Goal: Task Accomplishment & Management: Use online tool/utility

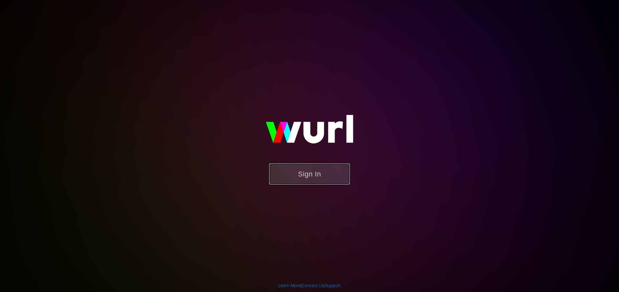
click at [315, 167] on button "Sign In" at bounding box center [309, 174] width 81 height 21
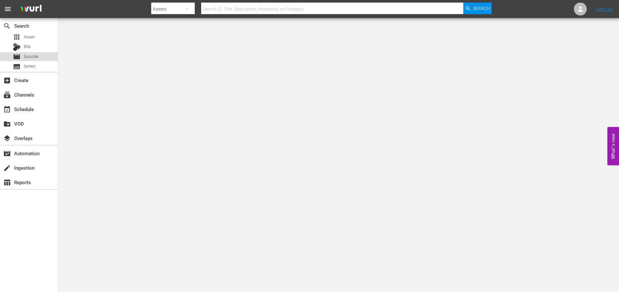
click at [43, 55] on div "movie Episode" at bounding box center [29, 56] width 58 height 9
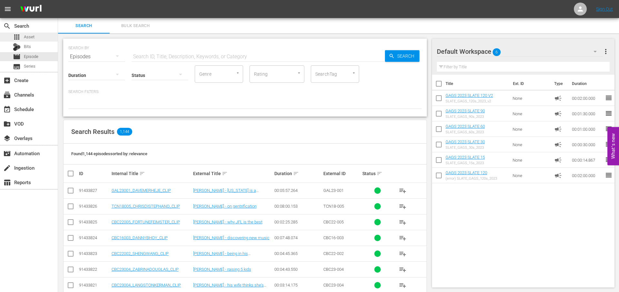
click at [31, 37] on span "Asset" at bounding box center [29, 37] width 11 height 6
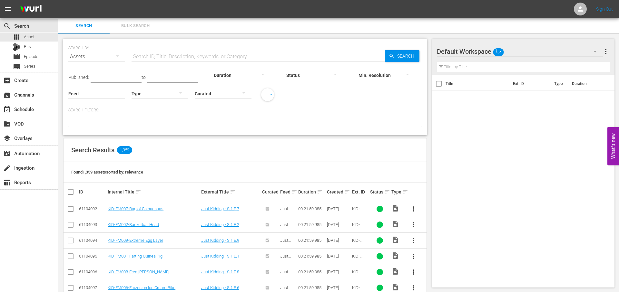
click at [191, 55] on input "text" at bounding box center [258, 56] width 253 height 15
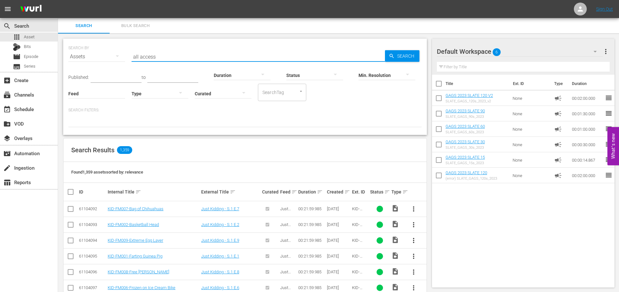
type input "all access"
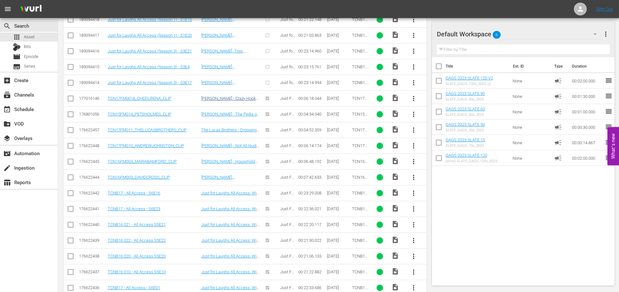
scroll to position [883, 0]
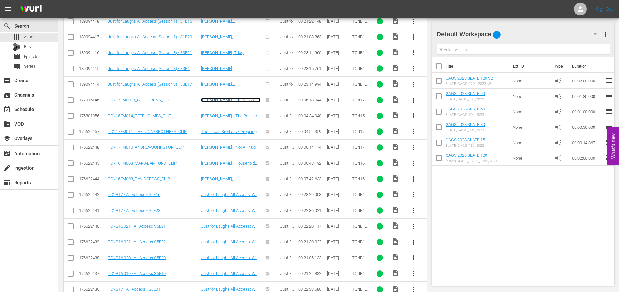
click at [227, 101] on link "[PERSON_NAME] - Crazy Hookup Story" at bounding box center [230, 103] width 59 height 10
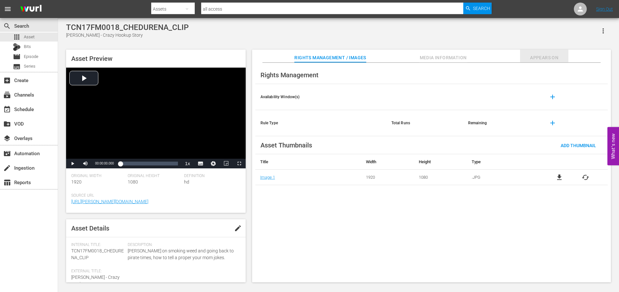
click at [547, 57] on span "Appears On" at bounding box center [544, 58] width 48 height 8
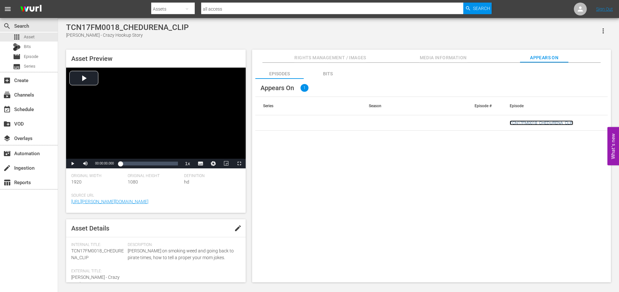
click at [561, 123] on link "TCN17FM0018_CHEDURENA_CLIP" at bounding box center [542, 123] width 64 height 5
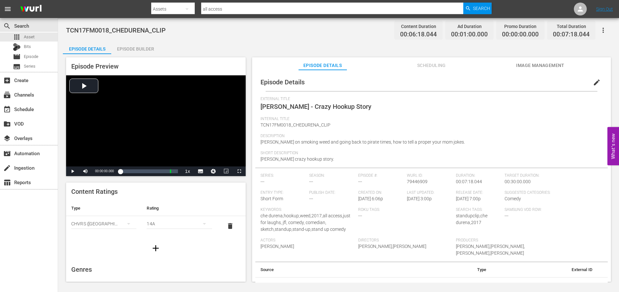
drag, startPoint x: 149, startPoint y: 45, endPoint x: 158, endPoint y: 45, distance: 9.0
click at [149, 45] on div "Episode Builder" at bounding box center [135, 48] width 48 height 15
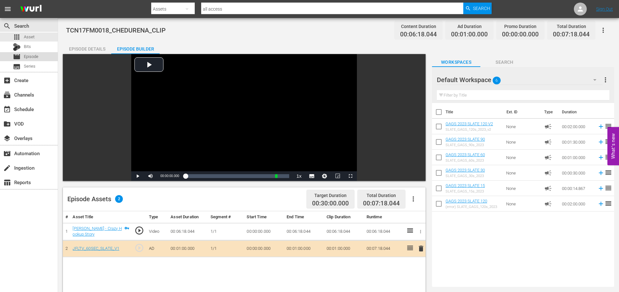
click at [38, 55] on span "Episode" at bounding box center [31, 57] width 15 height 6
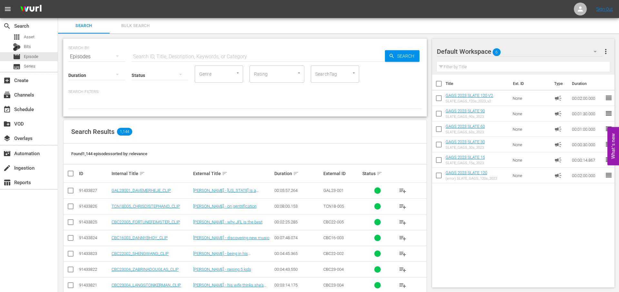
click at [177, 58] on input "text" at bounding box center [258, 56] width 253 height 15
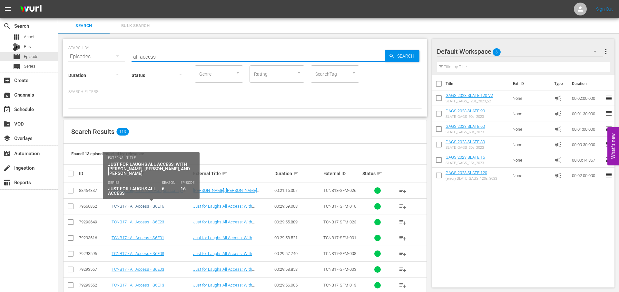
type input "all access"
click at [149, 209] on link "TCNB17 - All Access - S6E16" at bounding box center [138, 206] width 53 height 5
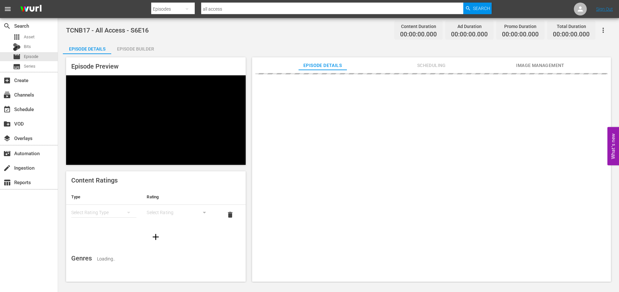
click at [123, 49] on div "Episode Builder" at bounding box center [135, 48] width 48 height 15
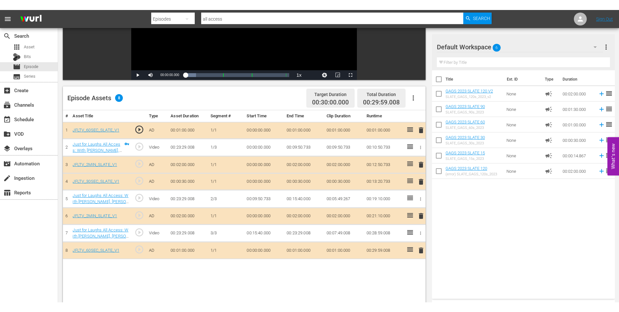
scroll to position [113, 0]
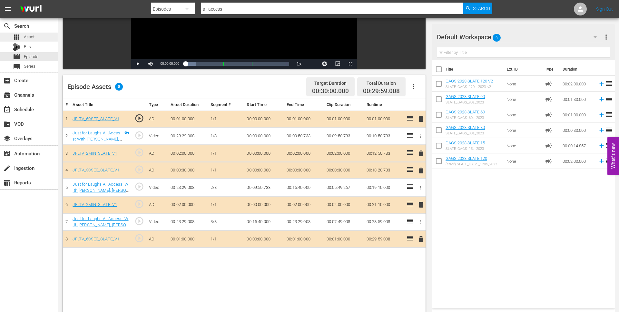
click at [50, 39] on div "apps Asset" at bounding box center [29, 37] width 58 height 9
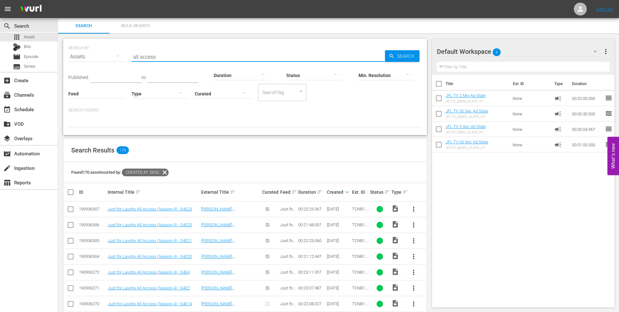
click at [201, 56] on input "all access" at bounding box center [258, 56] width 253 height 15
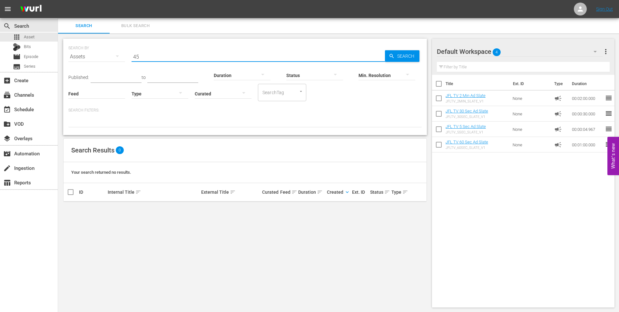
type input "4"
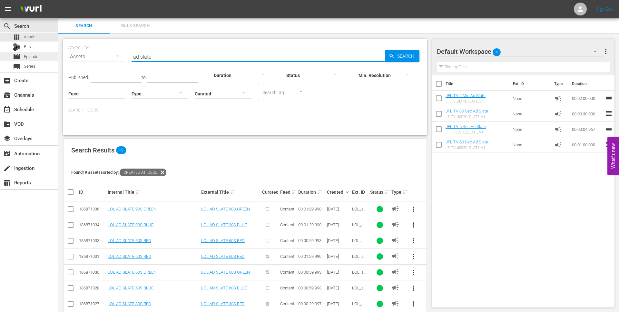
type input "ad slate"
click at [36, 55] on span "Episode" at bounding box center [31, 57] width 15 height 6
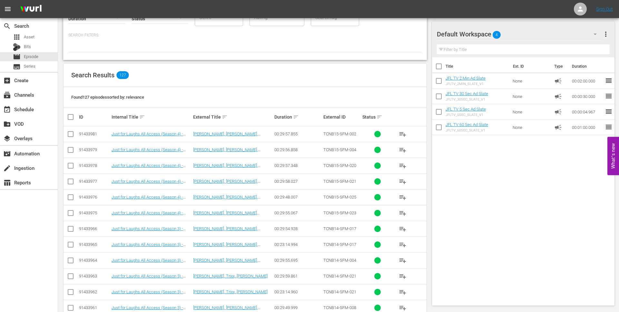
scroll to position [29, 0]
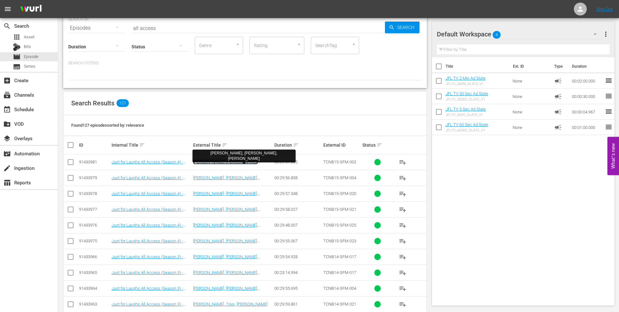
click at [247, 161] on link "[PERSON_NAME], [PERSON_NAME], [PERSON_NAME]" at bounding box center [225, 165] width 65 height 10
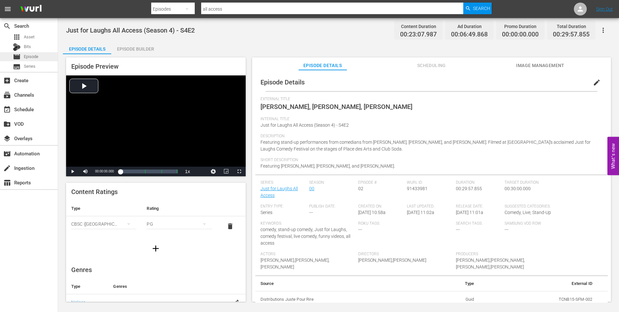
click at [29, 54] on span "Episode" at bounding box center [31, 57] width 15 height 6
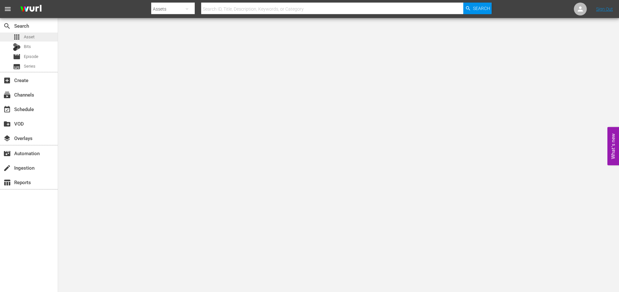
click at [39, 40] on div "apps Asset" at bounding box center [29, 37] width 58 height 9
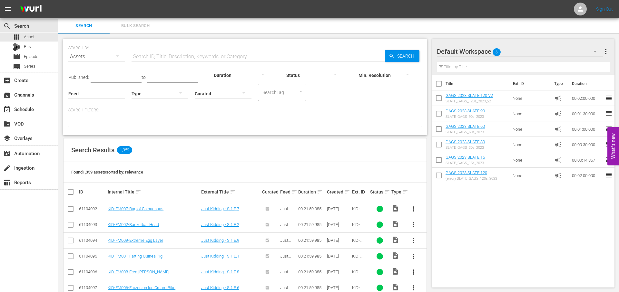
click at [439, 84] on input "checkbox" at bounding box center [439, 85] width 14 height 14
checkbox input "true"
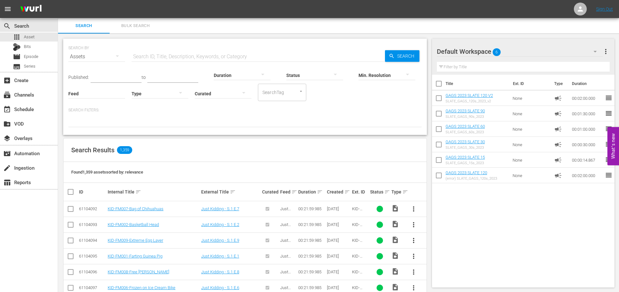
checkbox input "true"
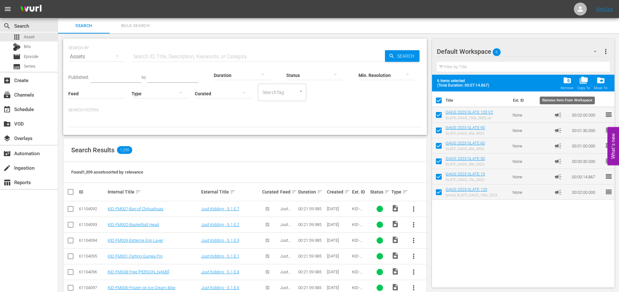
click at [564, 81] on span "folder_delete" at bounding box center [567, 80] width 9 height 9
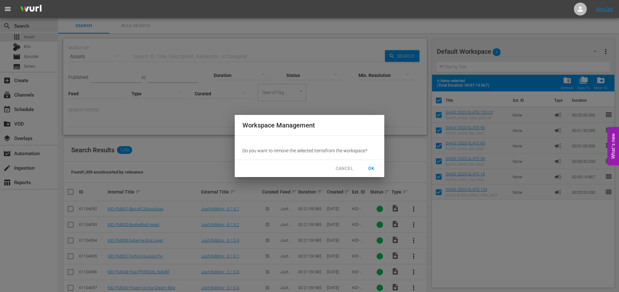
click at [370, 167] on span "OK" at bounding box center [371, 169] width 10 height 8
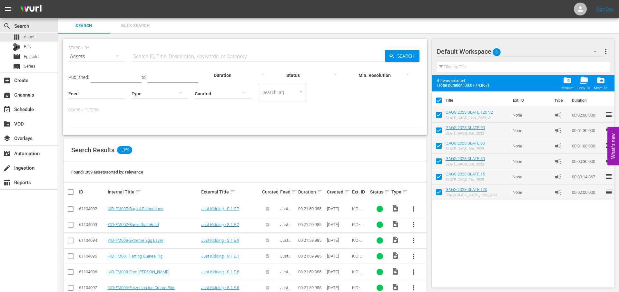
checkbox input "false"
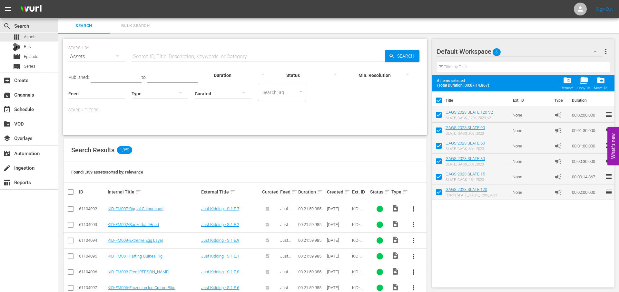
checkbox input "false"
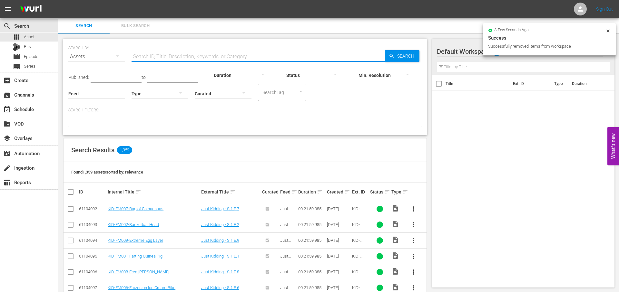
click at [225, 59] on input "text" at bounding box center [258, 56] width 253 height 15
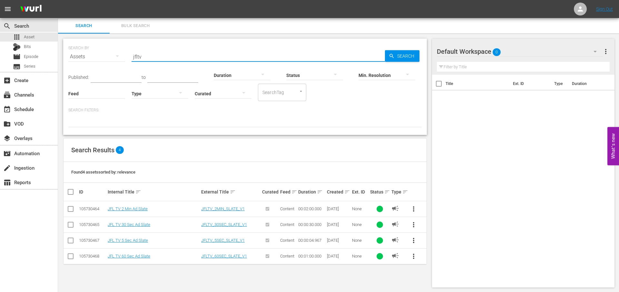
type input "jfltv"
click at [72, 193] on input "checkbox" at bounding box center [73, 192] width 13 height 8
checkbox input "true"
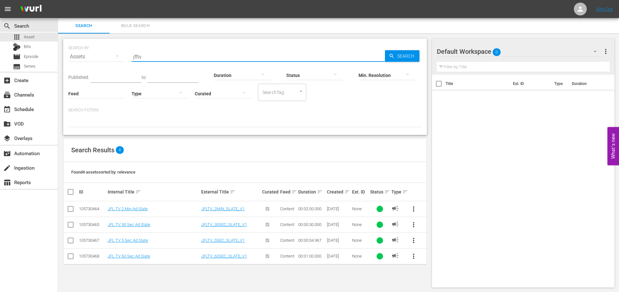
checkbox input "true"
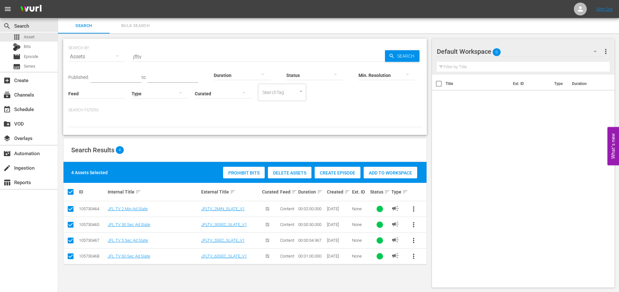
click at [396, 172] on span "Add to Workspace" at bounding box center [391, 173] width 54 height 5
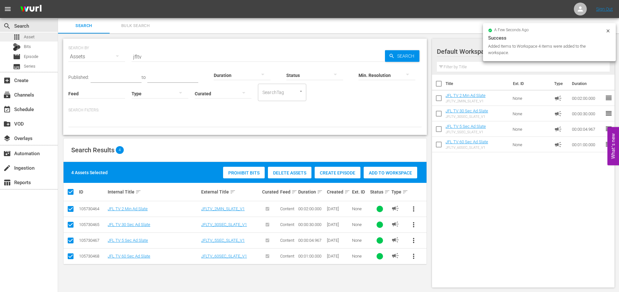
click at [38, 36] on div "apps Asset" at bounding box center [29, 37] width 58 height 9
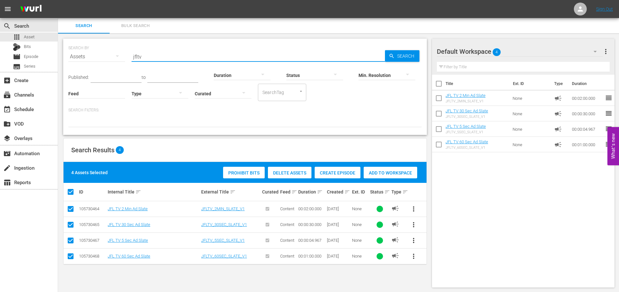
drag, startPoint x: 182, startPoint y: 57, endPoint x: 114, endPoint y: 59, distance: 67.7
click at [114, 59] on div "SEARCH BY Search By Assets Search ID, Title, Description, Keywords, or Category…" at bounding box center [244, 52] width 353 height 23
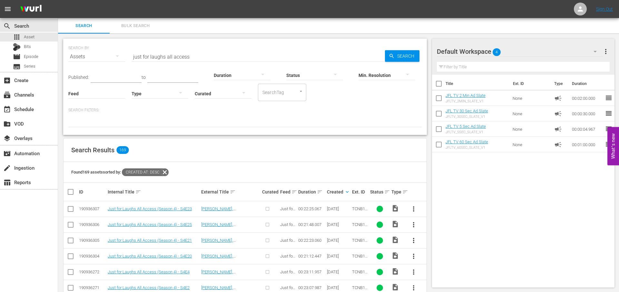
click at [253, 55] on input "just for laughs all access" at bounding box center [258, 56] width 253 height 15
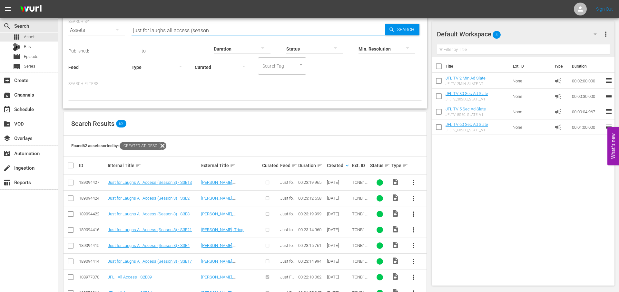
scroll to position [28, 0]
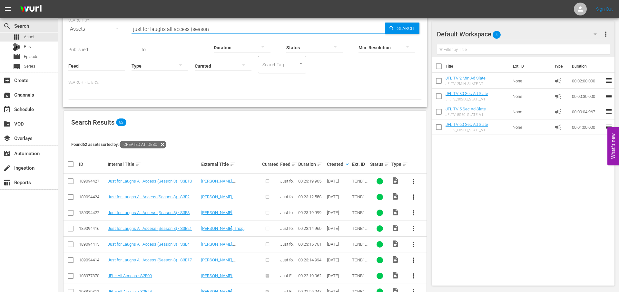
type input "just for laughs all access (season"
click at [415, 182] on span "more_vert" at bounding box center [414, 182] width 8 height 8
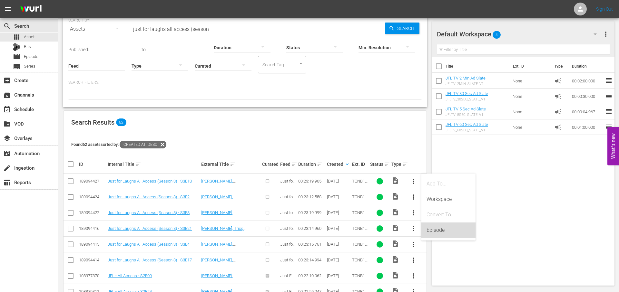
click at [442, 231] on div "Episode" at bounding box center [449, 230] width 44 height 15
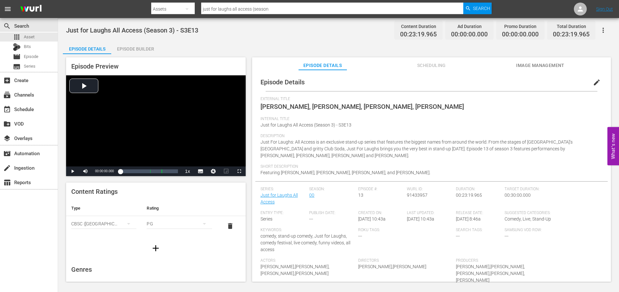
click at [151, 49] on div "Episode Builder" at bounding box center [135, 48] width 48 height 15
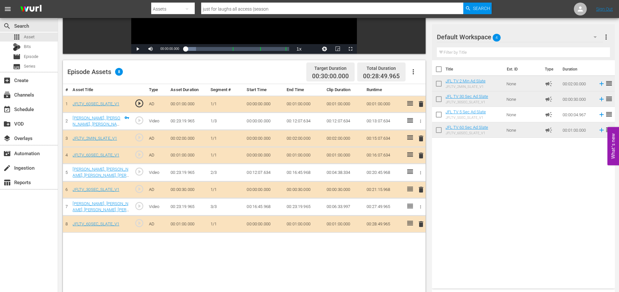
scroll to position [168, 0]
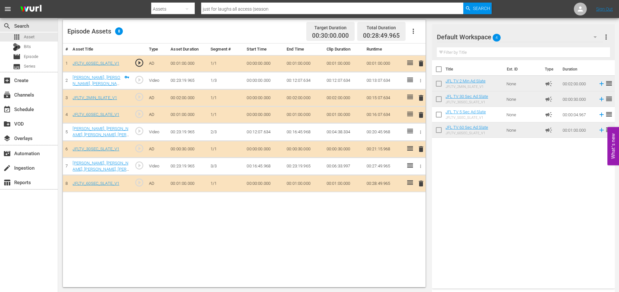
click at [420, 116] on span "delete" at bounding box center [421, 115] width 8 height 8
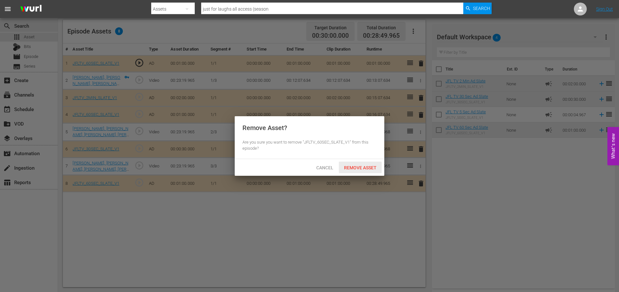
click at [356, 164] on div "Remove Asset" at bounding box center [360, 168] width 43 height 12
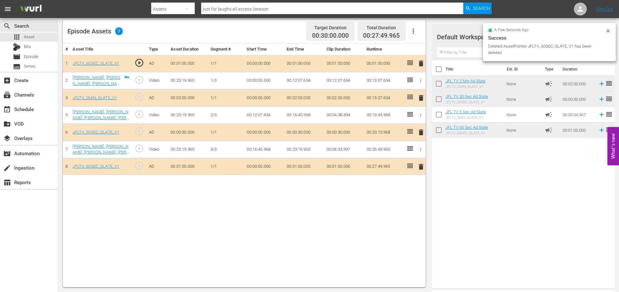
click at [421, 132] on span "delete" at bounding box center [421, 133] width 8 height 8
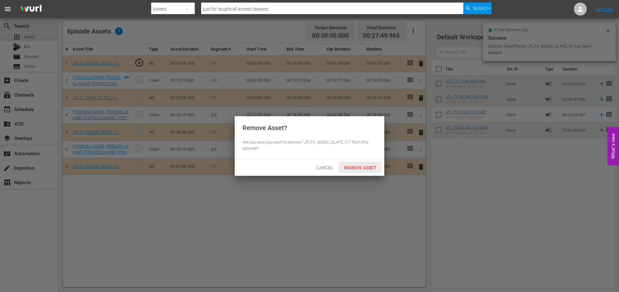
click at [366, 165] on div "Remove Asset" at bounding box center [360, 168] width 43 height 12
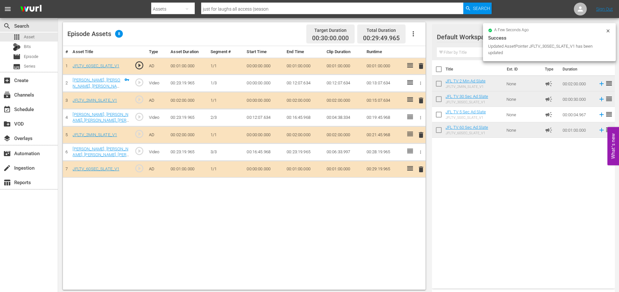
scroll to position [0, 0]
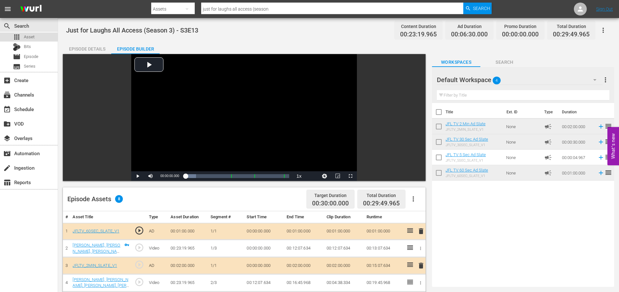
click at [35, 38] on div "apps Asset" at bounding box center [29, 37] width 58 height 9
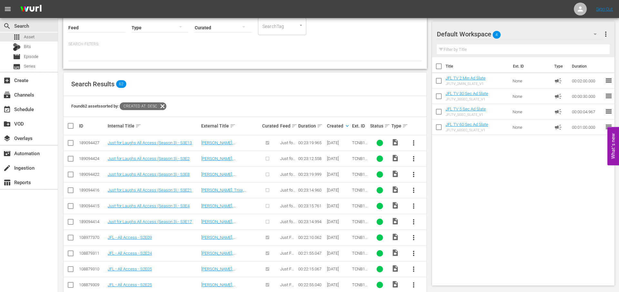
scroll to position [66, 0]
click at [412, 158] on span "more_vert" at bounding box center [414, 159] width 8 height 8
click at [446, 207] on div "Episode" at bounding box center [449, 207] width 44 height 15
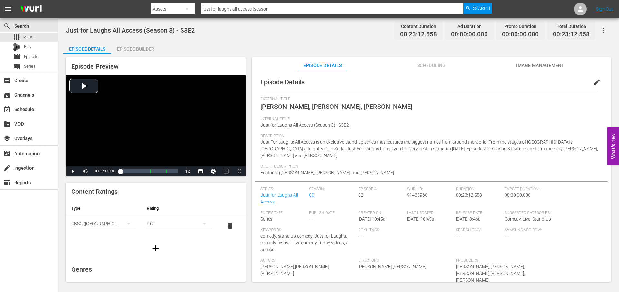
click at [135, 48] on div "Episode Builder" at bounding box center [135, 48] width 48 height 15
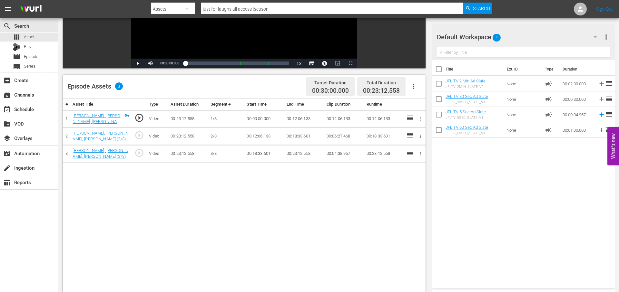
scroll to position [113, 0]
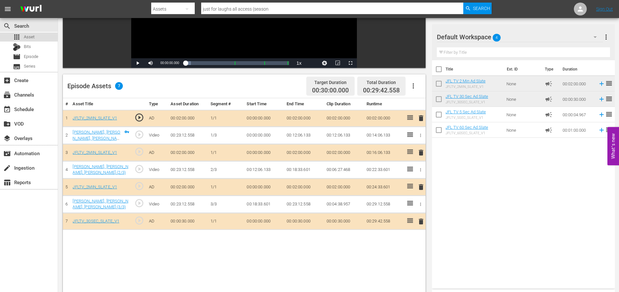
click at [31, 36] on span "Asset" at bounding box center [29, 37] width 11 height 6
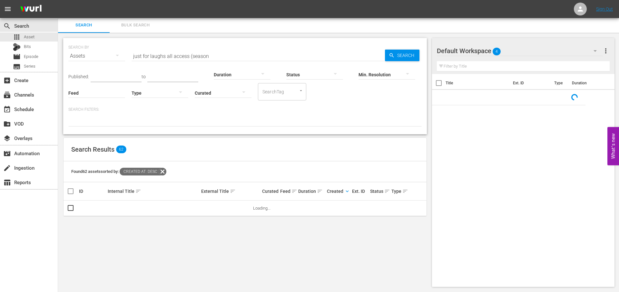
scroll to position [113, 0]
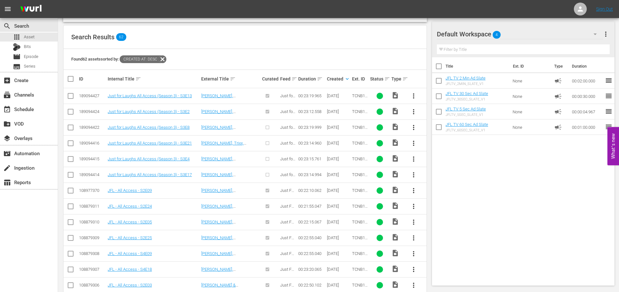
click at [413, 129] on span "more_vert" at bounding box center [414, 128] width 8 height 8
click at [436, 178] on div "Episode" at bounding box center [449, 176] width 44 height 15
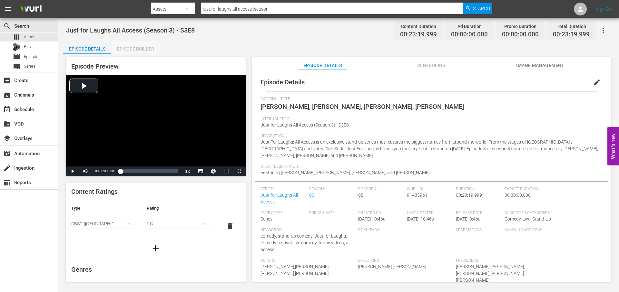
click at [141, 46] on div "Episode Builder" at bounding box center [135, 48] width 48 height 15
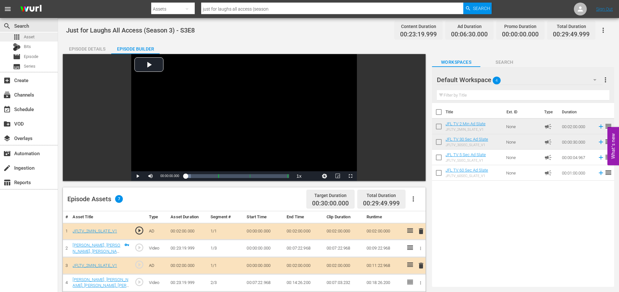
click at [35, 36] on div "apps Asset" at bounding box center [29, 37] width 58 height 9
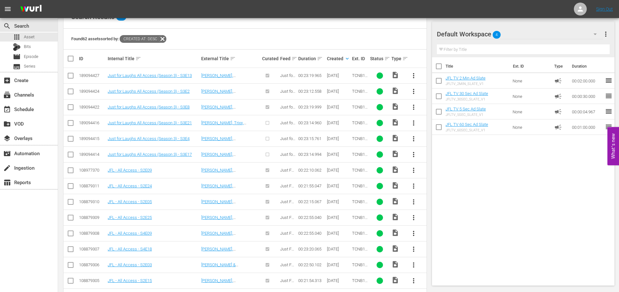
scroll to position [134, 0]
click at [416, 123] on span "more_vert" at bounding box center [414, 123] width 8 height 8
click at [437, 175] on div "Episode" at bounding box center [449, 171] width 44 height 15
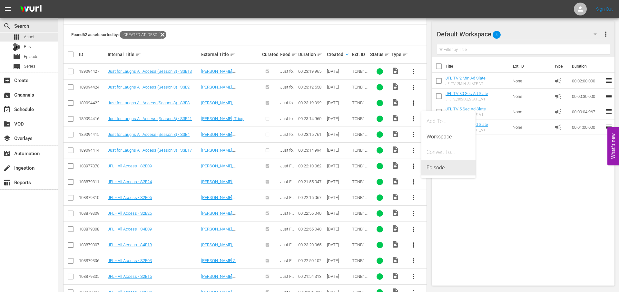
scroll to position [138, 0]
click at [433, 165] on div "Episode" at bounding box center [449, 167] width 44 height 15
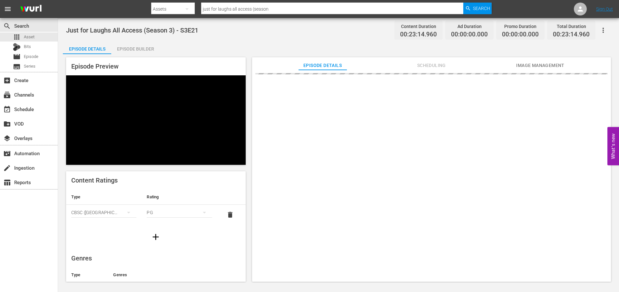
click at [130, 47] on div "Episode Builder" at bounding box center [135, 48] width 48 height 15
click at [146, 49] on div "Episode Builder" at bounding box center [135, 48] width 48 height 15
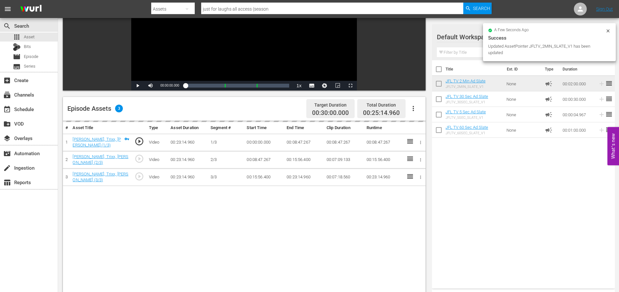
scroll to position [94, 0]
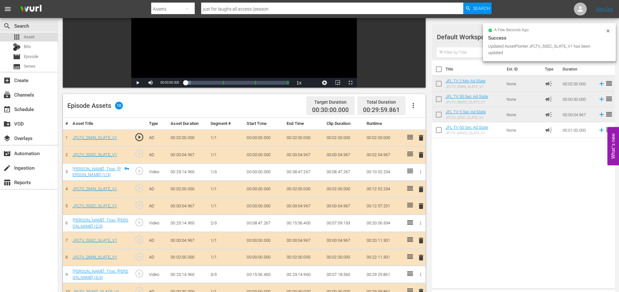
click at [40, 36] on div "apps Asset" at bounding box center [29, 37] width 58 height 9
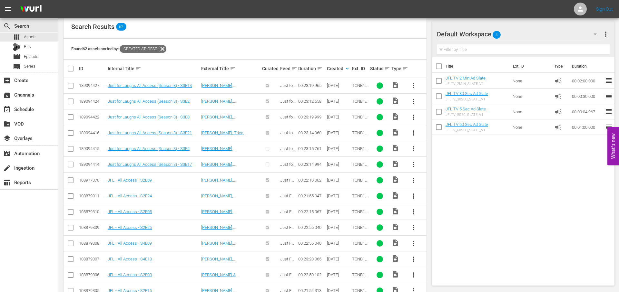
scroll to position [124, 0]
click at [412, 147] on span "more_vert" at bounding box center [414, 149] width 8 height 8
click at [441, 199] on div "Episode" at bounding box center [449, 197] width 44 height 15
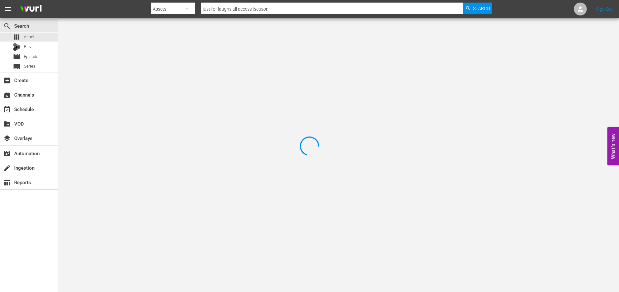
click at [447, 195] on div at bounding box center [309, 146] width 619 height 292
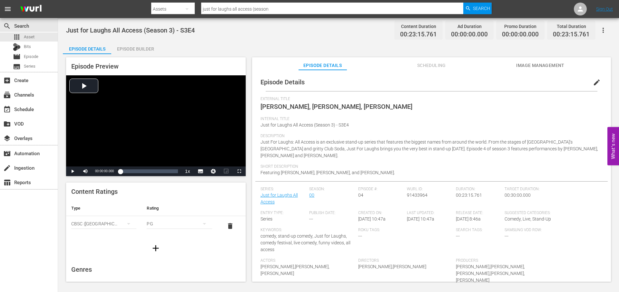
click at [126, 50] on div "Episode Builder" at bounding box center [135, 48] width 48 height 15
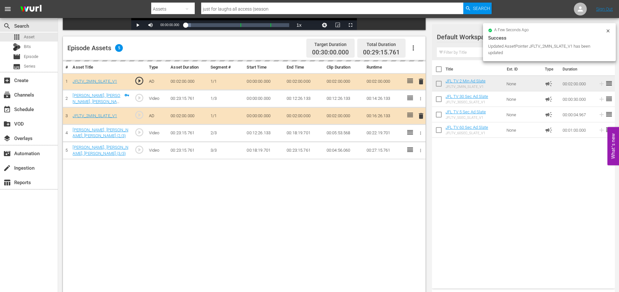
scroll to position [168, 0]
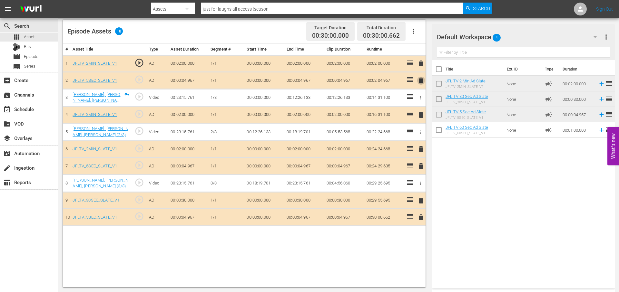
click at [421, 81] on span "delete" at bounding box center [421, 81] width 8 height 8
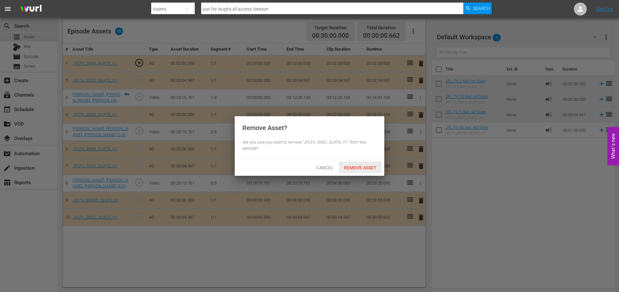
click at [361, 170] on span "Remove Asset" at bounding box center [360, 167] width 43 height 5
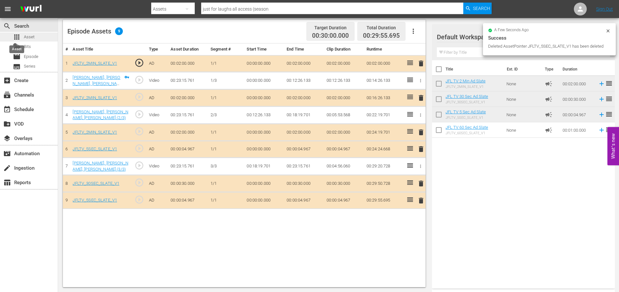
click at [18, 37] on span "apps" at bounding box center [17, 37] width 8 height 8
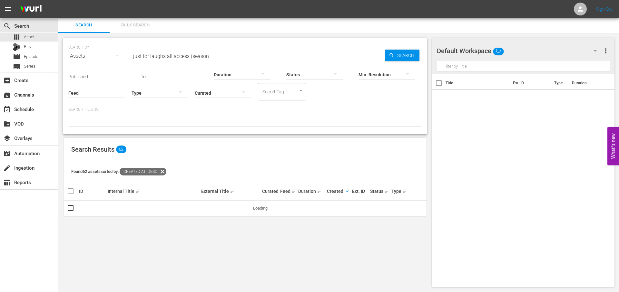
scroll to position [168, 0]
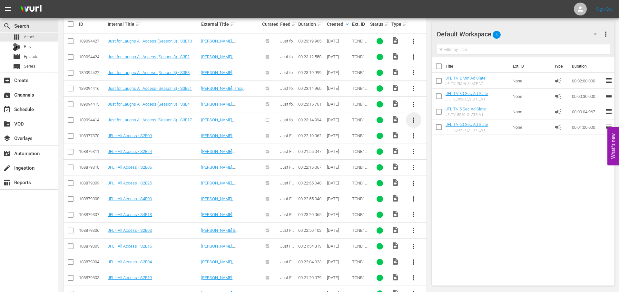
click at [414, 120] on span "more_vert" at bounding box center [414, 120] width 8 height 8
click at [440, 169] on div "Episode" at bounding box center [449, 169] width 44 height 15
click at [427, 166] on div "Episode" at bounding box center [449, 169] width 44 height 15
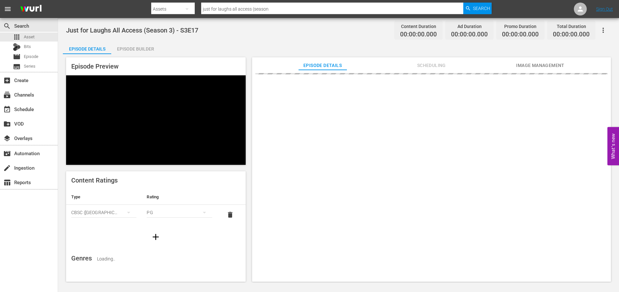
click at [141, 44] on div "Episode Builder" at bounding box center [135, 48] width 48 height 15
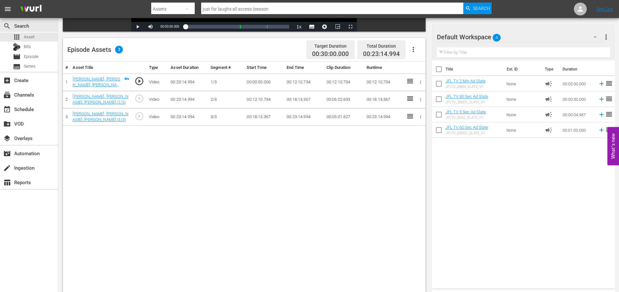
scroll to position [149, 0]
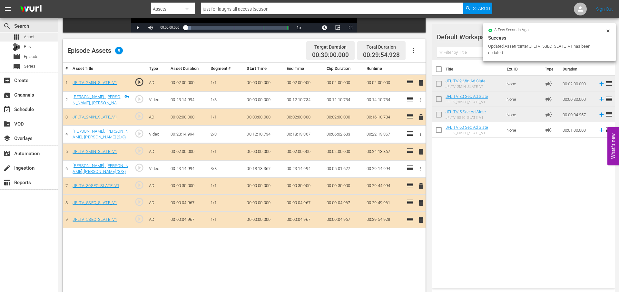
click at [32, 35] on span "Asset" at bounding box center [29, 37] width 11 height 6
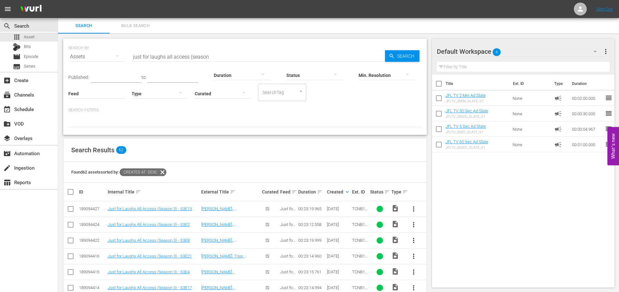
click at [247, 49] on div "SEARCH BY Search By Assets Search ID, Title, Description, Keywords, or Category…" at bounding box center [244, 52] width 353 height 23
click at [248, 54] on input "just for laughs all access (season" at bounding box center [258, 56] width 253 height 15
click at [190, 55] on input "just for laughs all access (season 1" at bounding box center [258, 56] width 253 height 15
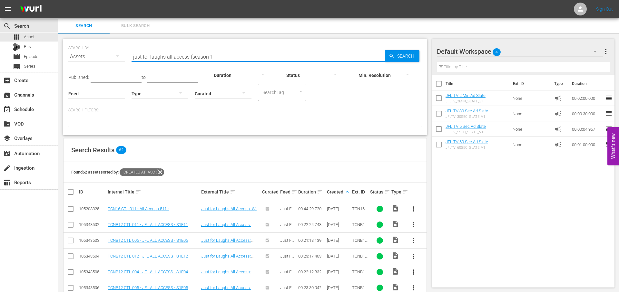
drag, startPoint x: 217, startPoint y: 57, endPoint x: 263, endPoint y: 58, distance: 46.8
click at [263, 57] on input "just for laughs all access (season 1" at bounding box center [258, 56] width 253 height 15
type input "just for laughs all access"
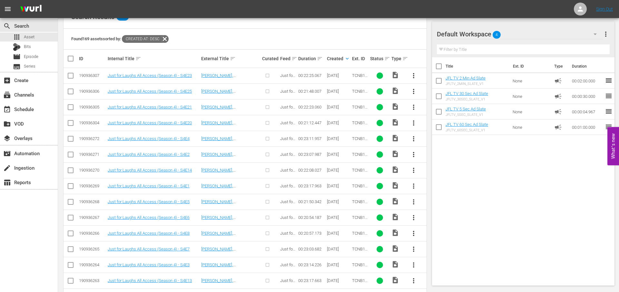
scroll to position [137, 0]
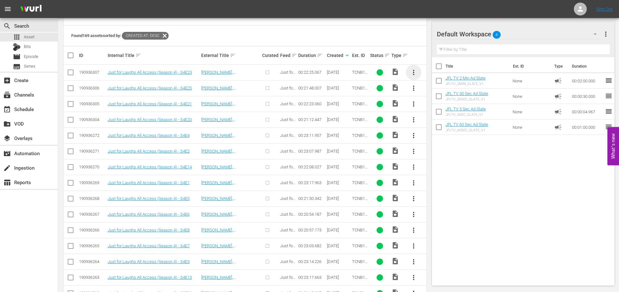
click at [413, 74] on span "more_vert" at bounding box center [414, 73] width 8 height 8
click at [437, 118] on div "Episode" at bounding box center [449, 121] width 44 height 15
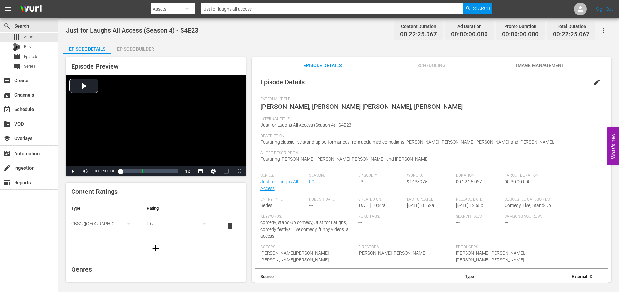
click at [123, 49] on div "Episode Builder" at bounding box center [135, 48] width 48 height 15
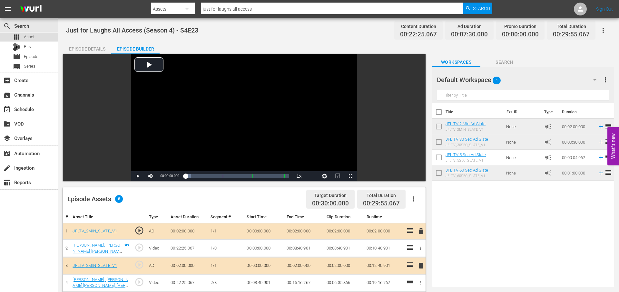
click at [46, 36] on div "apps Asset" at bounding box center [29, 37] width 58 height 9
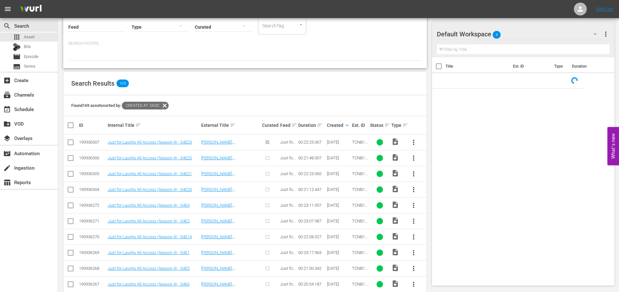
scroll to position [67, 0]
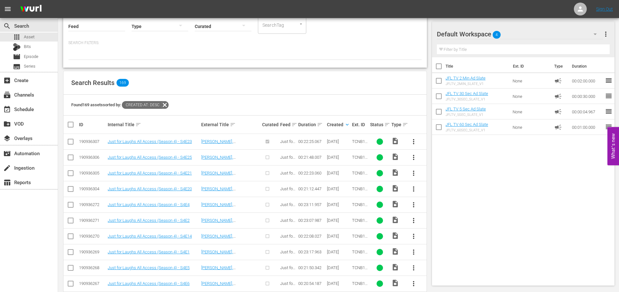
click at [411, 154] on span "more_vert" at bounding box center [414, 158] width 8 height 8
click at [444, 208] on div "Episode" at bounding box center [449, 206] width 44 height 15
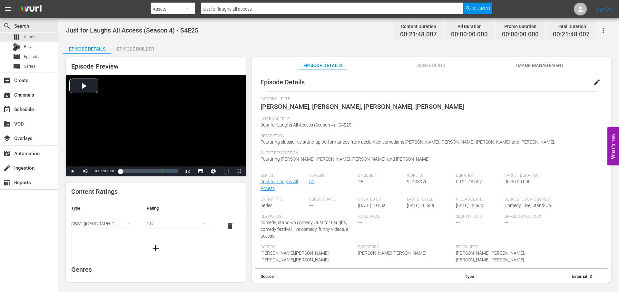
click at [147, 49] on div "Episode Builder" at bounding box center [135, 48] width 48 height 15
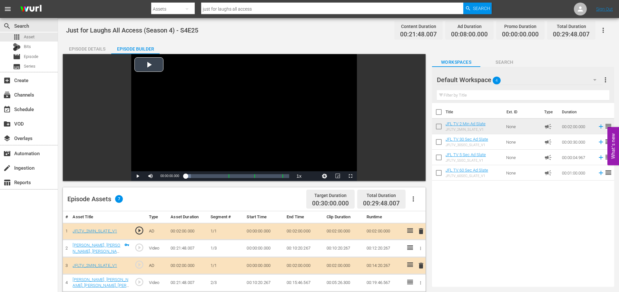
click at [152, 65] on div "Video Player" at bounding box center [244, 112] width 226 height 117
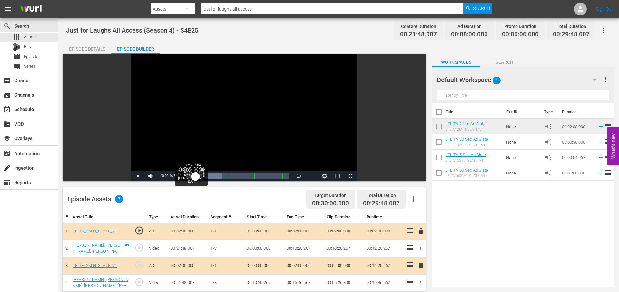
click at [195, 176] on div "Loaded : 35.01% 00:02:46.584 Natasha Leggero, Ian Karmel, Levi MacDougall, Ari …" at bounding box center [238, 176] width 104 height 6
click at [138, 176] on span "Video Player" at bounding box center [138, 176] width 0 height 0
click at [38, 37] on div "apps Asset" at bounding box center [29, 37] width 58 height 9
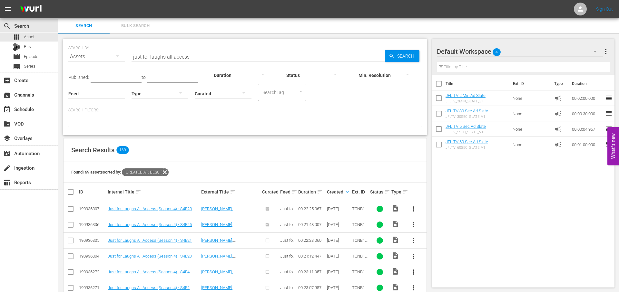
click at [241, 212] on td "[PERSON_NAME], [PERSON_NAME] [PERSON_NAME], [PERSON_NAME]" at bounding box center [230, 210] width 61 height 16
click at [233, 208] on link "[PERSON_NAME], [PERSON_NAME] [PERSON_NAME], [PERSON_NAME]" at bounding box center [217, 216] width 32 height 19
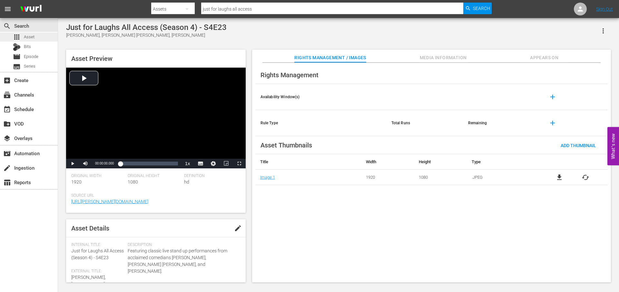
click at [42, 36] on div "apps Asset" at bounding box center [29, 37] width 58 height 9
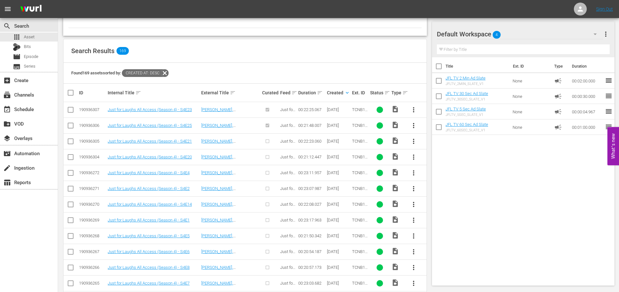
scroll to position [101, 0]
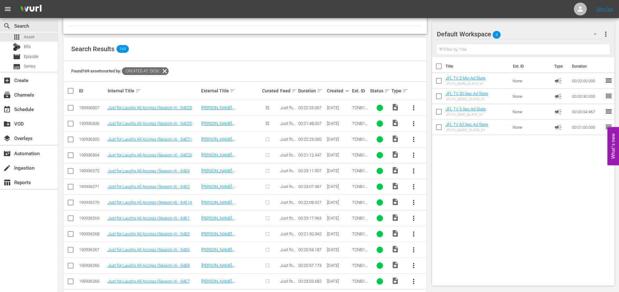
click at [414, 139] on span "more_vert" at bounding box center [414, 140] width 8 height 8
click at [445, 188] on div "Episode" at bounding box center [449, 188] width 44 height 15
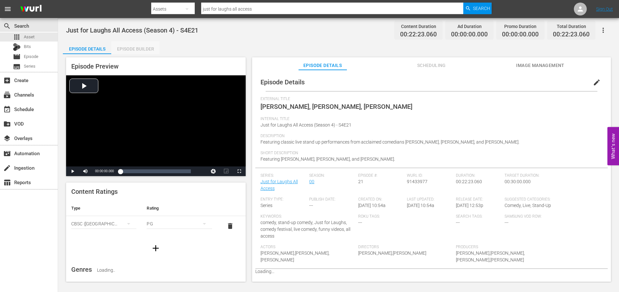
click at [152, 47] on div "Episode Builder" at bounding box center [135, 48] width 48 height 15
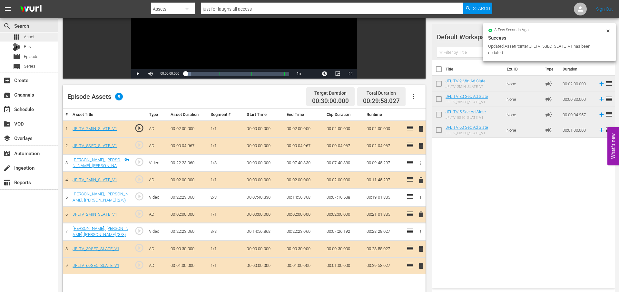
scroll to position [104, 0]
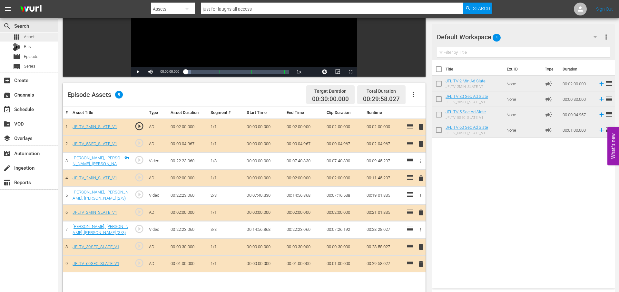
click at [43, 36] on div "apps Asset" at bounding box center [29, 37] width 58 height 9
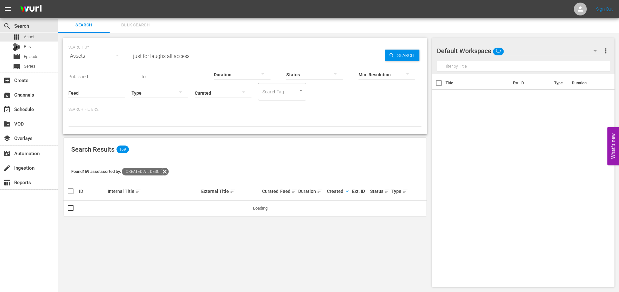
scroll to position [104, 0]
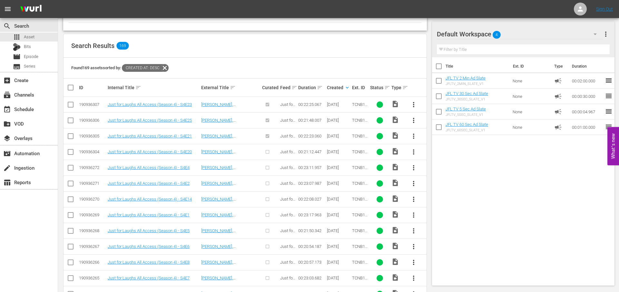
click at [414, 152] on span "more_vert" at bounding box center [414, 152] width 8 height 8
click at [441, 200] on div "Episode" at bounding box center [449, 200] width 44 height 15
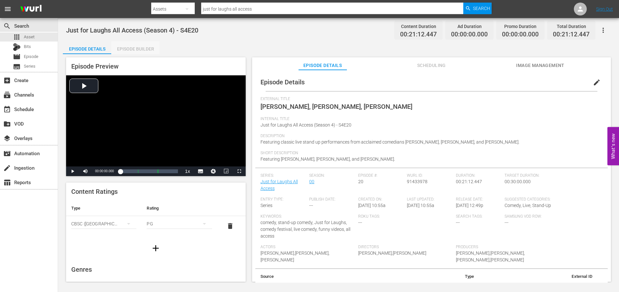
click at [141, 50] on div "Episode Builder" at bounding box center [135, 48] width 48 height 15
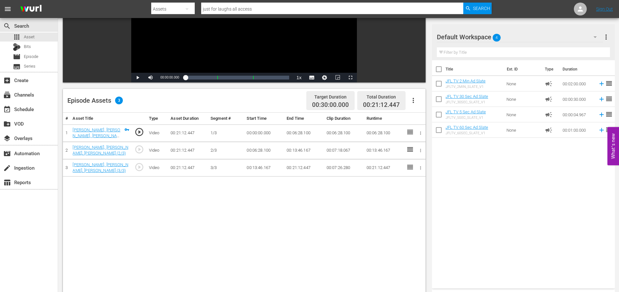
scroll to position [101, 0]
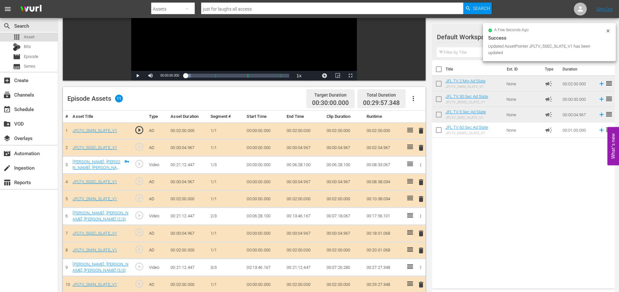
click at [33, 35] on span "Asset" at bounding box center [29, 37] width 11 height 6
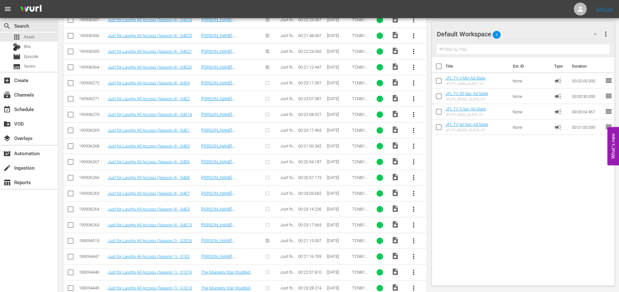
scroll to position [201, 0]
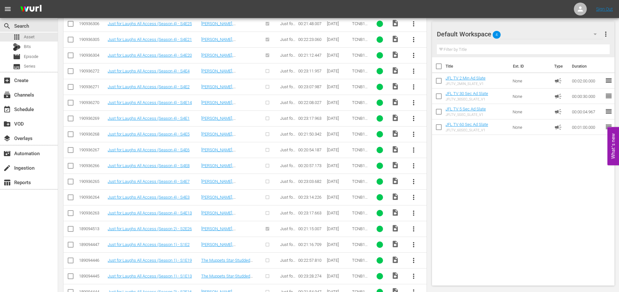
click at [413, 71] on span "more_vert" at bounding box center [414, 71] width 8 height 8
click at [440, 120] on div "Episode" at bounding box center [449, 120] width 44 height 15
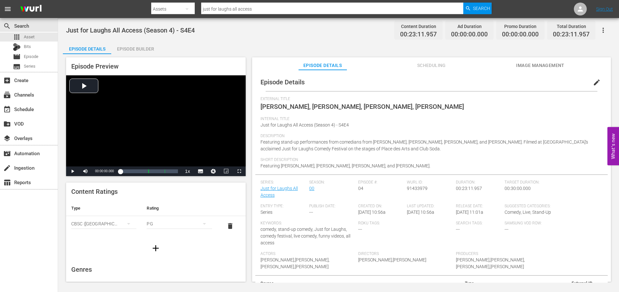
click at [154, 47] on div "Episode Builder" at bounding box center [135, 48] width 48 height 15
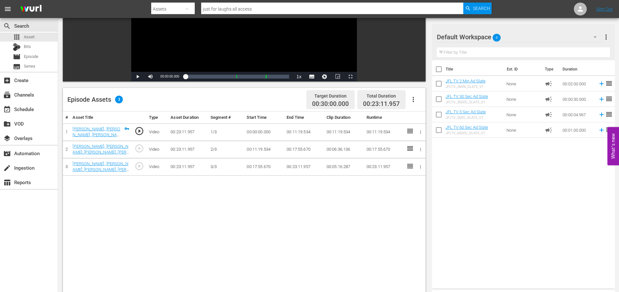
scroll to position [100, 0]
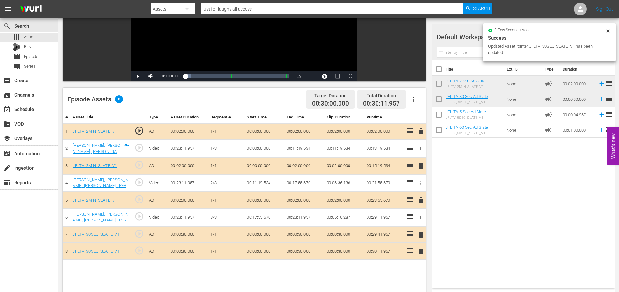
click at [425, 251] on span "delete" at bounding box center [421, 252] width 8 height 8
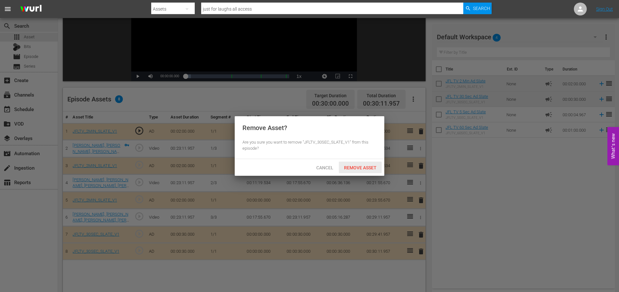
drag, startPoint x: 370, startPoint y: 166, endPoint x: 375, endPoint y: 165, distance: 4.5
click at [370, 166] on span "Remove Asset" at bounding box center [360, 167] width 43 height 5
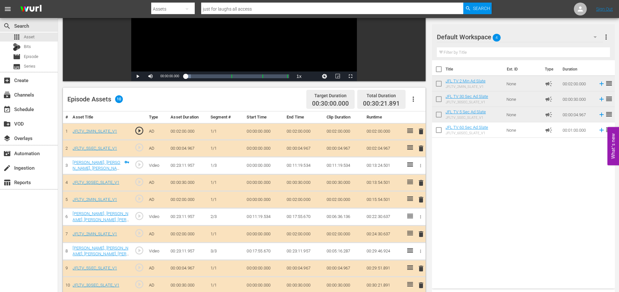
click at [421, 183] on span "delete" at bounding box center [421, 183] width 8 height 8
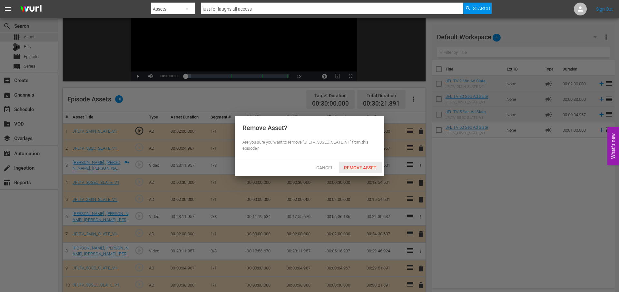
drag, startPoint x: 361, startPoint y: 169, endPoint x: 389, endPoint y: 168, distance: 28.7
click at [361, 169] on span "Remove Asset" at bounding box center [360, 167] width 43 height 5
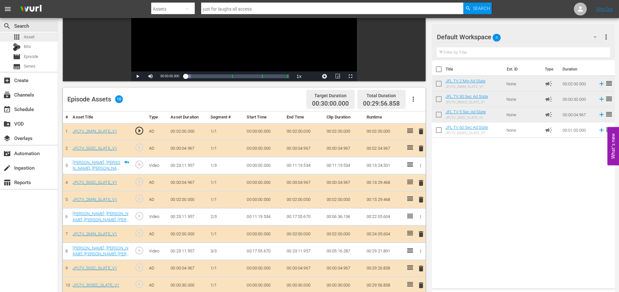
click at [41, 35] on div "apps Asset" at bounding box center [29, 37] width 58 height 9
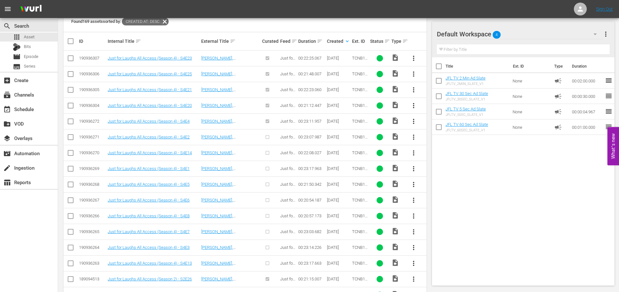
scroll to position [151, 0]
click at [410, 135] on span "more_vert" at bounding box center [414, 137] width 8 height 8
click at [443, 186] on div "Episode" at bounding box center [449, 185] width 44 height 15
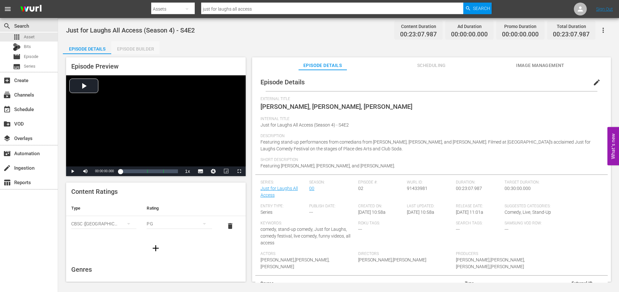
drag, startPoint x: 146, startPoint y: 50, endPoint x: 225, endPoint y: 55, distance: 79.5
click at [146, 50] on div "Episode Builder" at bounding box center [135, 48] width 48 height 15
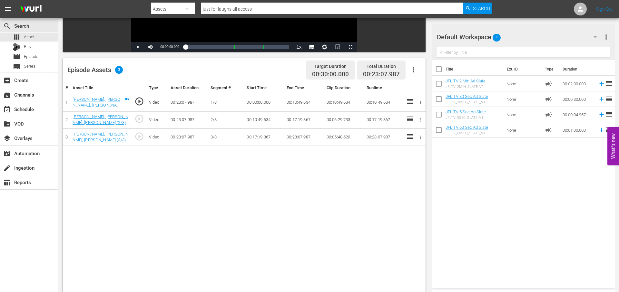
scroll to position [130, 0]
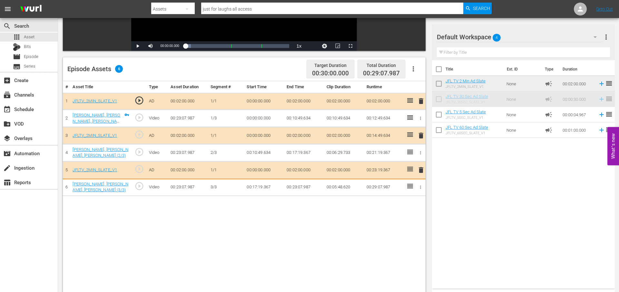
click at [347, 187] on td "00:05:48.620" at bounding box center [344, 187] width 40 height 17
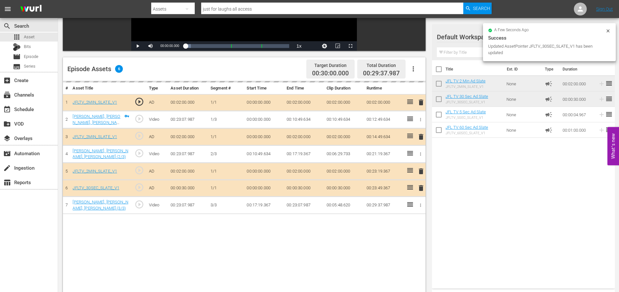
scroll to position [151, 0]
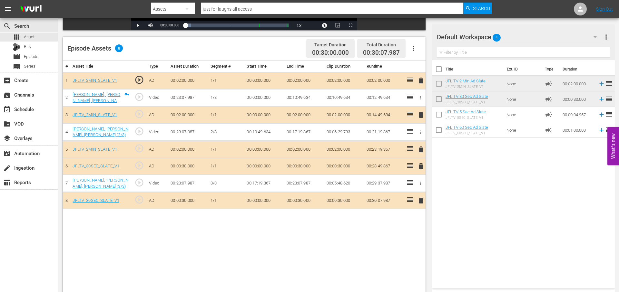
click at [420, 166] on span "delete" at bounding box center [421, 167] width 8 height 8
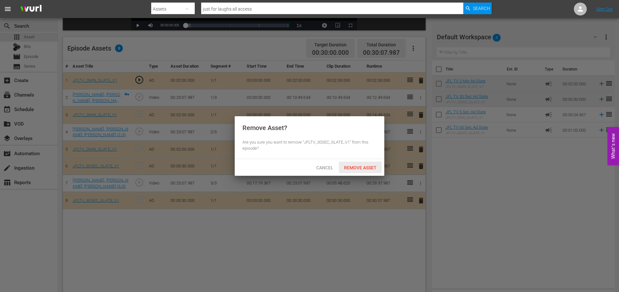
click at [366, 169] on span "Remove Asset" at bounding box center [360, 167] width 43 height 5
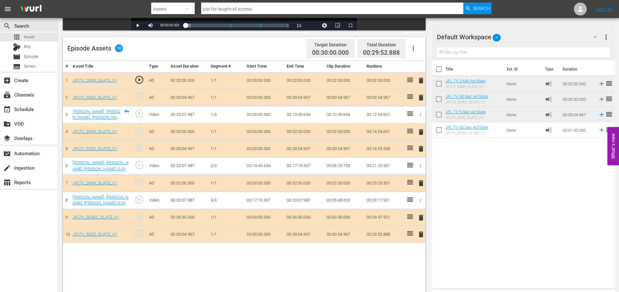
scroll to position [168, 0]
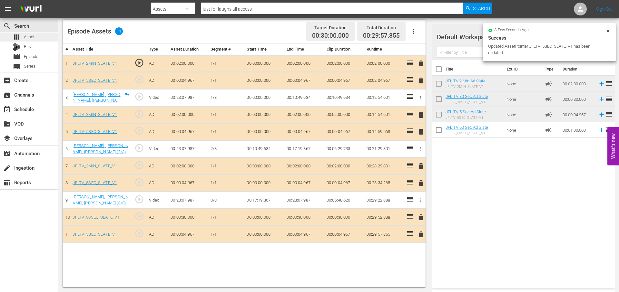
click at [42, 39] on div "apps Asset" at bounding box center [29, 37] width 58 height 9
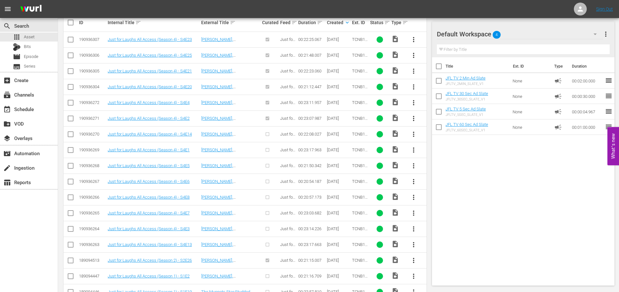
scroll to position [134, 0]
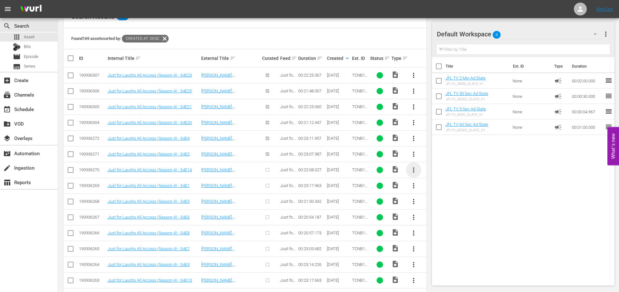
click at [415, 169] on span "more_vert" at bounding box center [414, 170] width 8 height 8
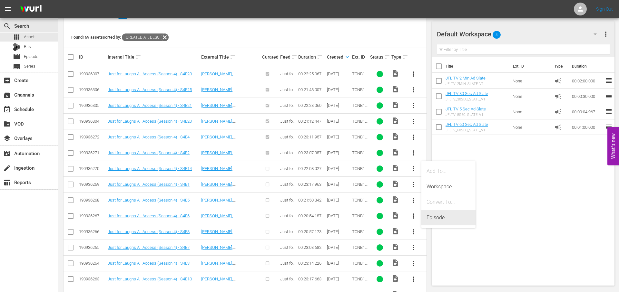
click at [432, 217] on div "Episode" at bounding box center [449, 217] width 44 height 15
click at [434, 216] on div "Episode" at bounding box center [449, 218] width 44 height 15
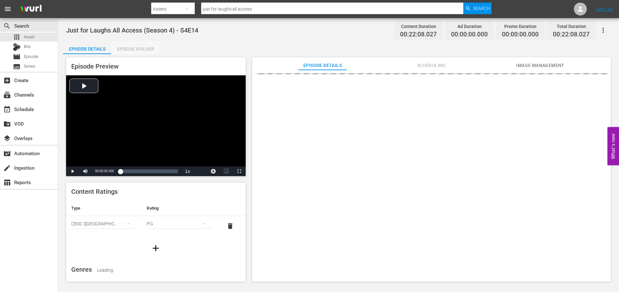
click at [153, 48] on div "Episode Builder" at bounding box center [135, 48] width 48 height 15
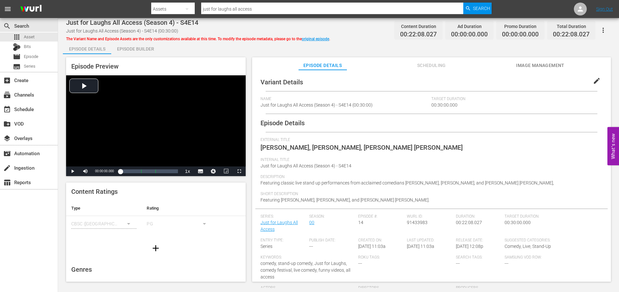
click at [149, 50] on div "Episode Builder" at bounding box center [135, 48] width 48 height 15
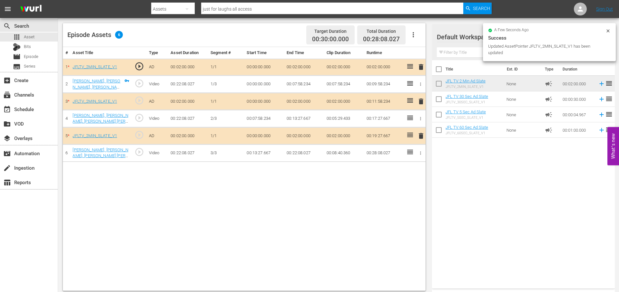
scroll to position [165, 0]
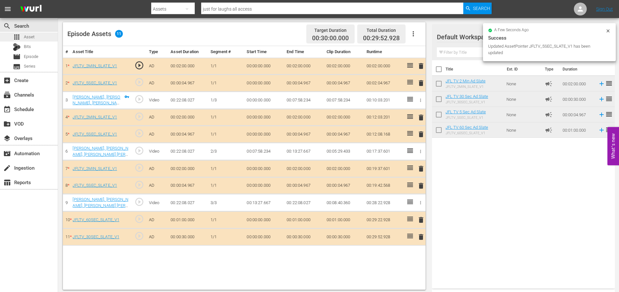
click at [44, 36] on div "apps Asset" at bounding box center [29, 37] width 58 height 9
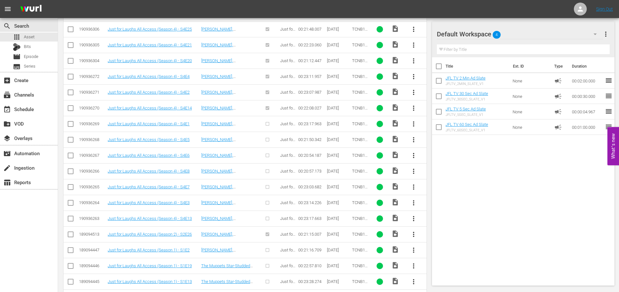
scroll to position [198, 0]
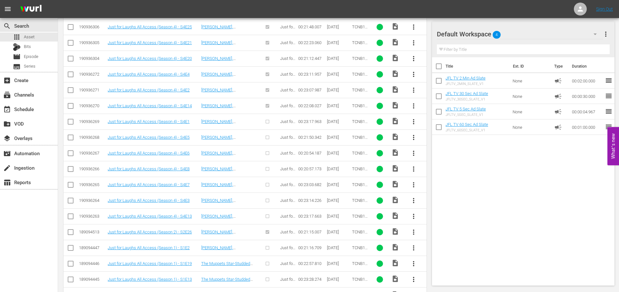
click at [412, 121] on span "more_vert" at bounding box center [414, 122] width 8 height 8
click at [440, 172] on div "Episode" at bounding box center [449, 170] width 44 height 15
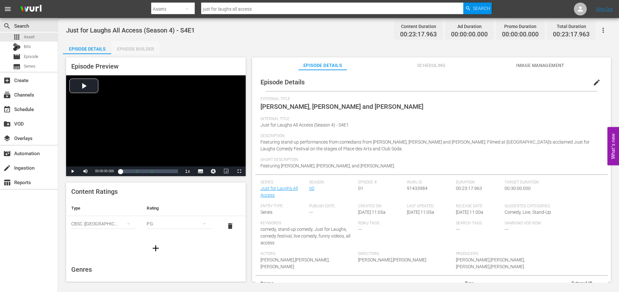
drag, startPoint x: 144, startPoint y: 47, endPoint x: 222, endPoint y: 44, distance: 78.4
click at [144, 47] on div "Episode Builder" at bounding box center [135, 48] width 48 height 15
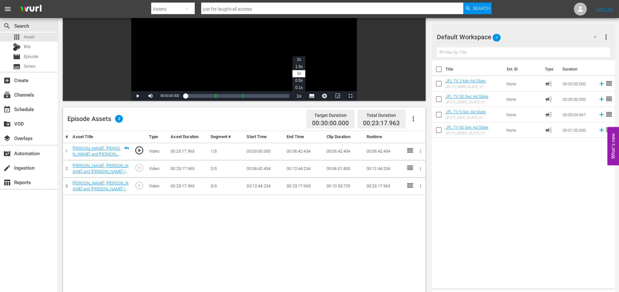
scroll to position [83, 0]
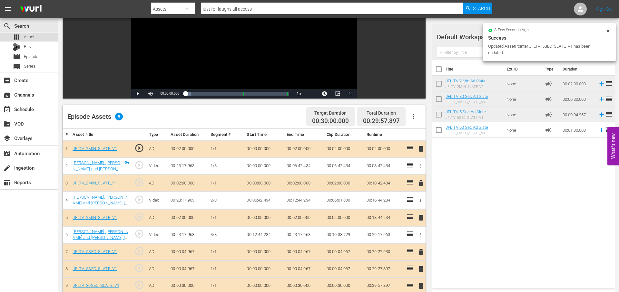
click at [35, 34] on div "apps Asset" at bounding box center [29, 37] width 58 height 9
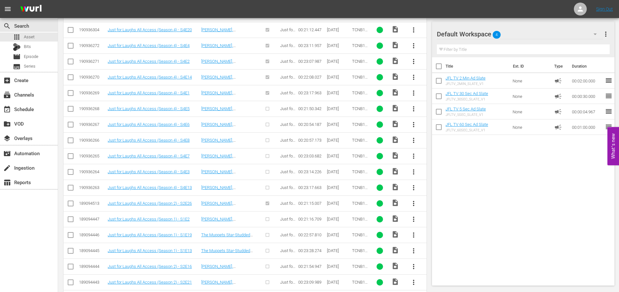
scroll to position [227, 0]
click at [409, 105] on button "more_vert" at bounding box center [413, 108] width 15 height 15
click at [442, 158] on div "Episode" at bounding box center [449, 157] width 44 height 15
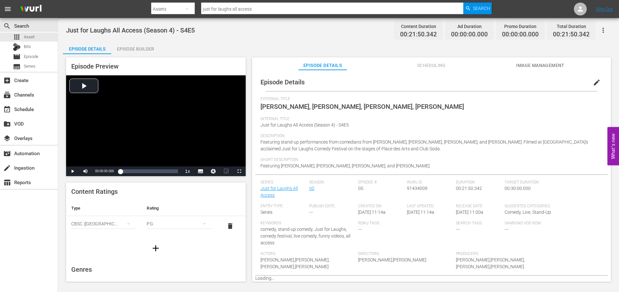
click at [140, 53] on div "Episode Builder" at bounding box center [135, 48] width 48 height 15
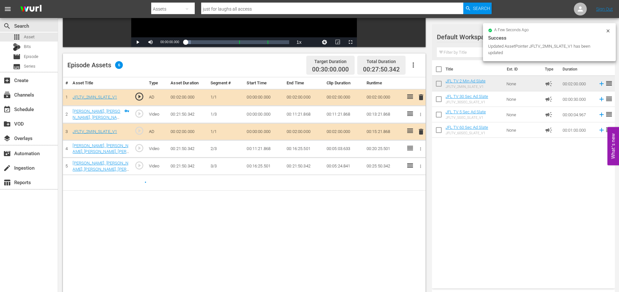
scroll to position [168, 0]
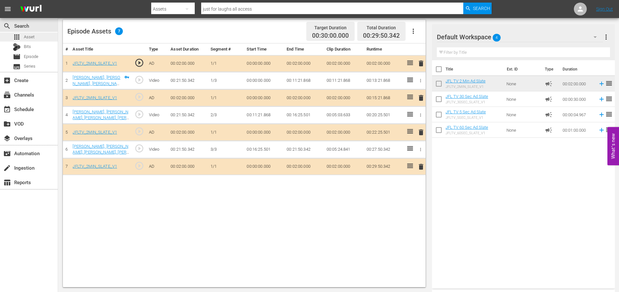
click at [39, 39] on div "apps Asset" at bounding box center [29, 37] width 58 height 9
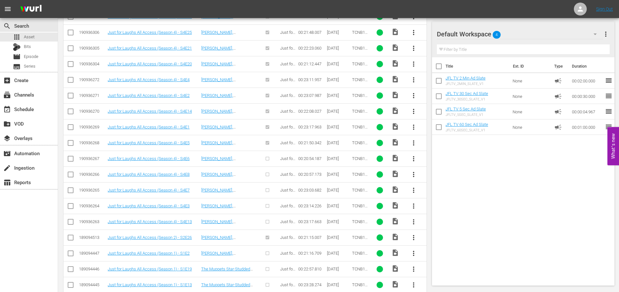
scroll to position [202, 0]
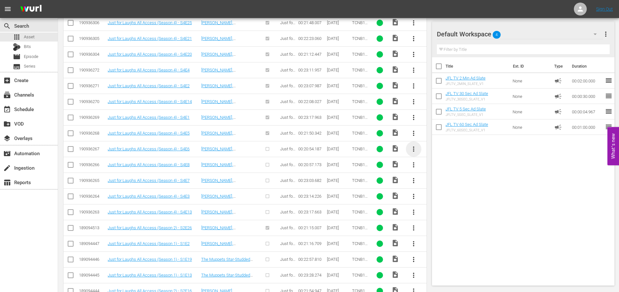
click at [413, 150] on span "more_vert" at bounding box center [414, 149] width 8 height 8
click at [447, 201] on div "Episode" at bounding box center [449, 198] width 44 height 15
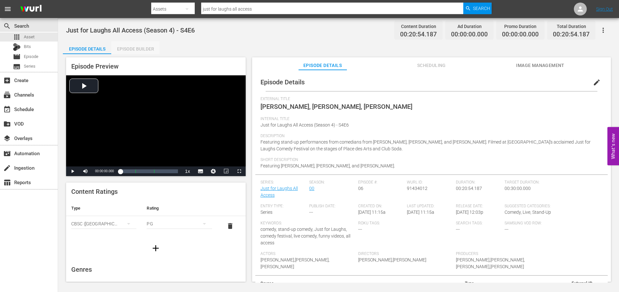
click at [127, 51] on div "Episode Builder" at bounding box center [135, 48] width 48 height 15
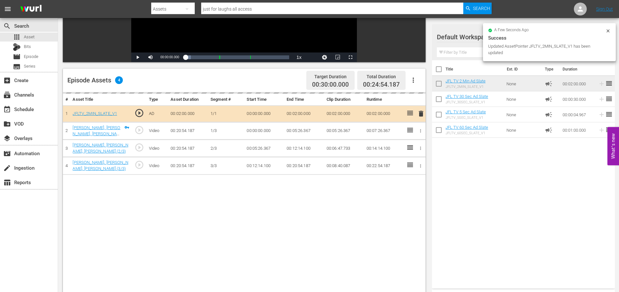
scroll to position [168, 0]
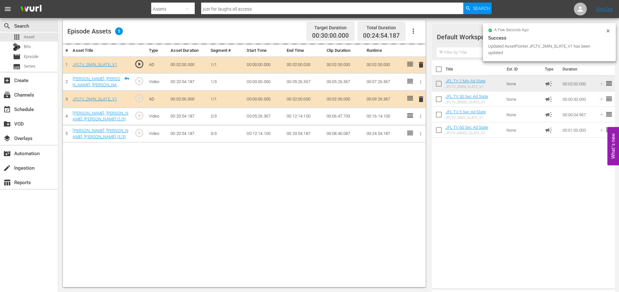
click at [360, 132] on td "00:08:40.087" at bounding box center [344, 133] width 40 height 17
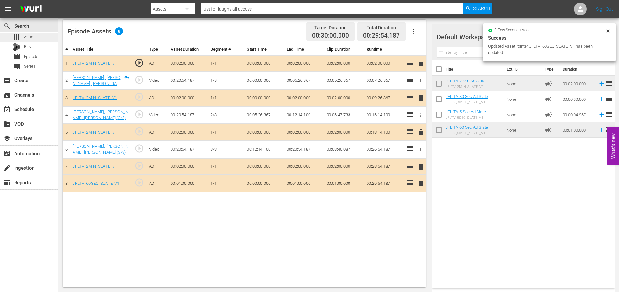
click at [27, 38] on span "Asset" at bounding box center [29, 37] width 11 height 6
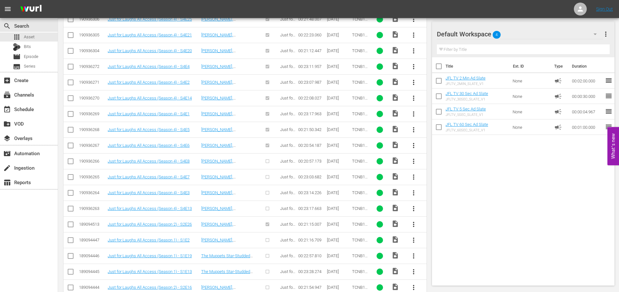
scroll to position [233, 0]
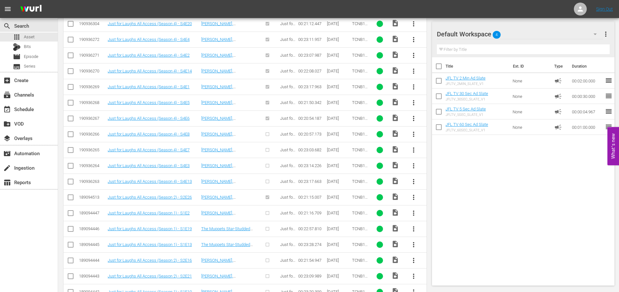
click at [412, 120] on span "more_vert" at bounding box center [414, 119] width 8 height 8
click at [433, 169] on div "Episode" at bounding box center [449, 167] width 44 height 15
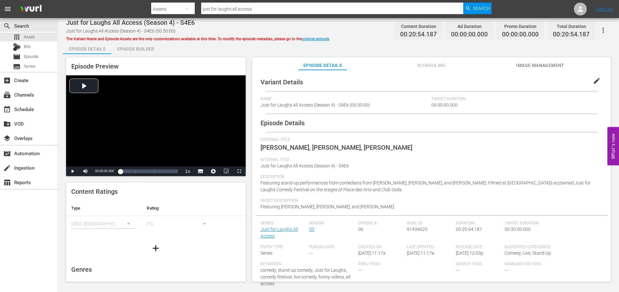
click at [127, 49] on div "Episode Builder" at bounding box center [135, 48] width 48 height 15
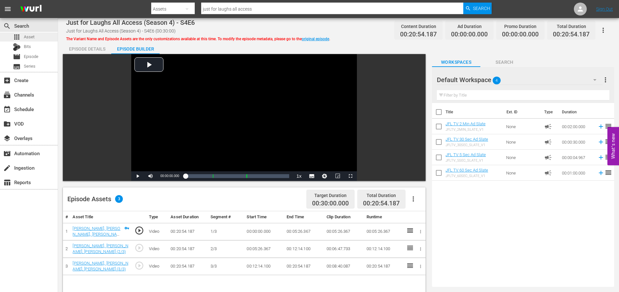
click at [35, 38] on div "apps Asset" at bounding box center [29, 37] width 58 height 9
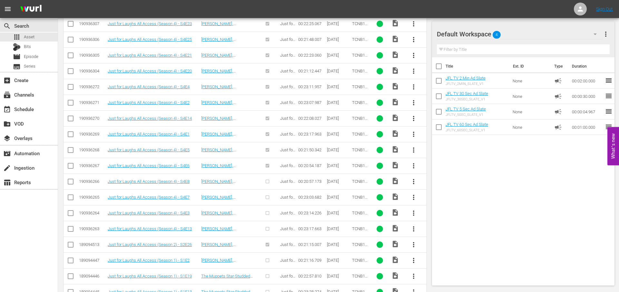
scroll to position [241, 0]
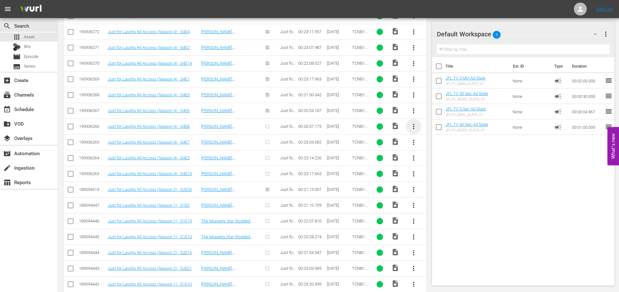
click at [412, 127] on span "more_vert" at bounding box center [414, 127] width 8 height 8
click at [444, 174] on div "Episode" at bounding box center [449, 175] width 44 height 15
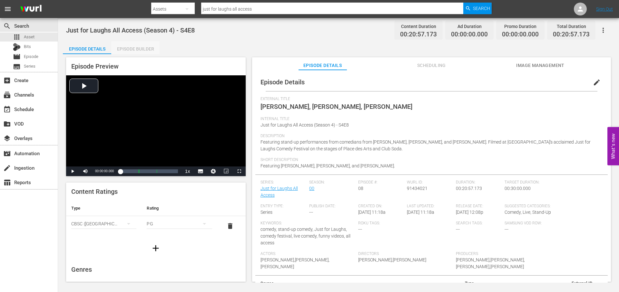
click at [149, 49] on div "Episode Builder" at bounding box center [135, 48] width 48 height 15
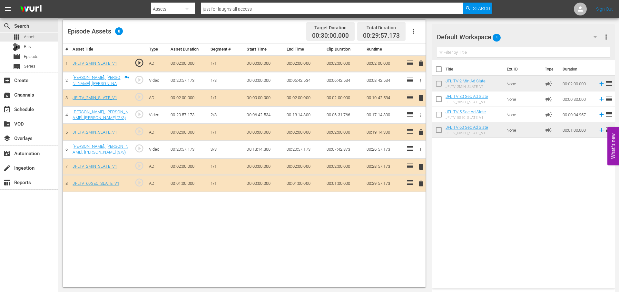
scroll to position [167, 0]
click at [35, 38] on div "apps Asset" at bounding box center [29, 37] width 58 height 9
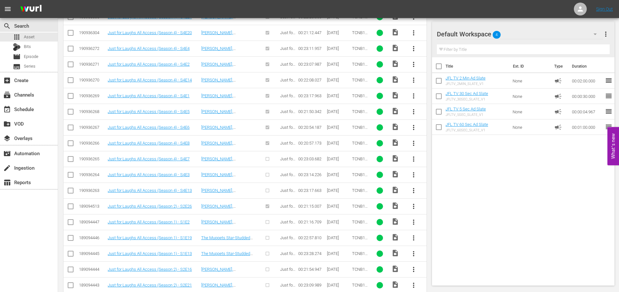
scroll to position [252, 0]
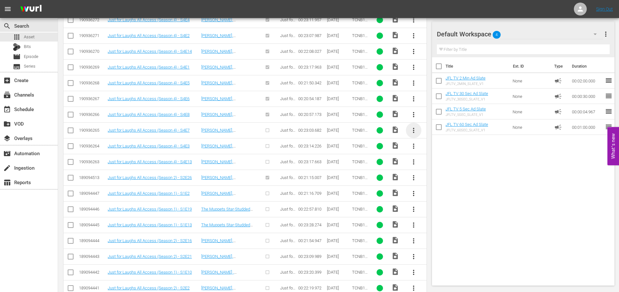
click at [412, 130] on span "more_vert" at bounding box center [414, 131] width 8 height 8
click at [437, 180] on div "Episode" at bounding box center [449, 179] width 44 height 15
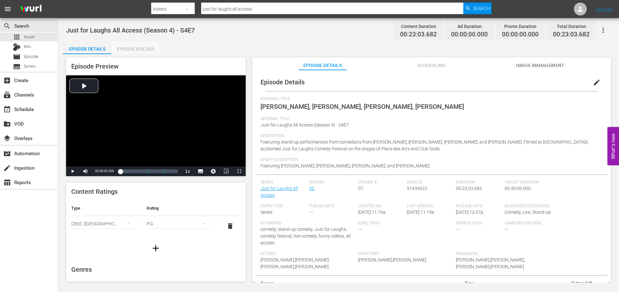
click at [146, 53] on div "Episode Builder" at bounding box center [135, 48] width 48 height 15
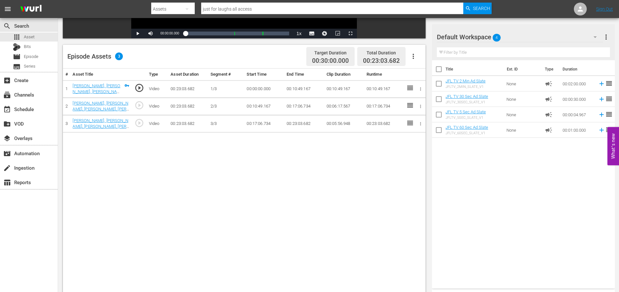
scroll to position [144, 0]
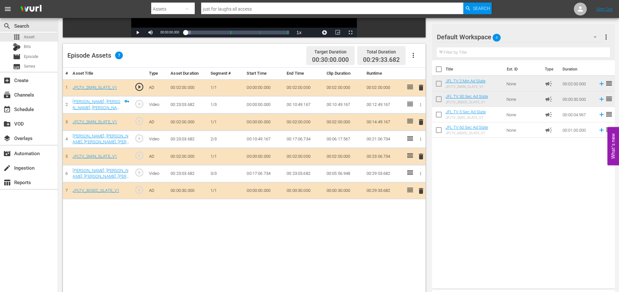
click at [420, 121] on span "delete" at bounding box center [421, 122] width 8 height 8
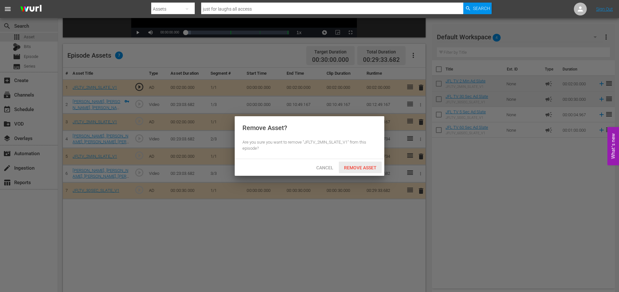
click at [364, 167] on span "Remove Asset" at bounding box center [360, 167] width 43 height 5
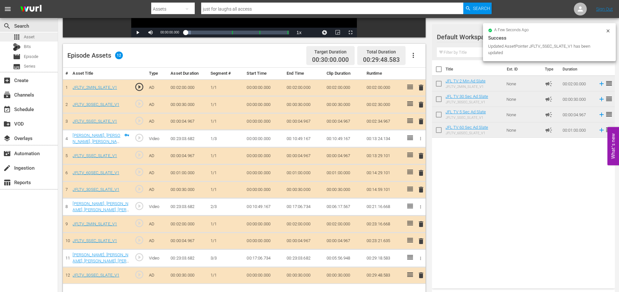
click at [40, 36] on div "apps Asset" at bounding box center [29, 37] width 58 height 9
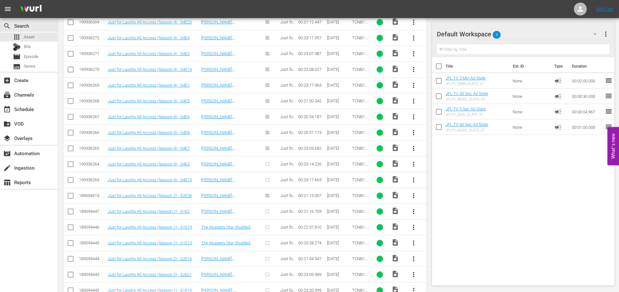
scroll to position [234, 0]
click at [413, 163] on span "more_vert" at bounding box center [414, 165] width 8 height 8
click at [442, 213] on div "Episode" at bounding box center [449, 213] width 44 height 15
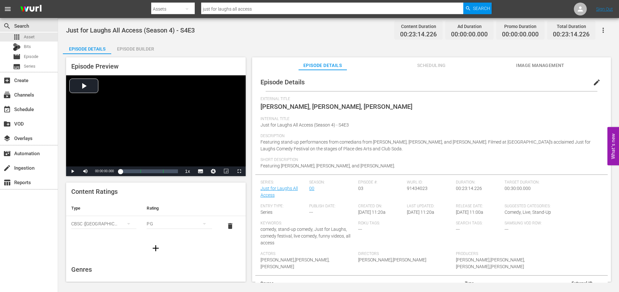
drag, startPoint x: 150, startPoint y: 51, endPoint x: 195, endPoint y: 51, distance: 45.1
click at [150, 52] on div "Episode Builder" at bounding box center [135, 48] width 48 height 15
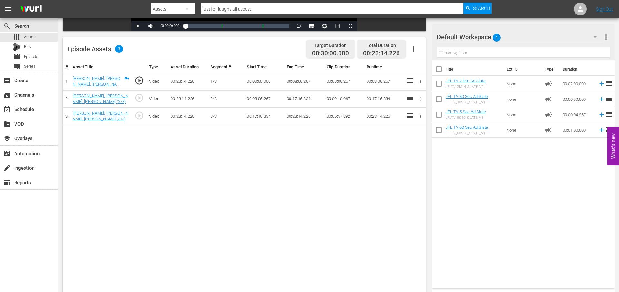
scroll to position [151, 0]
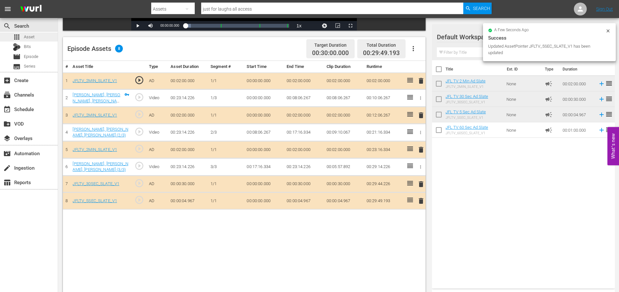
click at [45, 37] on div "apps Asset" at bounding box center [29, 37] width 58 height 9
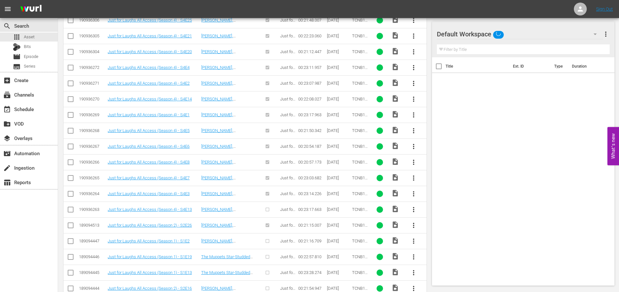
scroll to position [221, 0]
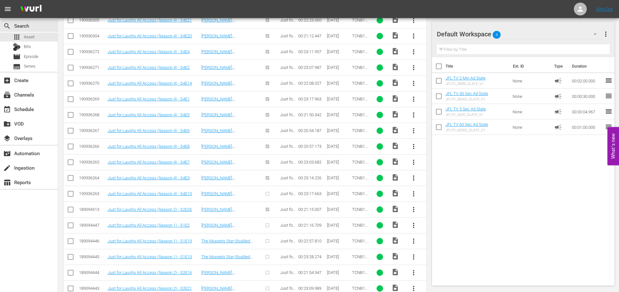
click at [413, 196] on span "more_vert" at bounding box center [414, 194] width 8 height 8
click at [435, 242] on div "Episode" at bounding box center [449, 242] width 44 height 15
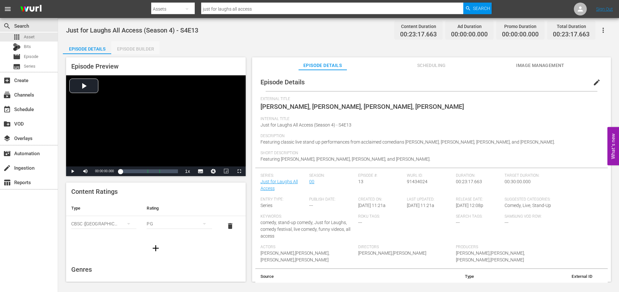
click at [145, 52] on div "Episode Builder" at bounding box center [135, 48] width 48 height 15
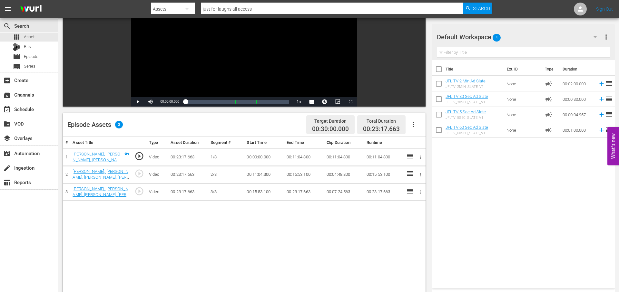
scroll to position [106, 0]
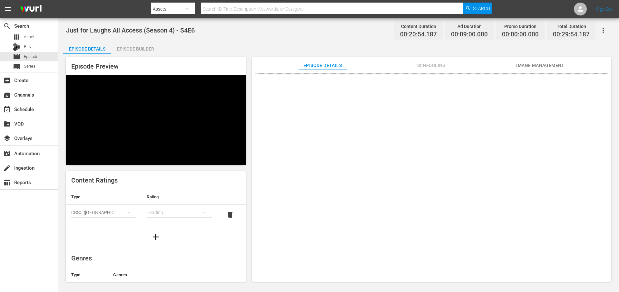
click at [136, 50] on div "Episode Builder" at bounding box center [135, 48] width 48 height 15
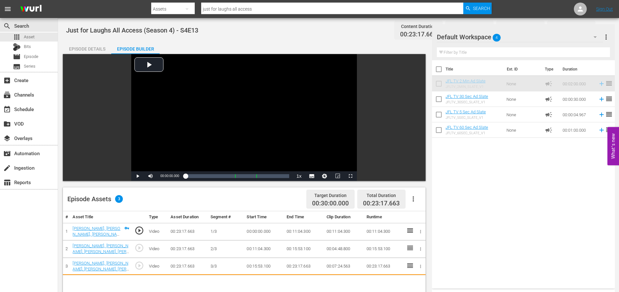
scroll to position [106, 0]
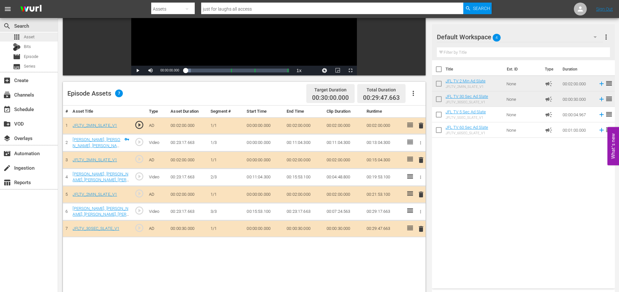
click at [51, 35] on div "apps Asset" at bounding box center [29, 37] width 58 height 9
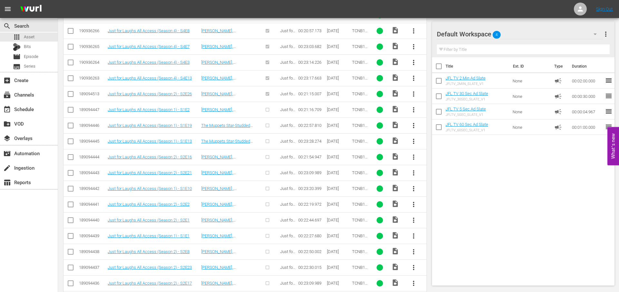
scroll to position [348, 0]
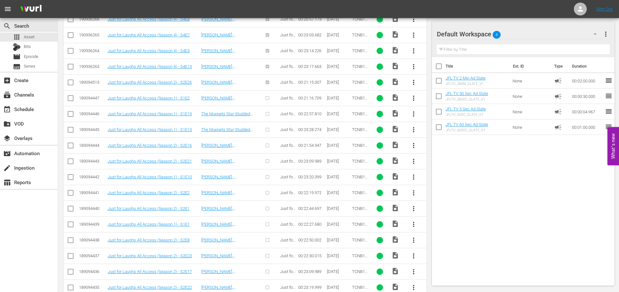
click at [410, 97] on span "more_vert" at bounding box center [414, 98] width 8 height 8
click at [442, 149] on div "Episode" at bounding box center [449, 147] width 44 height 15
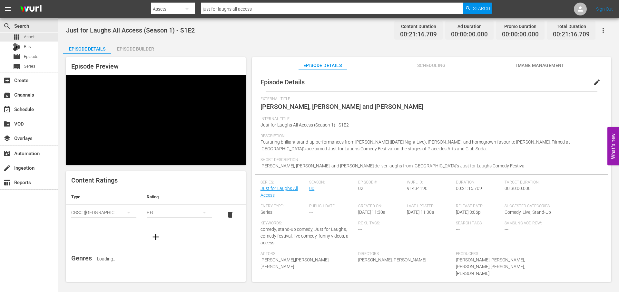
click at [147, 50] on div "Episode Builder" at bounding box center [135, 48] width 48 height 15
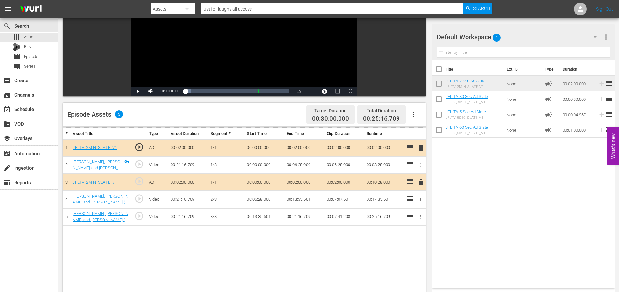
scroll to position [86, 0]
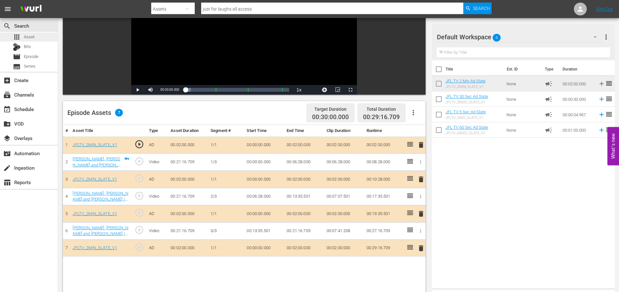
click at [53, 35] on div "apps Asset" at bounding box center [29, 37] width 58 height 9
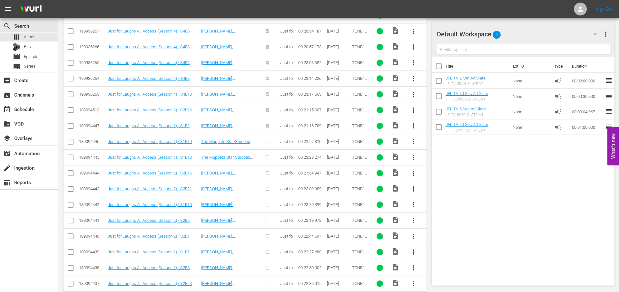
scroll to position [341, 0]
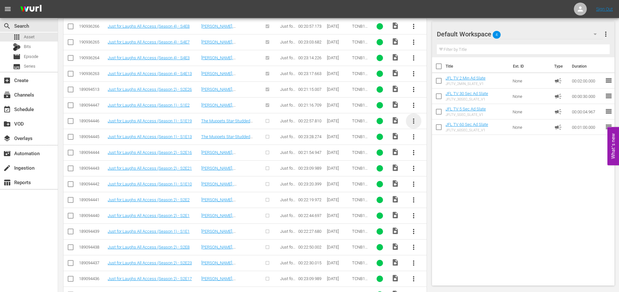
click at [413, 122] on span "more_vert" at bounding box center [414, 121] width 8 height 8
click at [434, 165] on div "Episode" at bounding box center [449, 170] width 44 height 15
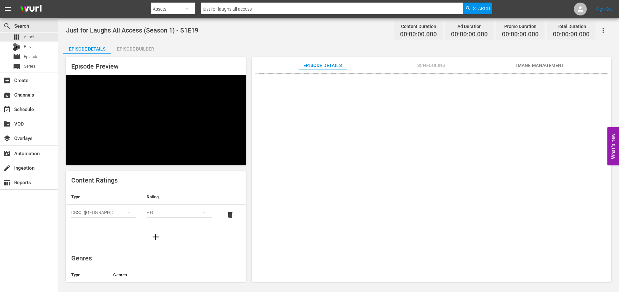
click at [143, 50] on div "Episode Builder" at bounding box center [135, 48] width 48 height 15
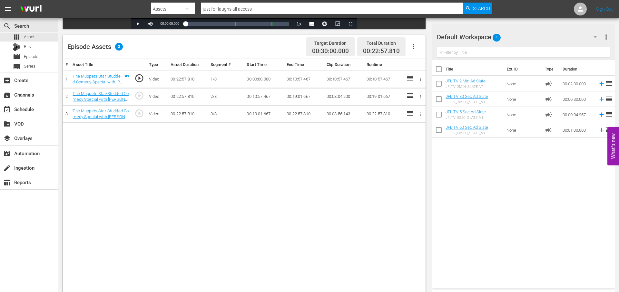
scroll to position [155, 0]
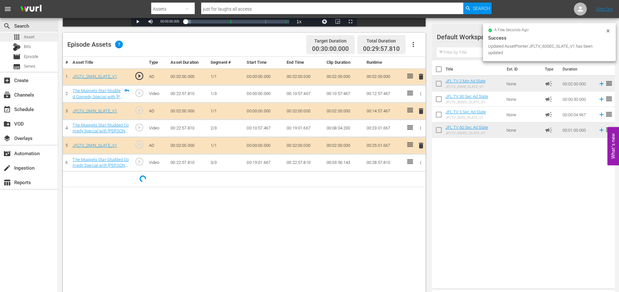
click at [41, 38] on div "apps Asset" at bounding box center [29, 37] width 58 height 9
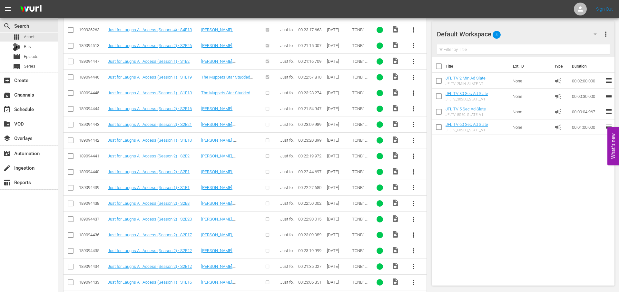
scroll to position [387, 0]
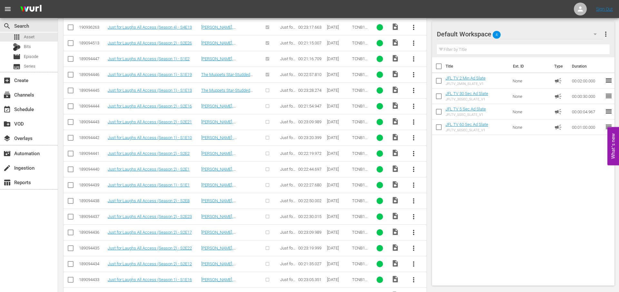
click at [413, 91] on span "more_vert" at bounding box center [414, 91] width 8 height 8
click at [441, 142] on div "Episode" at bounding box center [449, 139] width 44 height 15
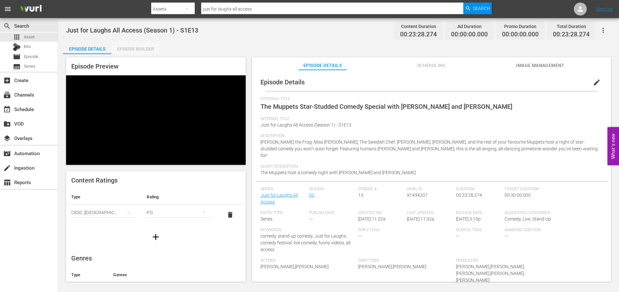
drag, startPoint x: 137, startPoint y: 48, endPoint x: 146, endPoint y: 52, distance: 10.1
click at [137, 48] on div "Episode Builder" at bounding box center [135, 48] width 48 height 15
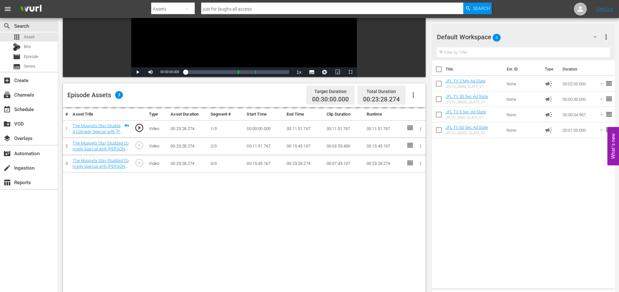
scroll to position [104, 0]
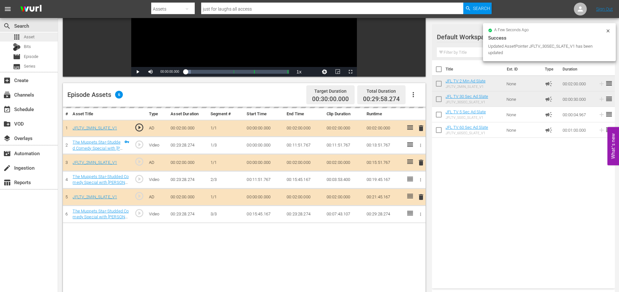
click at [36, 38] on div "apps Asset" at bounding box center [29, 37] width 58 height 9
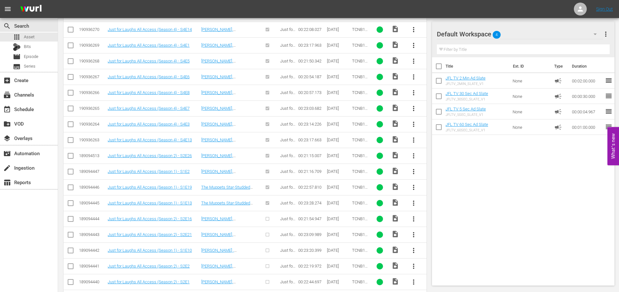
scroll to position [422, 0]
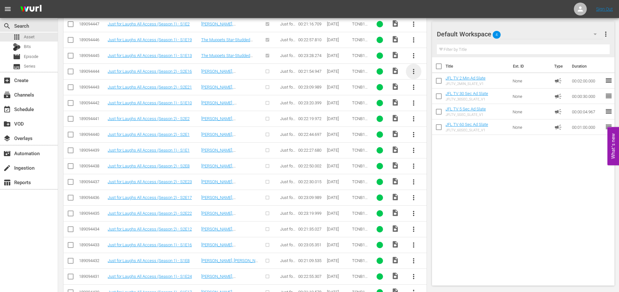
click at [414, 70] on span "more_vert" at bounding box center [414, 72] width 8 height 8
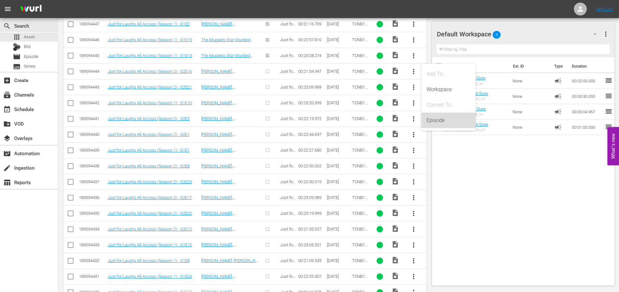
click at [445, 123] on div "Episode" at bounding box center [449, 120] width 44 height 15
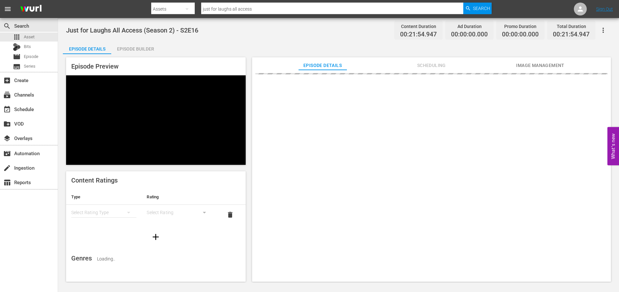
click at [142, 46] on div "Episode Builder" at bounding box center [135, 48] width 48 height 15
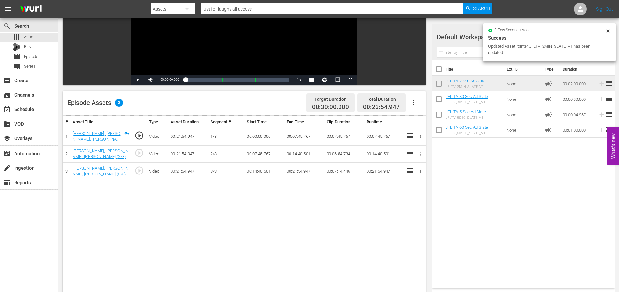
scroll to position [157, 0]
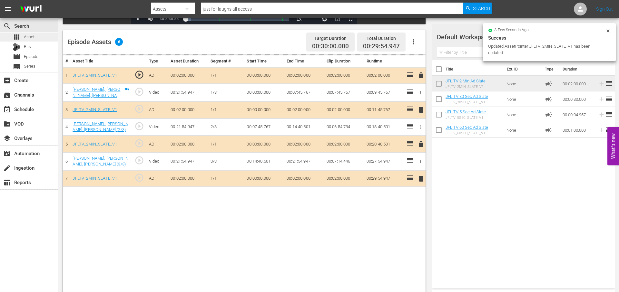
click at [35, 35] on div "apps Asset" at bounding box center [29, 37] width 58 height 9
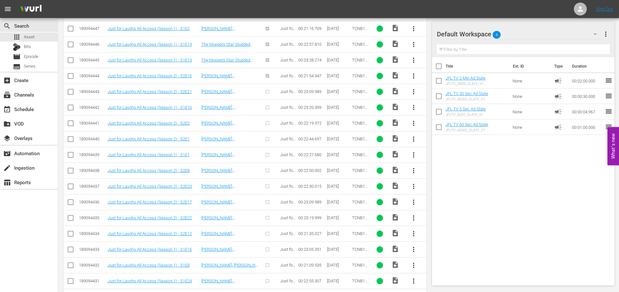
scroll to position [420, 0]
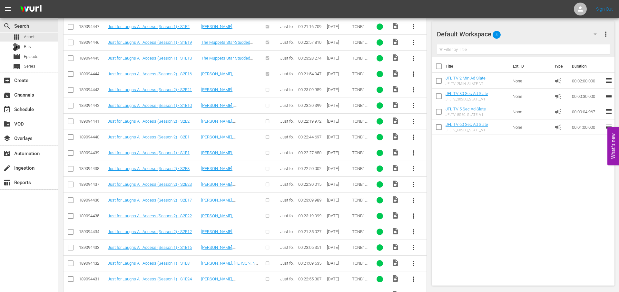
click at [415, 90] on span "more_vert" at bounding box center [414, 90] width 8 height 8
click at [451, 140] on div "Episode" at bounding box center [449, 138] width 44 height 15
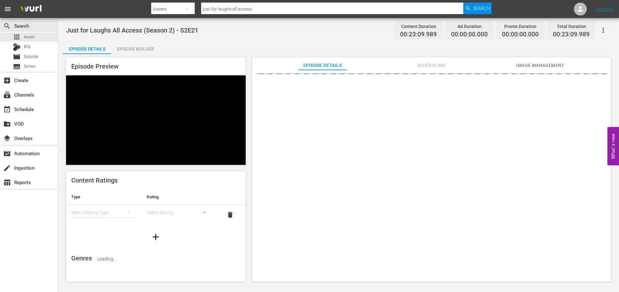
click at [148, 46] on div "Episode Builder" at bounding box center [135, 48] width 48 height 15
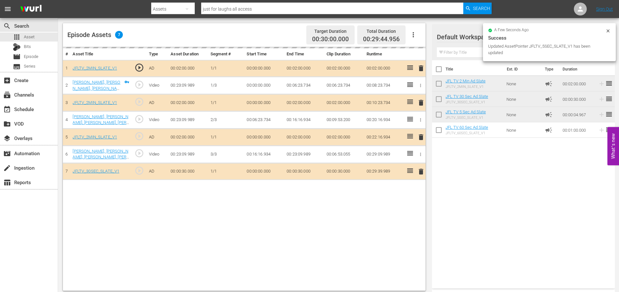
scroll to position [168, 0]
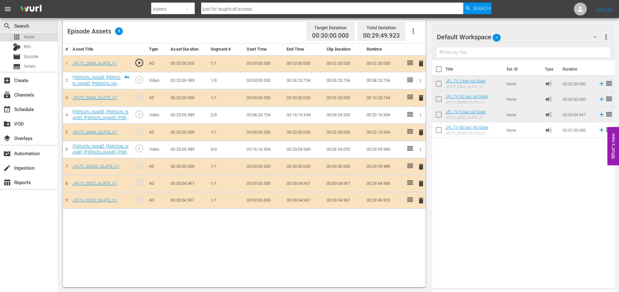
click at [49, 36] on div "apps Asset" at bounding box center [29, 37] width 58 height 9
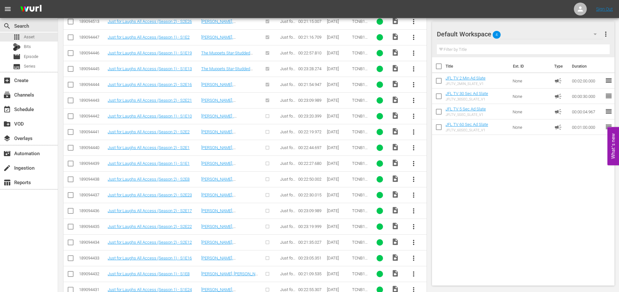
scroll to position [410, 0]
click at [414, 114] on span "more_vert" at bounding box center [414, 116] width 8 height 8
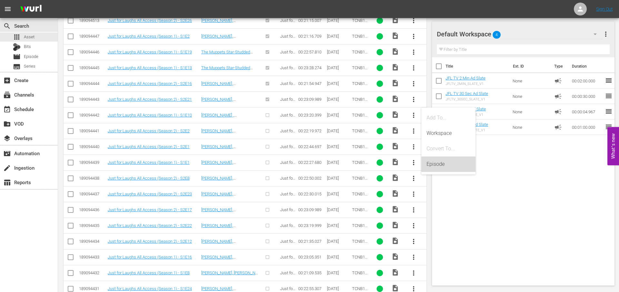
click at [445, 161] on div "Episode" at bounding box center [449, 164] width 44 height 15
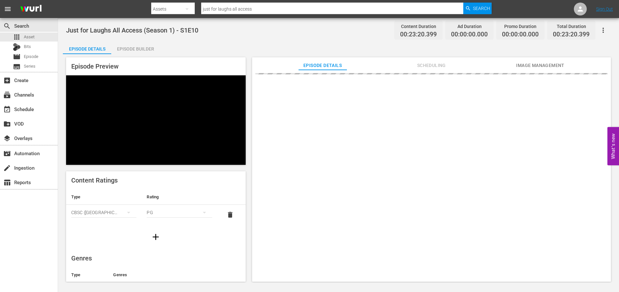
drag, startPoint x: 137, startPoint y: 52, endPoint x: 140, endPoint y: 54, distance: 3.3
click at [137, 53] on div "Episode Builder" at bounding box center [135, 48] width 48 height 15
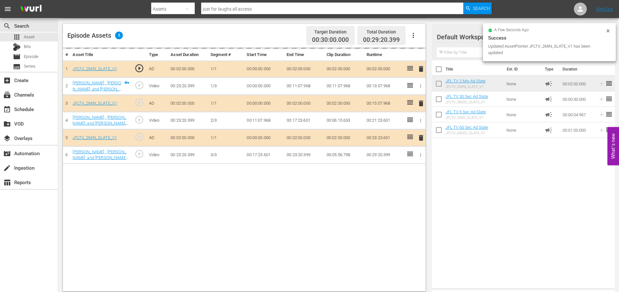
scroll to position [167, 0]
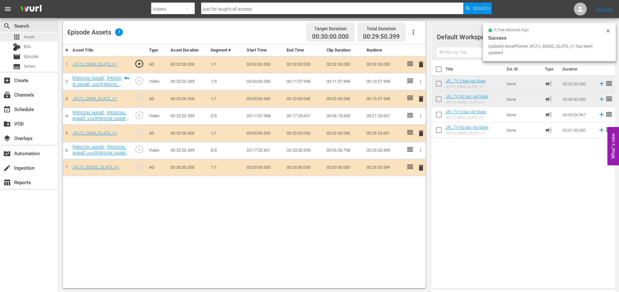
click at [44, 38] on div "apps Asset" at bounding box center [29, 37] width 58 height 9
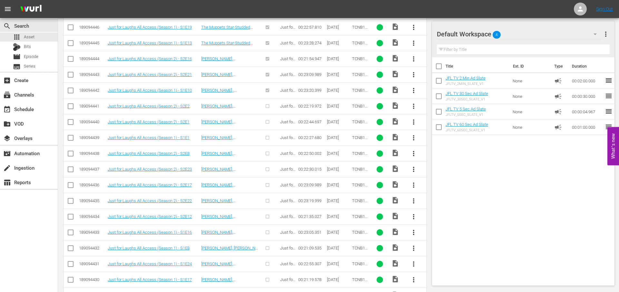
scroll to position [436, 0]
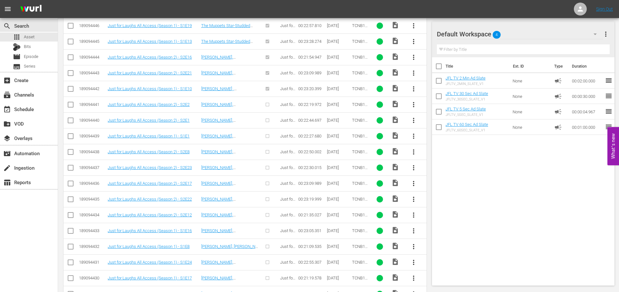
click at [413, 105] on span "more_vert" at bounding box center [414, 105] width 8 height 8
click at [443, 156] on div "Episode" at bounding box center [449, 153] width 44 height 15
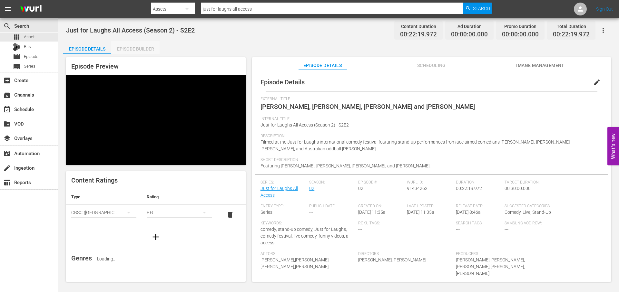
drag, startPoint x: 144, startPoint y: 45, endPoint x: 154, endPoint y: 47, distance: 10.4
click at [144, 45] on div "Episode Builder" at bounding box center [135, 48] width 48 height 15
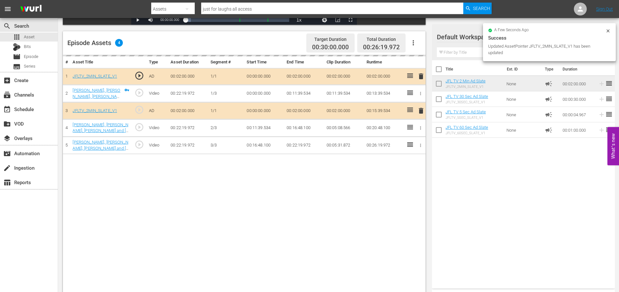
scroll to position [168, 0]
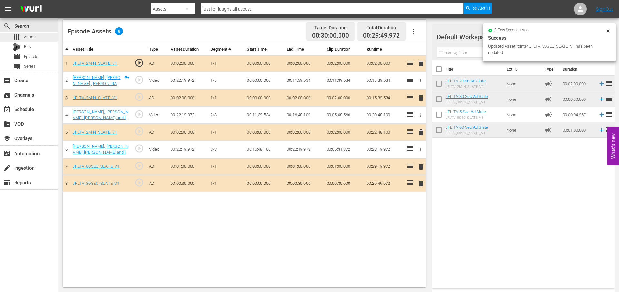
click at [43, 36] on div "apps Asset" at bounding box center [29, 37] width 58 height 9
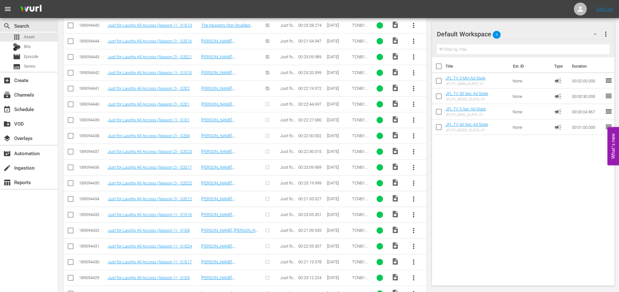
scroll to position [482, 0]
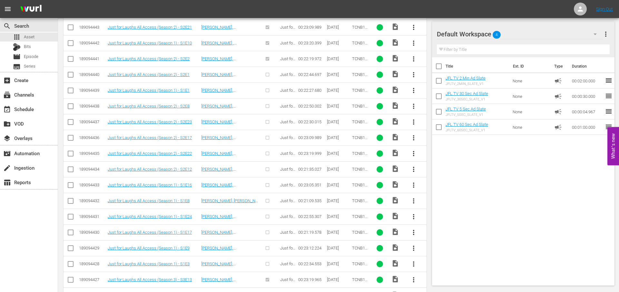
click at [414, 74] on span "more_vert" at bounding box center [414, 75] width 8 height 8
click at [435, 123] on div "Episode" at bounding box center [449, 123] width 44 height 15
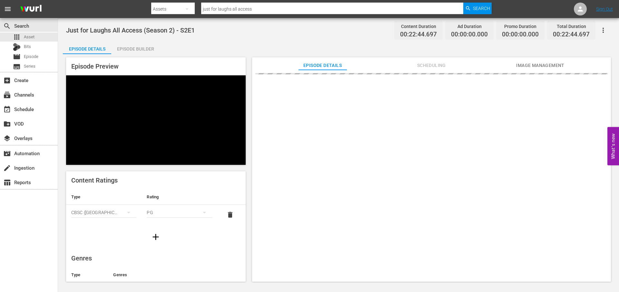
click at [134, 48] on div "Episode Builder" at bounding box center [135, 48] width 48 height 15
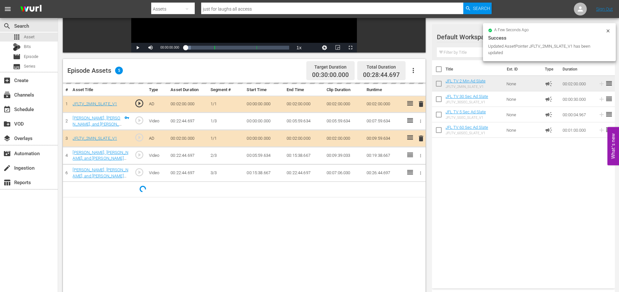
scroll to position [133, 0]
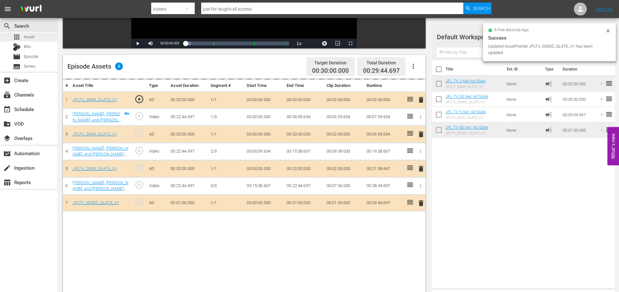
click at [41, 37] on div "apps Asset" at bounding box center [29, 37] width 58 height 9
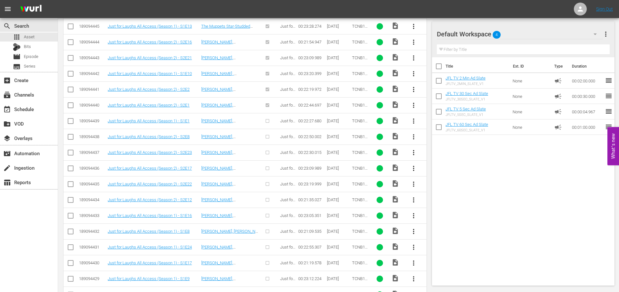
scroll to position [453, 0]
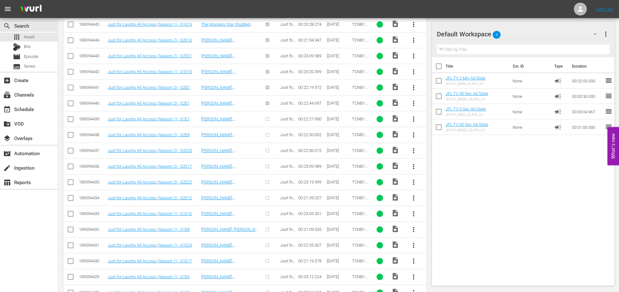
click at [412, 119] on span "more_vert" at bounding box center [414, 119] width 8 height 8
click at [464, 167] on div "Episode" at bounding box center [449, 168] width 44 height 15
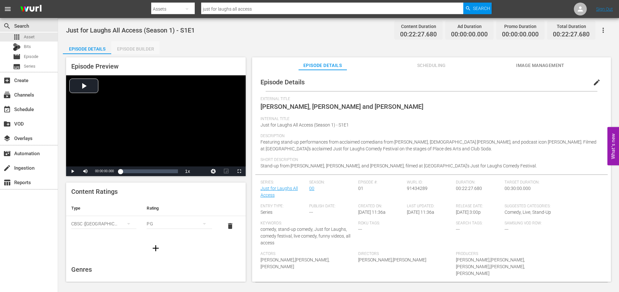
drag, startPoint x: 147, startPoint y: 50, endPoint x: 153, endPoint y: 50, distance: 6.5
click at [147, 50] on div "Episode Builder" at bounding box center [135, 48] width 48 height 15
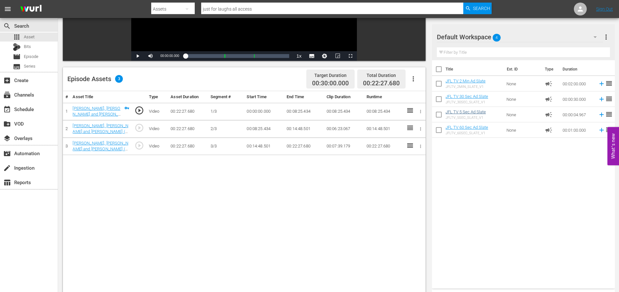
scroll to position [127, 0]
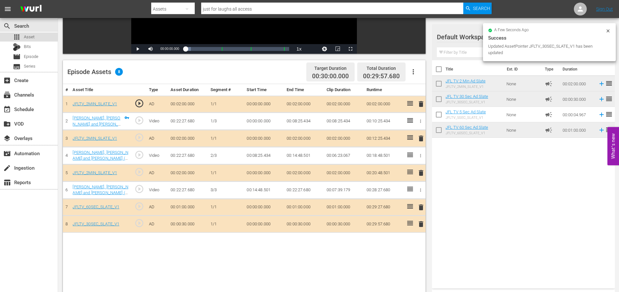
click at [42, 36] on div "apps Asset" at bounding box center [29, 37] width 58 height 9
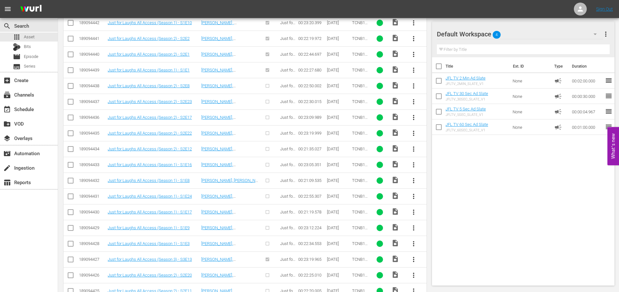
scroll to position [512, 0]
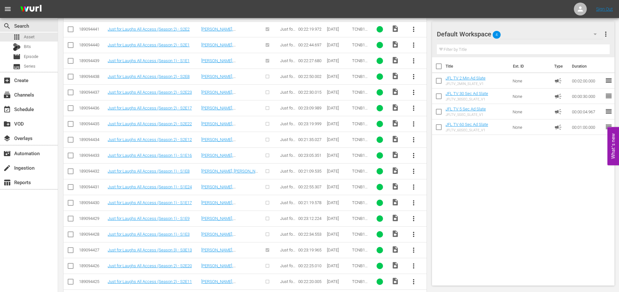
click at [415, 76] on span "more_vert" at bounding box center [414, 77] width 8 height 8
click at [442, 126] on div "Episode" at bounding box center [449, 125] width 44 height 15
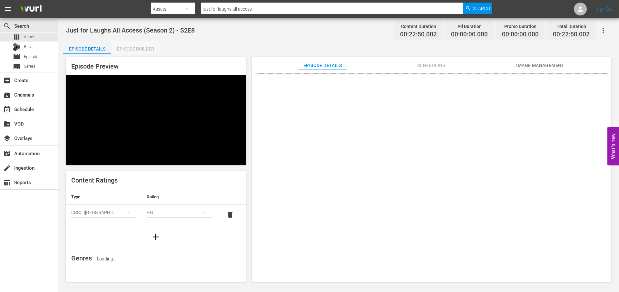
click at [145, 47] on div "Episode Builder" at bounding box center [135, 48] width 48 height 15
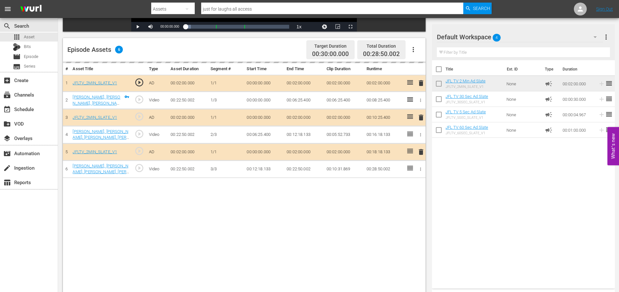
scroll to position [149, 0]
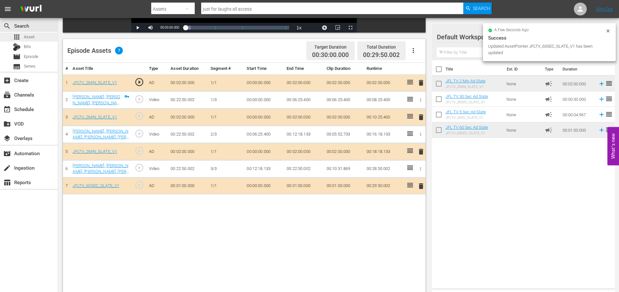
click at [36, 37] on div "apps Asset" at bounding box center [29, 37] width 58 height 9
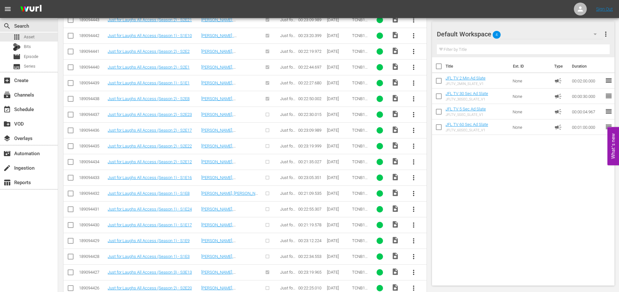
scroll to position [490, 0]
click at [412, 113] on span "more_vert" at bounding box center [414, 114] width 8 height 8
click at [455, 165] on div "Episode" at bounding box center [449, 162] width 44 height 15
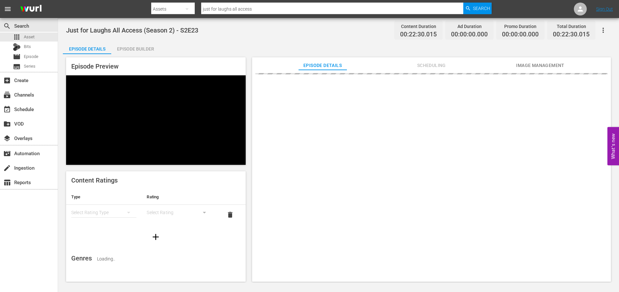
click at [140, 45] on div "Episode Builder" at bounding box center [135, 48] width 48 height 15
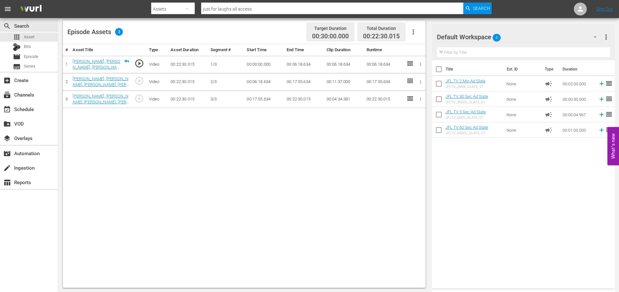
scroll to position [168, 0]
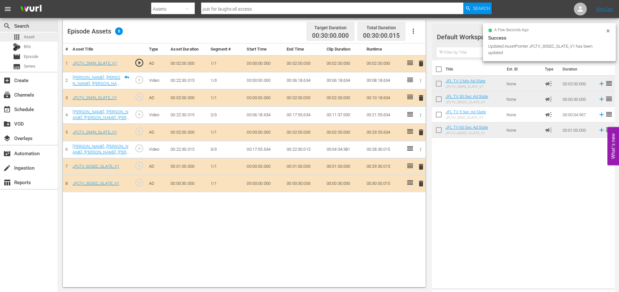
click at [43, 37] on div "apps Asset" at bounding box center [29, 37] width 58 height 9
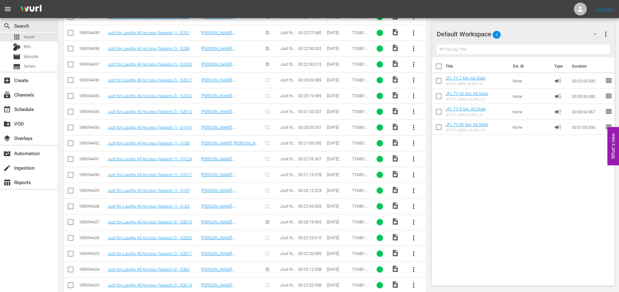
scroll to position [540, 0]
click at [413, 80] on span "more_vert" at bounding box center [414, 80] width 8 height 8
click at [434, 127] on div "Episode" at bounding box center [449, 128] width 44 height 15
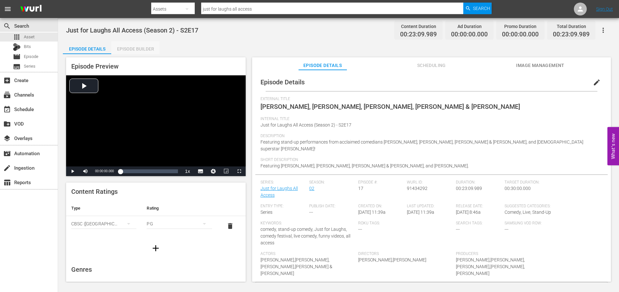
click at [146, 51] on div "Episode Builder" at bounding box center [135, 48] width 48 height 15
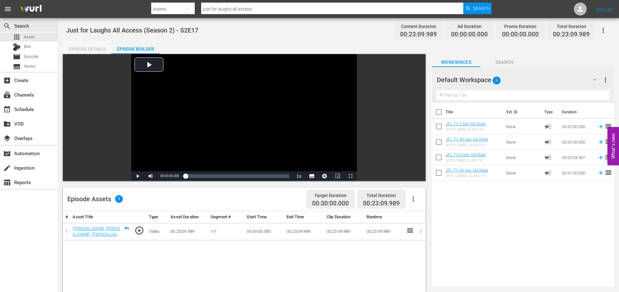
click at [94, 51] on div "Episode Details" at bounding box center [87, 48] width 48 height 15
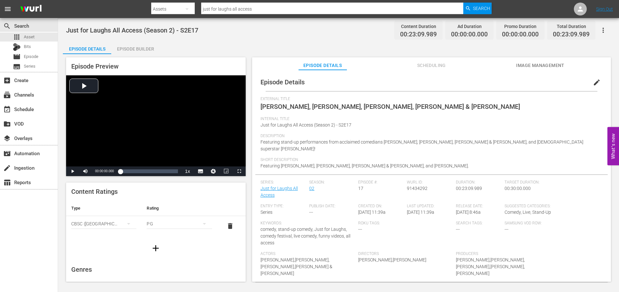
click at [144, 50] on div "Episode Builder" at bounding box center [135, 48] width 48 height 15
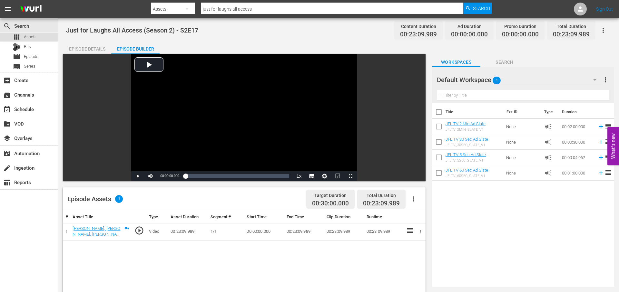
click at [41, 35] on div "apps Asset" at bounding box center [29, 37] width 58 height 9
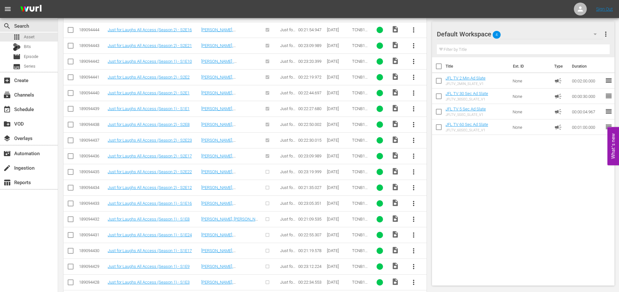
scroll to position [480, 0]
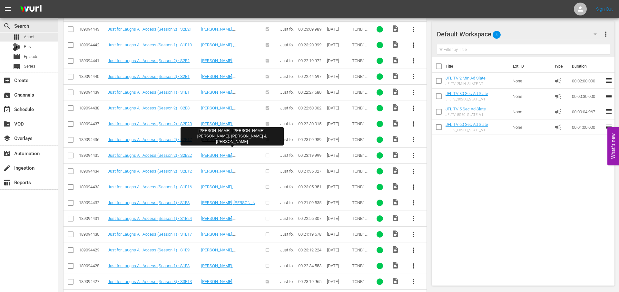
click at [232, 139] on link "[PERSON_NAME], [PERSON_NAME], [PERSON_NAME], [PERSON_NAME] & [PERSON_NAME]" at bounding box center [218, 149] width 35 height 24
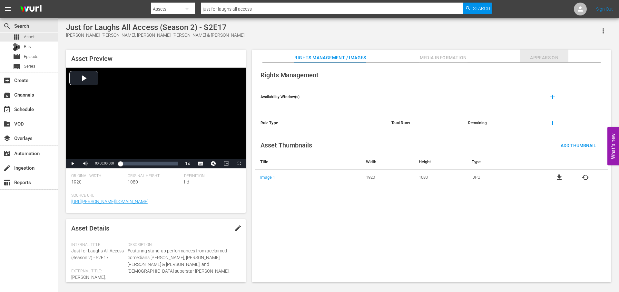
click at [549, 56] on span "Appears On" at bounding box center [544, 58] width 48 height 8
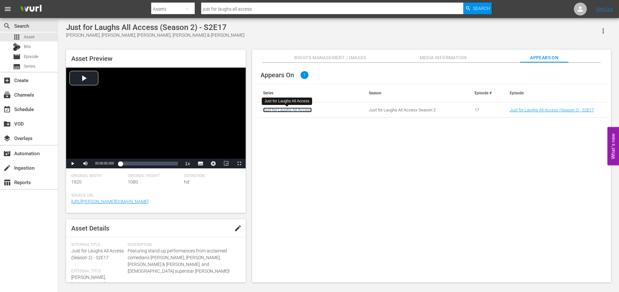
click at [304, 111] on link "Just for Laughs All Access" at bounding box center [287, 110] width 49 height 5
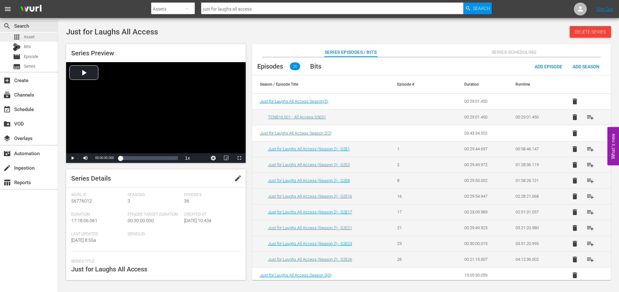
click at [35, 35] on div "apps Asset" at bounding box center [29, 37] width 58 height 9
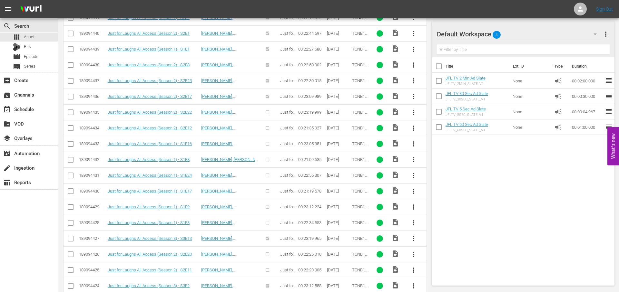
scroll to position [515, 0]
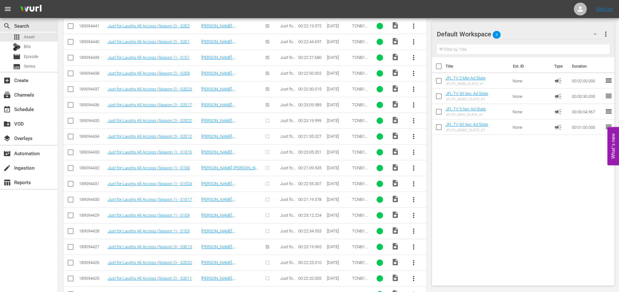
click at [414, 120] on span "more_vert" at bounding box center [414, 121] width 8 height 8
click at [435, 170] on div "Episode" at bounding box center [449, 169] width 44 height 15
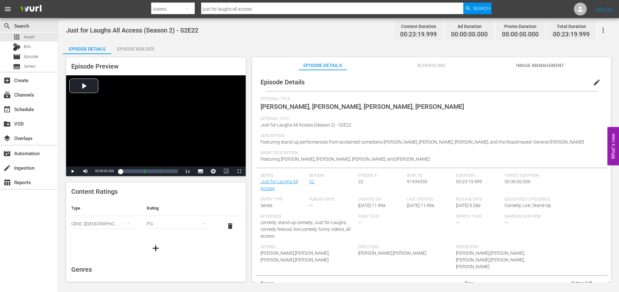
click at [136, 47] on div "Episode Builder" at bounding box center [135, 48] width 48 height 15
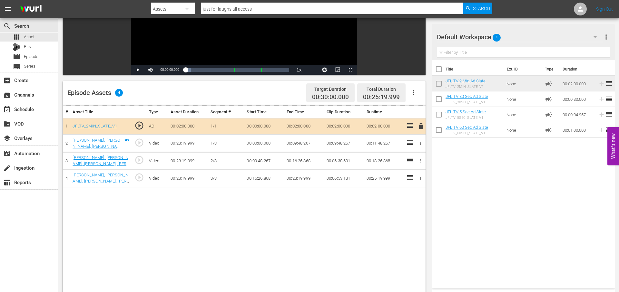
scroll to position [107, 0]
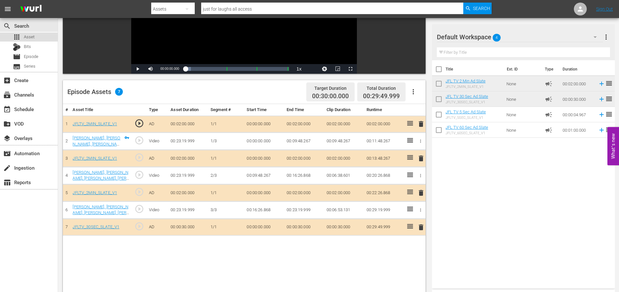
click at [42, 38] on div "apps Asset" at bounding box center [29, 37] width 58 height 9
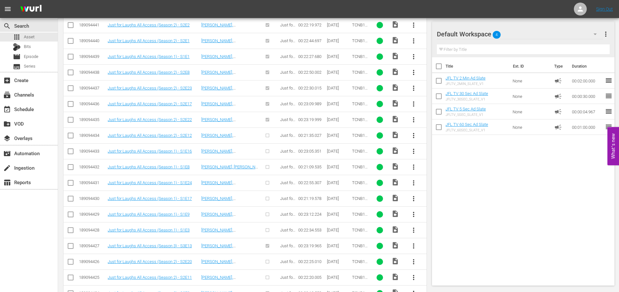
scroll to position [515, 0]
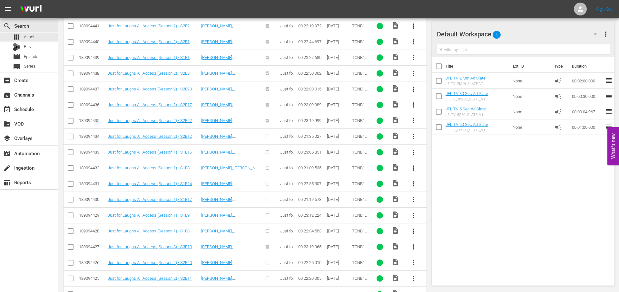
click at [415, 136] on span "more_vert" at bounding box center [414, 137] width 8 height 8
click at [442, 189] on div "Episode" at bounding box center [449, 185] width 44 height 15
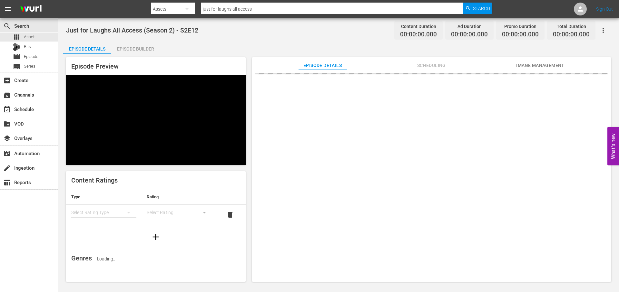
click at [138, 47] on div "Episode Builder" at bounding box center [135, 48] width 48 height 15
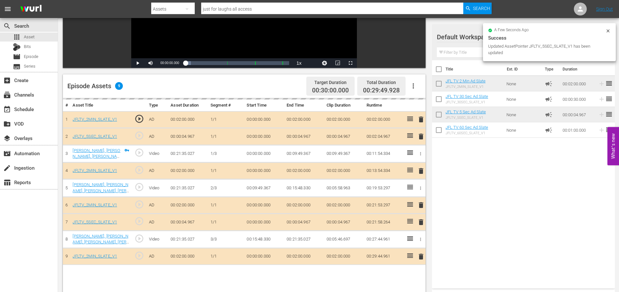
scroll to position [168, 0]
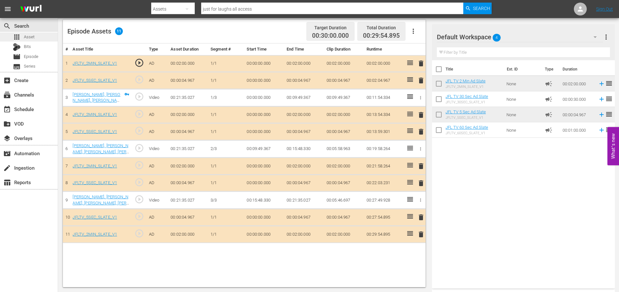
click at [38, 35] on div "apps Asset" at bounding box center [29, 37] width 58 height 9
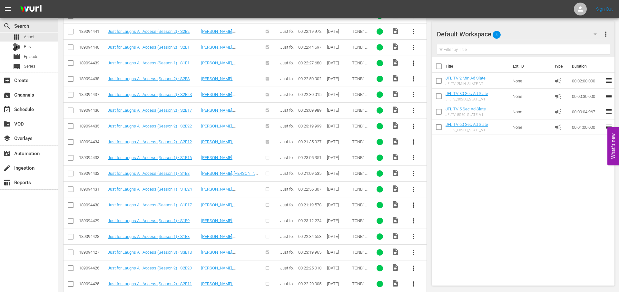
scroll to position [531, 0]
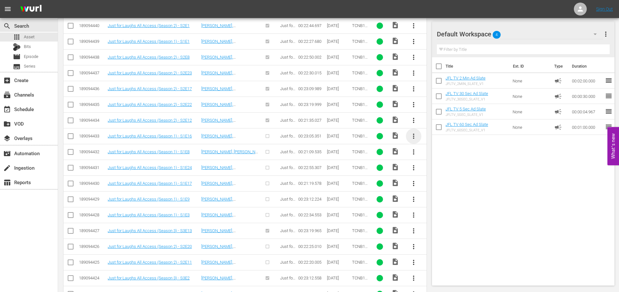
click at [414, 135] on span "more_vert" at bounding box center [414, 137] width 8 height 8
click at [439, 184] on div "Episode" at bounding box center [449, 185] width 44 height 15
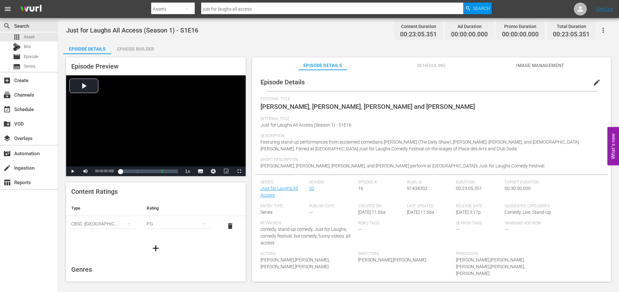
click at [134, 47] on div "Episode Builder" at bounding box center [135, 48] width 48 height 15
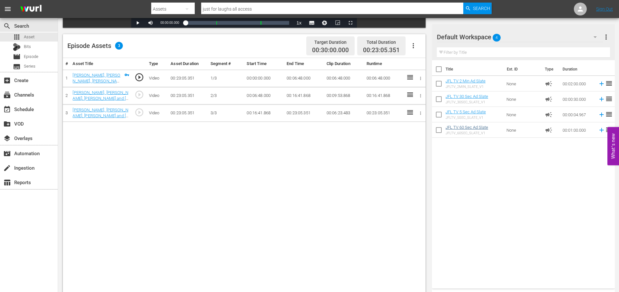
scroll to position [156, 0]
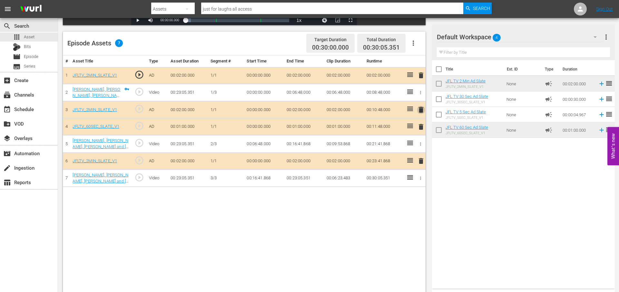
click at [421, 110] on span "delete" at bounding box center [421, 110] width 8 height 8
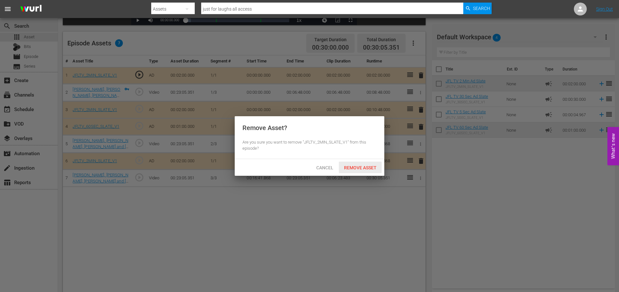
click at [364, 165] on div "Remove Asset" at bounding box center [360, 168] width 43 height 12
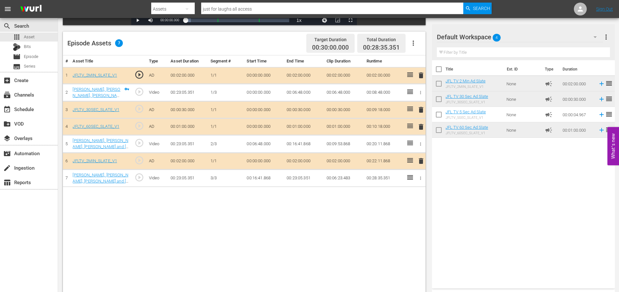
click at [421, 75] on span "delete" at bounding box center [421, 76] width 8 height 8
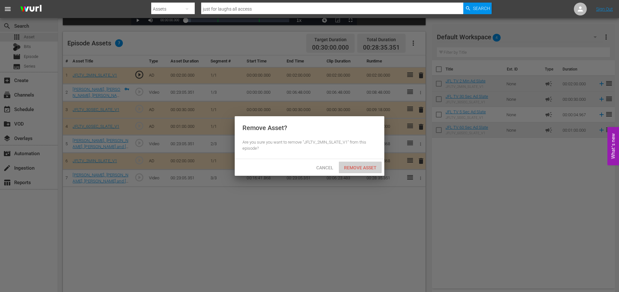
click at [363, 165] on span "Remove Asset" at bounding box center [360, 167] width 43 height 5
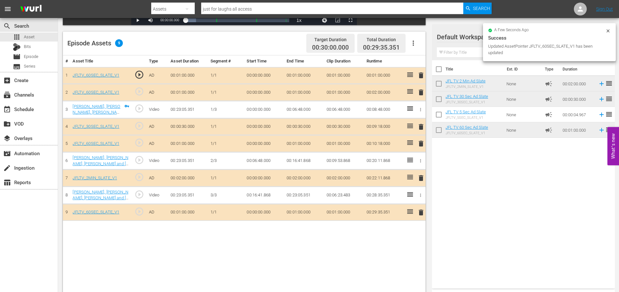
click at [421, 177] on span "delete" at bounding box center [421, 178] width 8 height 8
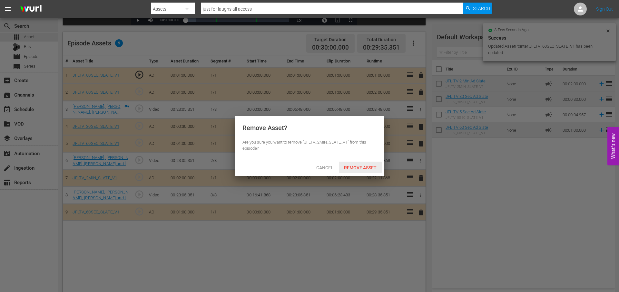
click at [361, 167] on span "Remove Asset" at bounding box center [360, 167] width 43 height 5
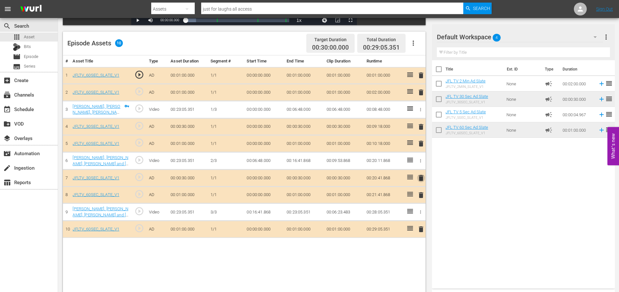
click at [421, 174] on span "delete" at bounding box center [421, 178] width 8 height 8
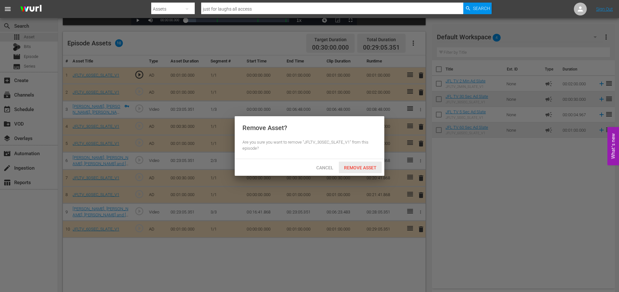
click at [368, 168] on span "Remove Asset" at bounding box center [360, 167] width 43 height 5
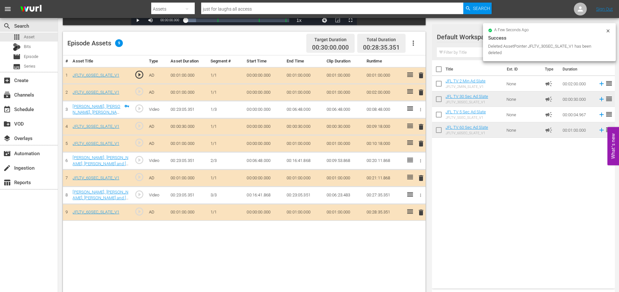
click at [422, 177] on span "delete" at bounding box center [421, 178] width 8 height 8
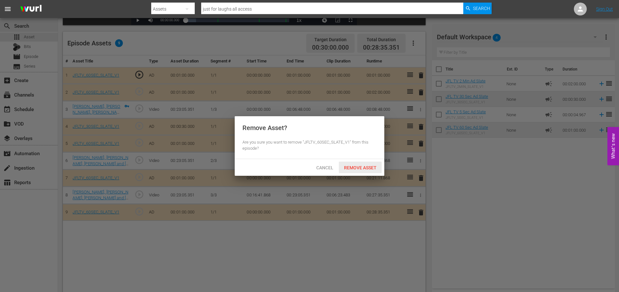
click at [368, 169] on span "Remove Asset" at bounding box center [360, 167] width 43 height 5
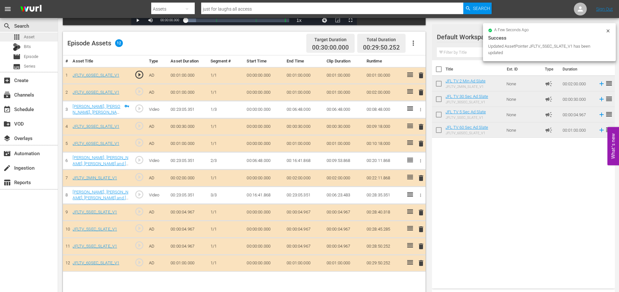
click at [25, 37] on span "Asset" at bounding box center [29, 37] width 11 height 6
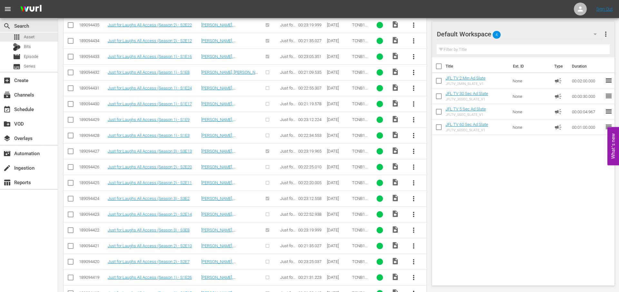
scroll to position [592, 0]
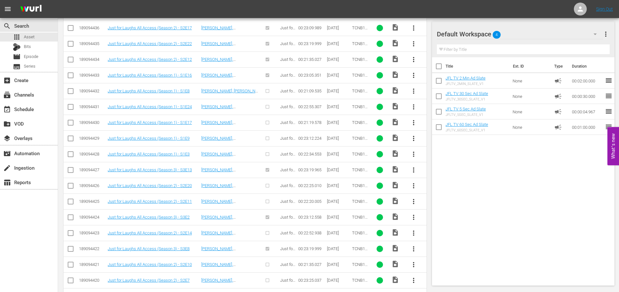
click at [416, 89] on span "more_vert" at bounding box center [414, 91] width 8 height 8
click at [440, 138] on div "Episode" at bounding box center [449, 140] width 44 height 15
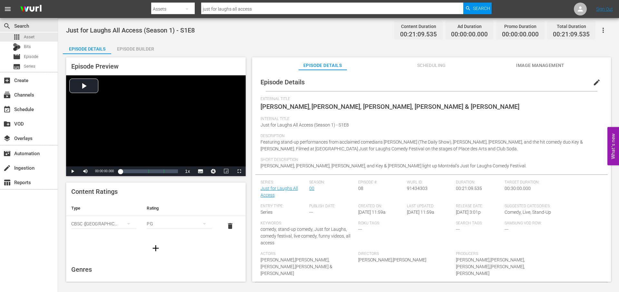
drag, startPoint x: 142, startPoint y: 50, endPoint x: 174, endPoint y: 55, distance: 32.7
click at [142, 50] on div "Episode Builder" at bounding box center [135, 48] width 48 height 15
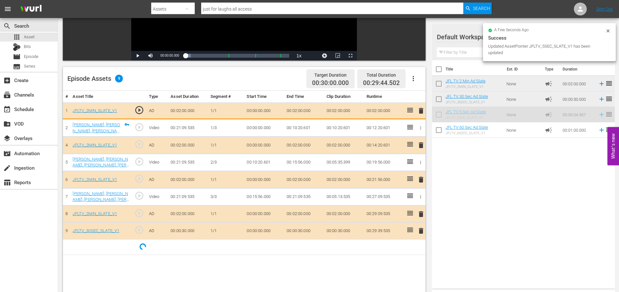
scroll to position [122, 0]
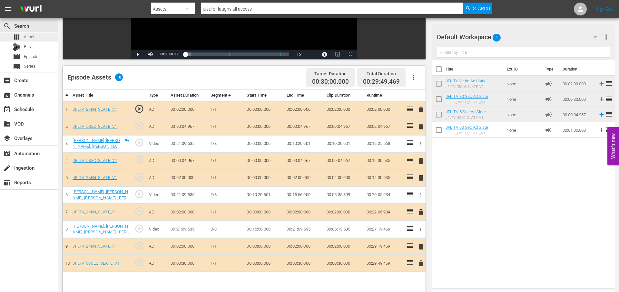
click at [35, 36] on div "apps Asset" at bounding box center [29, 37] width 58 height 9
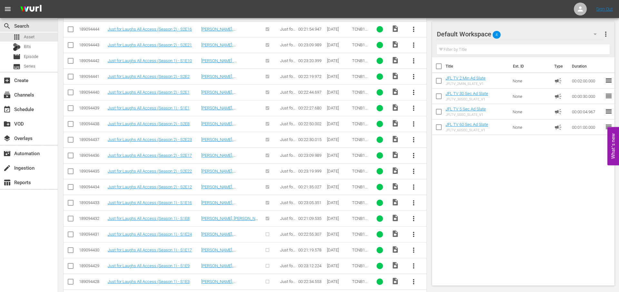
scroll to position [608, 0]
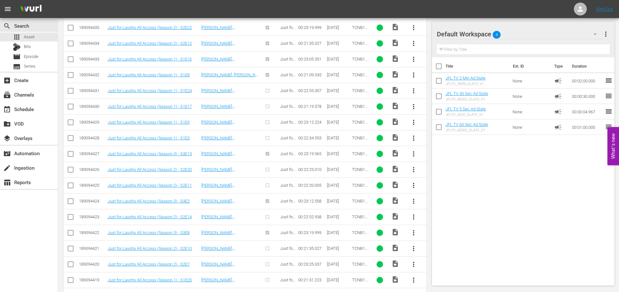
click at [413, 90] on span "more_vert" at bounding box center [414, 91] width 8 height 8
click at [453, 139] on div "Episode" at bounding box center [449, 139] width 44 height 15
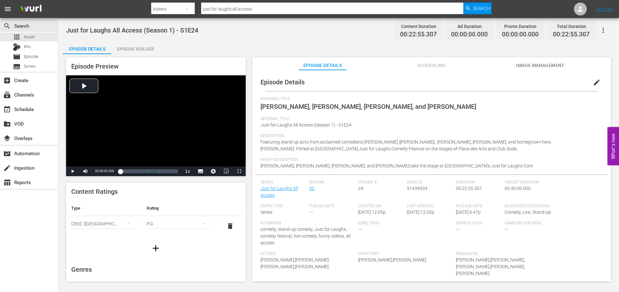
click at [141, 47] on div "Episode Builder" at bounding box center [135, 48] width 48 height 15
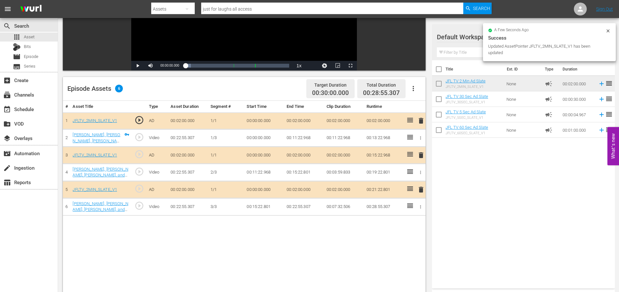
scroll to position [168, 0]
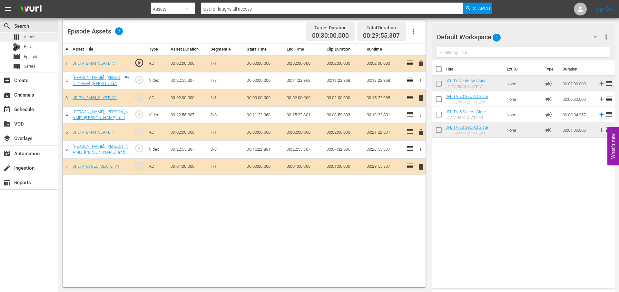
click at [36, 35] on div "apps Asset" at bounding box center [29, 37] width 58 height 9
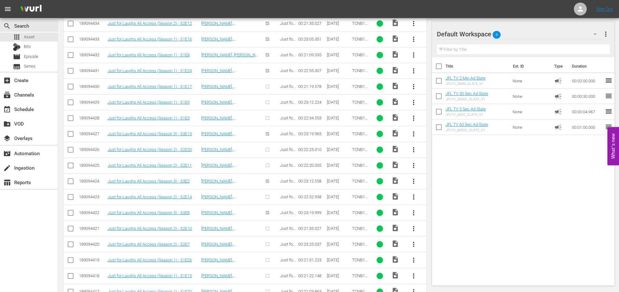
scroll to position [627, 0]
click at [413, 88] on span "more_vert" at bounding box center [414, 88] width 8 height 8
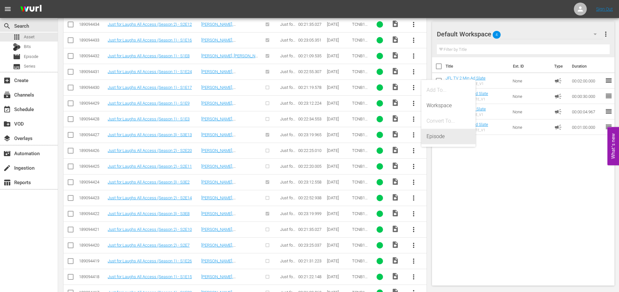
click at [449, 131] on div "Episode" at bounding box center [449, 136] width 44 height 15
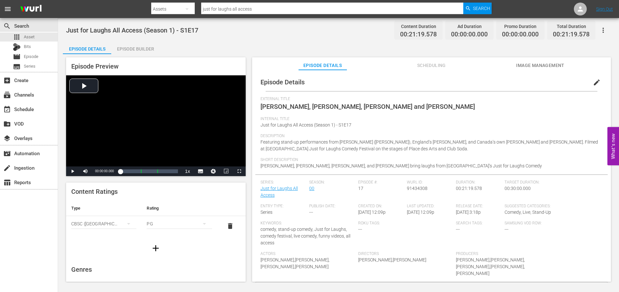
click at [147, 46] on div "Episode Builder" at bounding box center [135, 48] width 48 height 15
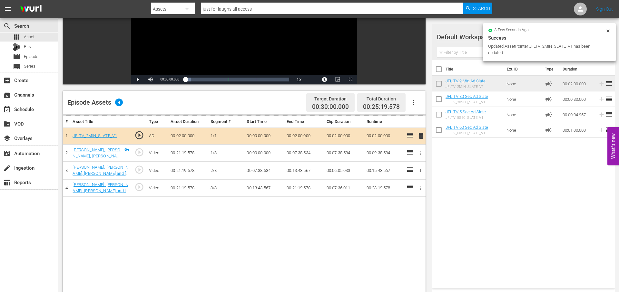
scroll to position [168, 0]
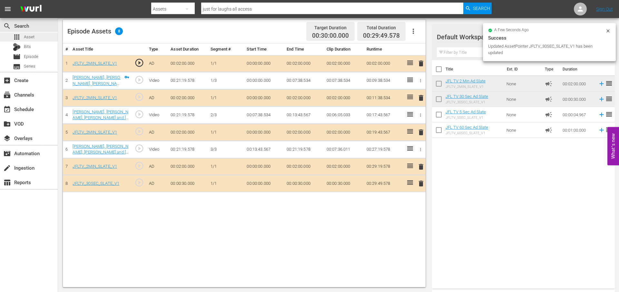
click at [38, 35] on div "apps Asset" at bounding box center [29, 37] width 58 height 9
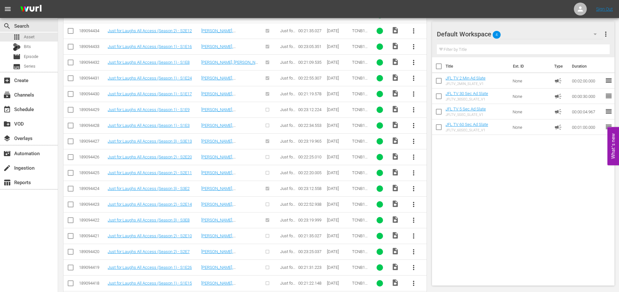
scroll to position [644, 0]
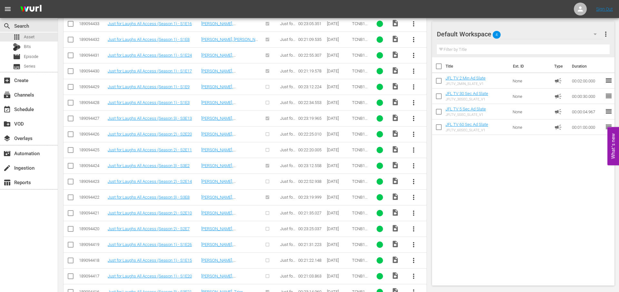
click at [413, 85] on span "more_vert" at bounding box center [414, 87] width 8 height 8
click at [456, 134] on div "Episode" at bounding box center [449, 135] width 44 height 15
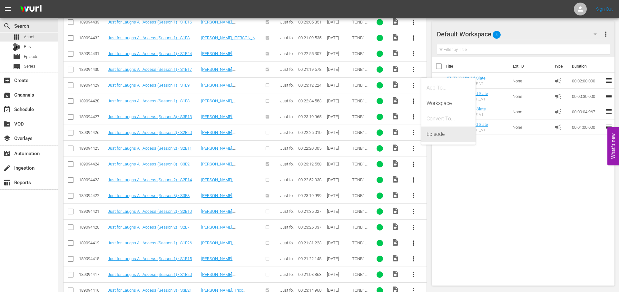
scroll to position [646, 0]
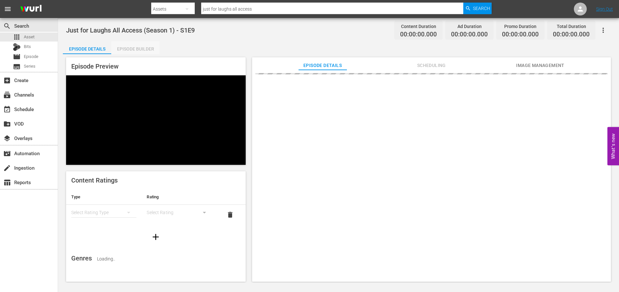
click at [142, 48] on div "Episode Builder" at bounding box center [135, 48] width 48 height 15
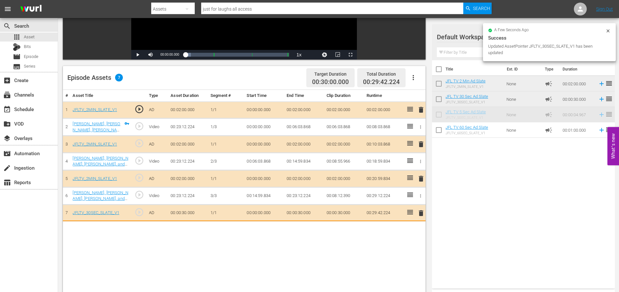
scroll to position [129, 0]
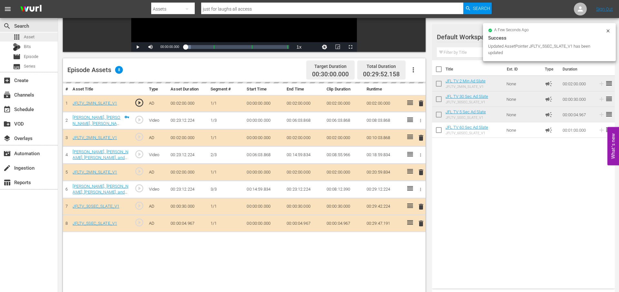
click at [37, 36] on div "apps Asset" at bounding box center [29, 37] width 58 height 9
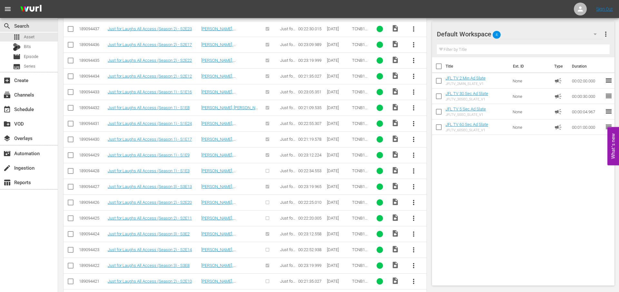
scroll to position [575, 0]
click at [414, 172] on span "more_vert" at bounding box center [414, 172] width 8 height 8
click at [443, 220] on div "Episode" at bounding box center [449, 220] width 44 height 15
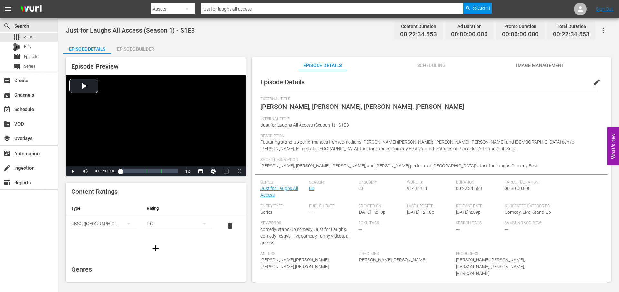
scroll to position [3, 0]
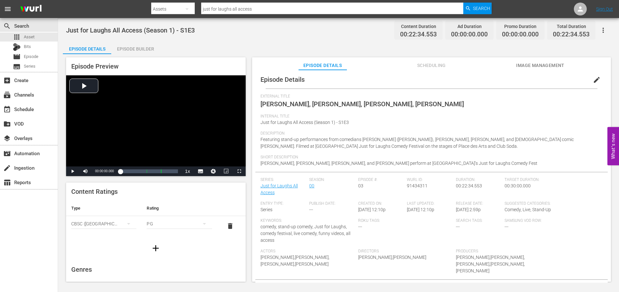
drag, startPoint x: 143, startPoint y: 50, endPoint x: 150, endPoint y: 49, distance: 7.2
click at [143, 50] on div "Episode Builder" at bounding box center [135, 48] width 48 height 15
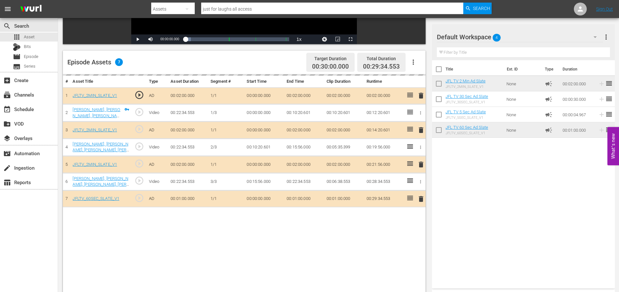
scroll to position [138, 0]
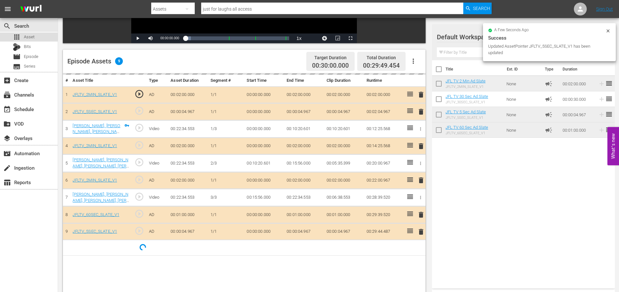
click at [41, 36] on div "apps Asset" at bounding box center [29, 37] width 58 height 9
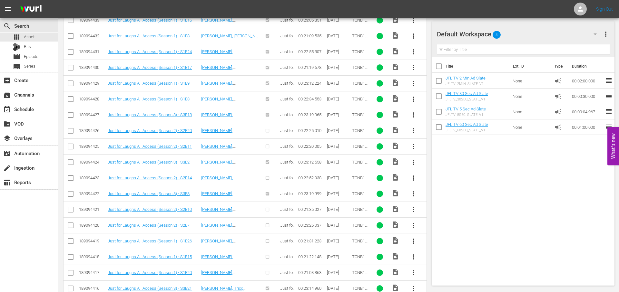
scroll to position [667, 0]
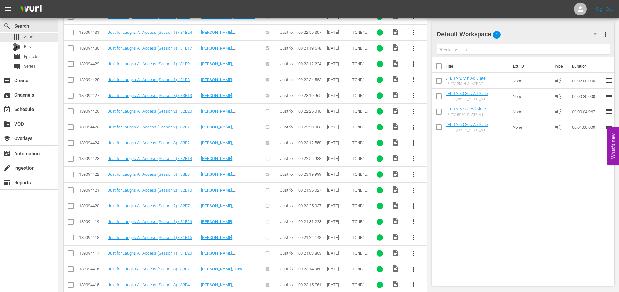
click at [413, 112] on span "more_vert" at bounding box center [414, 112] width 8 height 8
click at [437, 160] on div "Episode" at bounding box center [449, 160] width 44 height 15
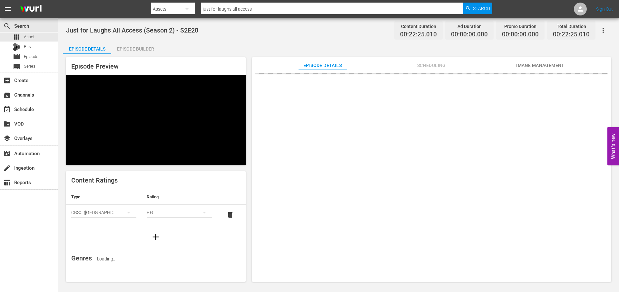
click at [151, 50] on div "Episode Builder" at bounding box center [135, 48] width 48 height 15
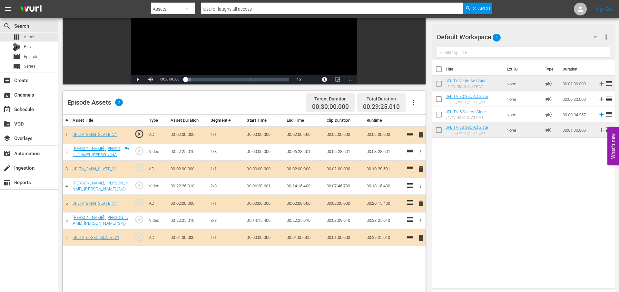
scroll to position [168, 0]
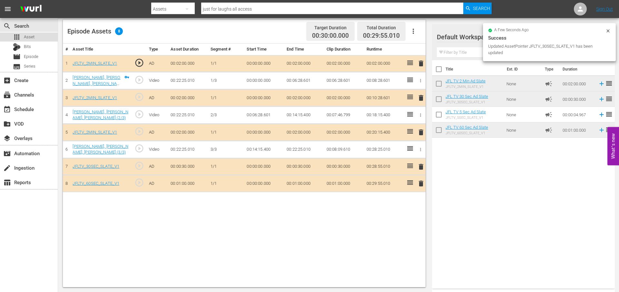
click at [41, 35] on div "apps Asset" at bounding box center [29, 37] width 58 height 9
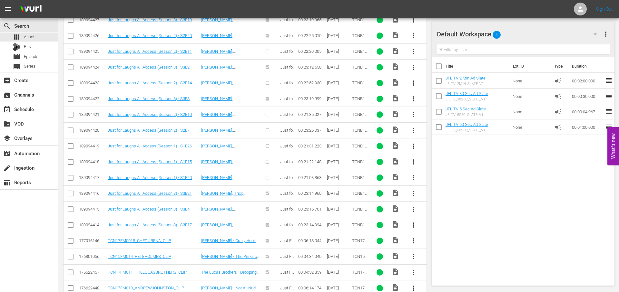
scroll to position [736, 0]
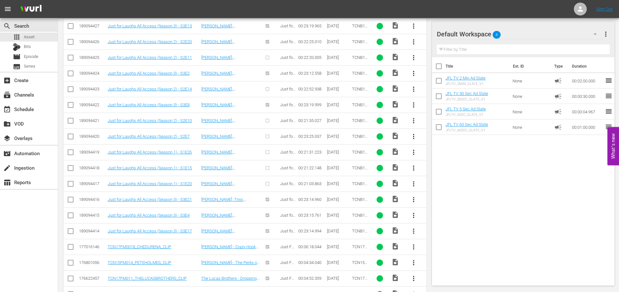
click at [415, 89] on span "more_vert" at bounding box center [414, 89] width 8 height 8
click at [452, 134] on div "Episode" at bounding box center [449, 137] width 44 height 15
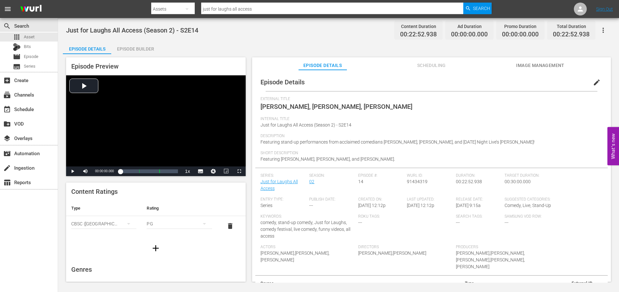
click at [131, 53] on div "Episode Builder" at bounding box center [135, 48] width 48 height 15
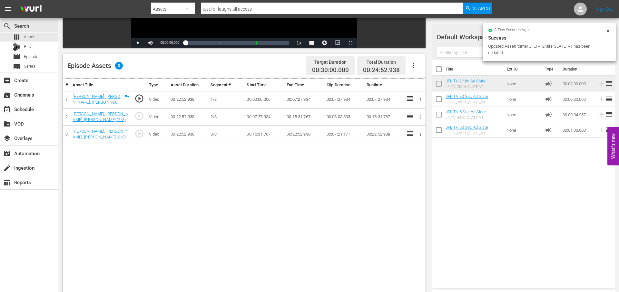
scroll to position [134, 0]
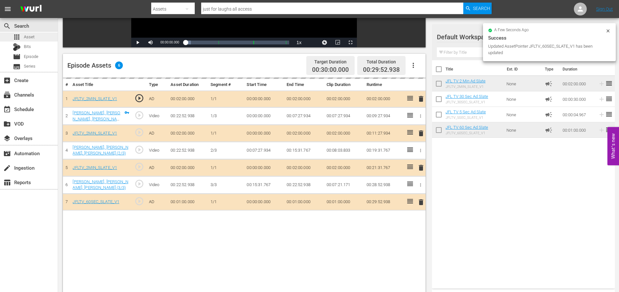
click at [46, 36] on div "apps Asset" at bounding box center [29, 37] width 58 height 9
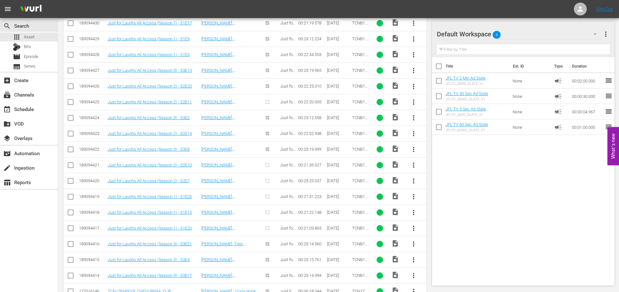
scroll to position [689, 0]
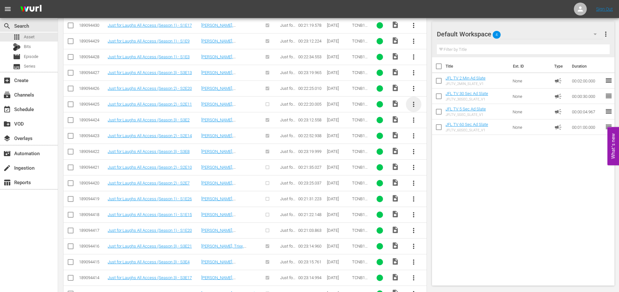
click at [414, 104] on span "more_vert" at bounding box center [414, 105] width 8 height 8
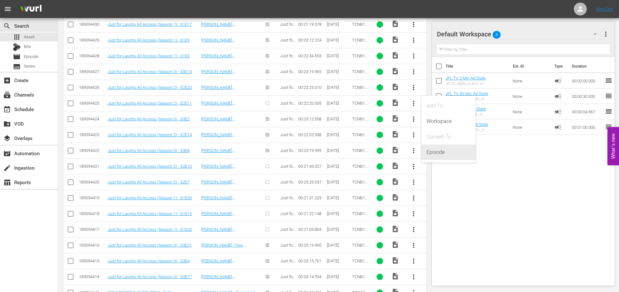
click at [459, 150] on div "Episode" at bounding box center [449, 152] width 44 height 15
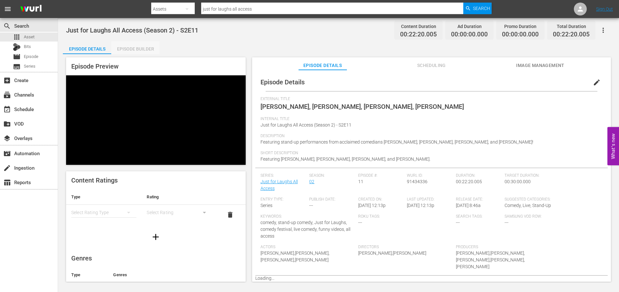
click at [135, 49] on div "Episode Builder" at bounding box center [135, 48] width 48 height 15
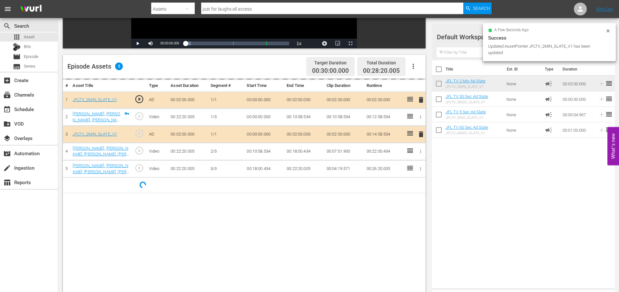
scroll to position [168, 0]
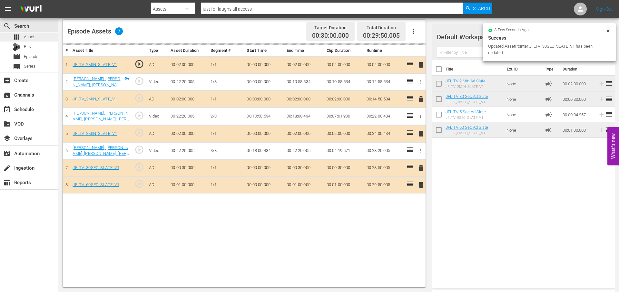
click at [51, 33] on div "apps Asset" at bounding box center [29, 37] width 58 height 9
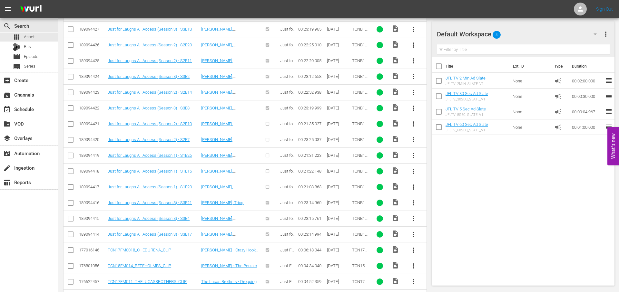
scroll to position [737, 0]
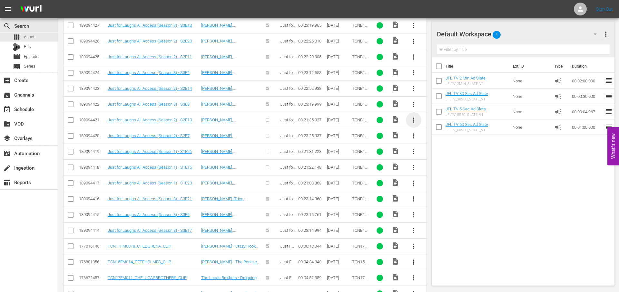
click at [415, 122] on span "more_vert" at bounding box center [414, 120] width 8 height 8
click at [460, 169] on div "Episode" at bounding box center [449, 169] width 44 height 15
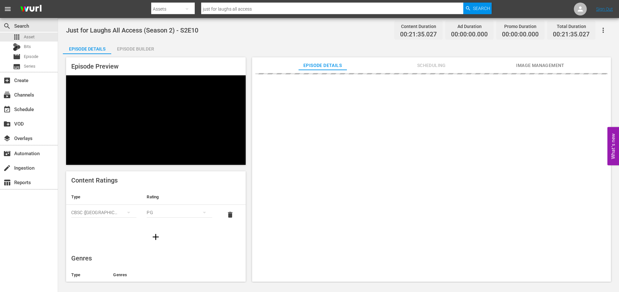
click at [143, 52] on div "Episode Builder" at bounding box center [135, 48] width 48 height 15
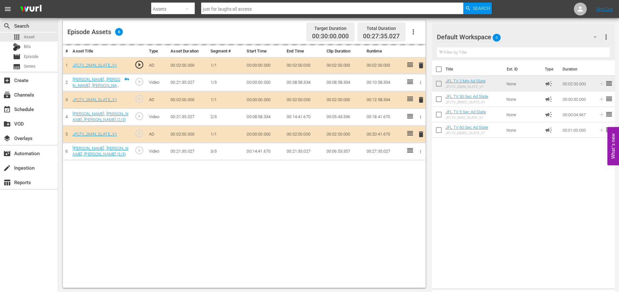
scroll to position [168, 0]
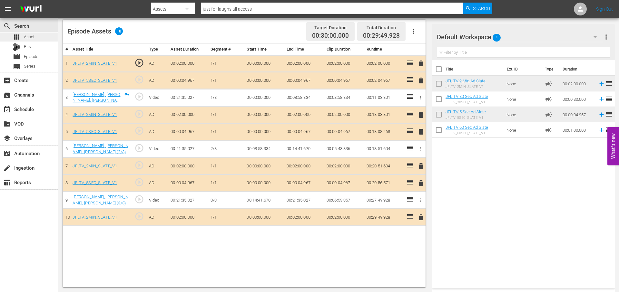
click at [43, 38] on div "apps Asset" at bounding box center [29, 37] width 58 height 9
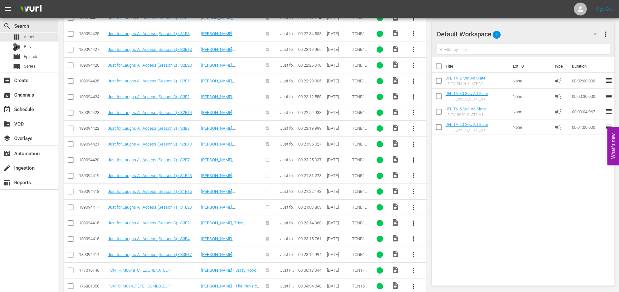
scroll to position [713, 0]
click at [415, 159] on span "more_vert" at bounding box center [414, 160] width 8 height 8
click at [449, 207] on div "Episode" at bounding box center [449, 208] width 44 height 15
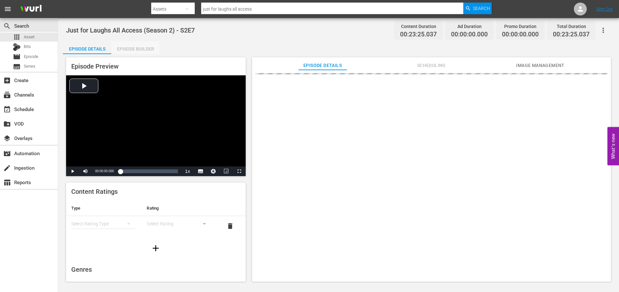
click at [133, 47] on div "Episode Builder" at bounding box center [135, 48] width 48 height 15
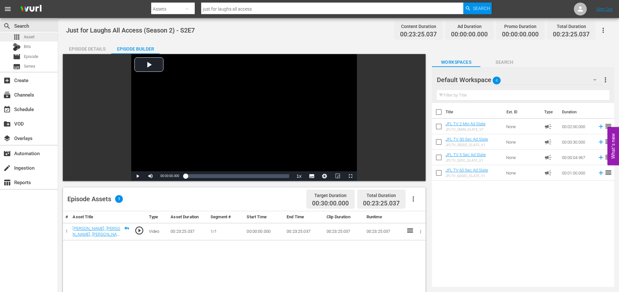
click at [38, 37] on div "apps Asset" at bounding box center [29, 37] width 58 height 9
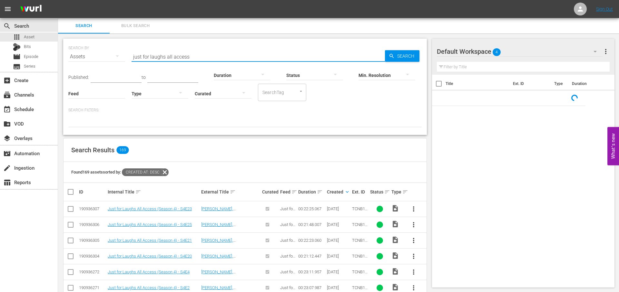
drag, startPoint x: 200, startPoint y: 56, endPoint x: 133, endPoint y: 50, distance: 66.7
click at [133, 50] on input "just for laughs all access" at bounding box center [258, 56] width 253 height 15
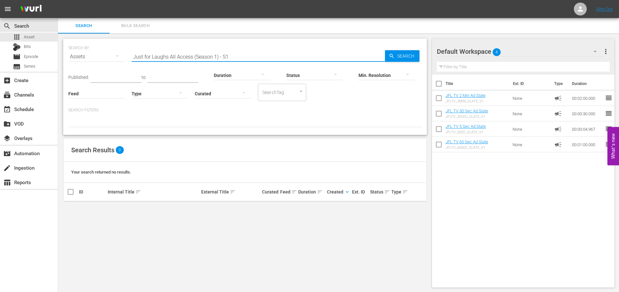
drag, startPoint x: 239, startPoint y: 57, endPoint x: 109, endPoint y: 61, distance: 130.3
click at [108, 61] on div "SEARCH BY Search By Assets Search ID, Title, Description, Keywords, or Category…" at bounding box center [244, 52] width 353 height 23
click at [178, 57] on input "Just for Laughs All Access (Season 1) - S1" at bounding box center [258, 56] width 253 height 15
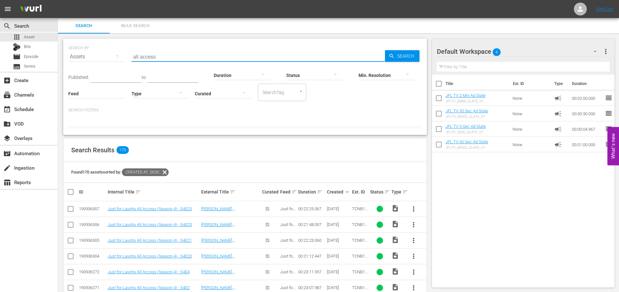
type input "all access"
click at [350, 193] on th "Created keyboard_arrow_down" at bounding box center [338, 192] width 25 height 18
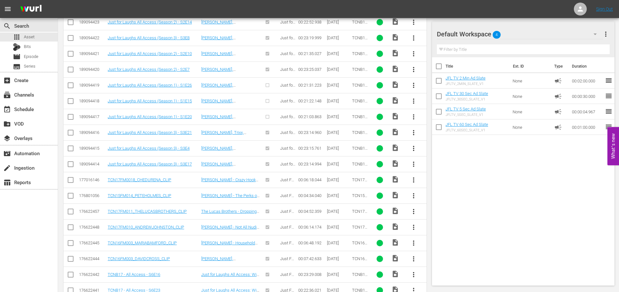
scroll to position [793, 0]
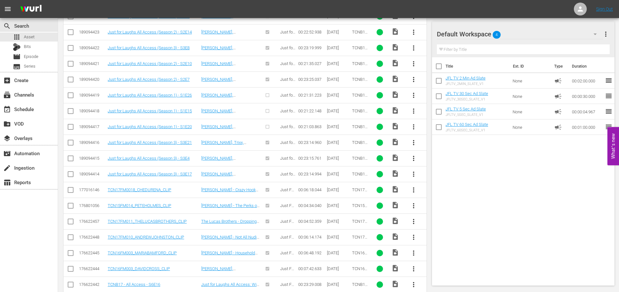
click at [415, 95] on span "more_vert" at bounding box center [414, 96] width 8 height 8
click at [446, 142] on div "Episode" at bounding box center [449, 144] width 44 height 15
click at [516, 163] on div "Title Ext. ID Type Duration JFL TV 2 Min Ad Slate JFLTV_2MIN_SLATE_V1 None camp…" at bounding box center [523, 170] width 183 height 226
click at [414, 94] on span "more_vert" at bounding box center [414, 96] width 8 height 8
click at [421, 145] on button "more_vert" at bounding box center [413, 142] width 15 height 15
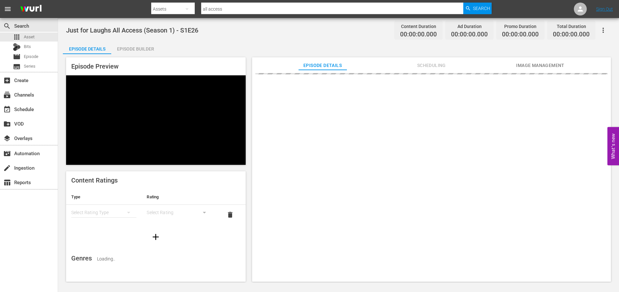
click at [150, 52] on div "Episode Builder" at bounding box center [135, 48] width 48 height 15
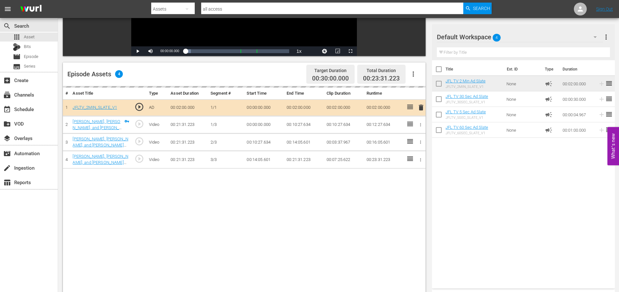
scroll to position [130, 0]
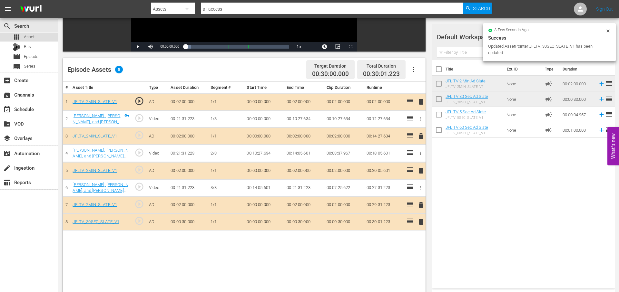
click at [43, 37] on div "apps Asset" at bounding box center [29, 37] width 58 height 9
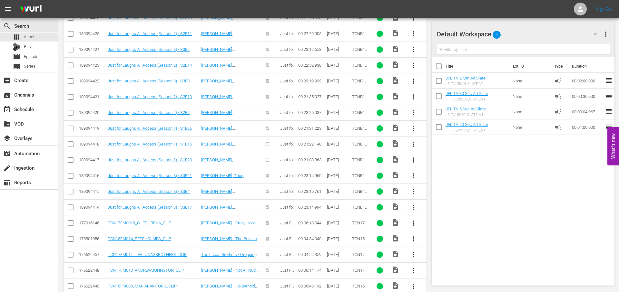
scroll to position [760, 0]
click at [415, 144] on span "more_vert" at bounding box center [414, 144] width 8 height 8
click at [444, 196] on div "Episode" at bounding box center [449, 192] width 44 height 15
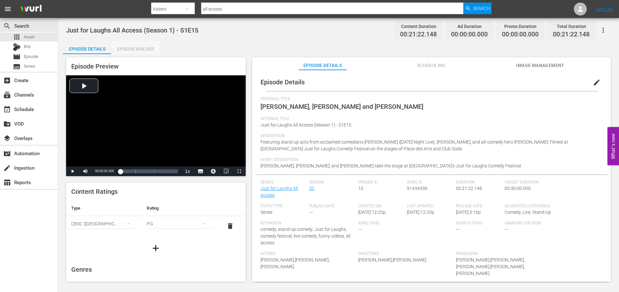
click at [146, 50] on div "Episode Builder" at bounding box center [135, 48] width 48 height 15
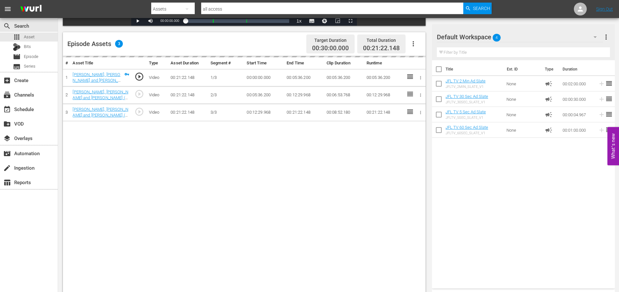
scroll to position [155, 0]
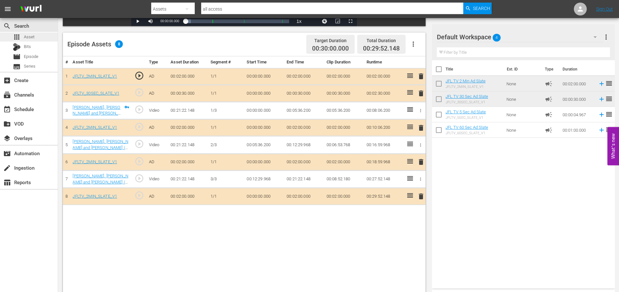
click at [39, 35] on div "apps Asset" at bounding box center [29, 37] width 58 height 9
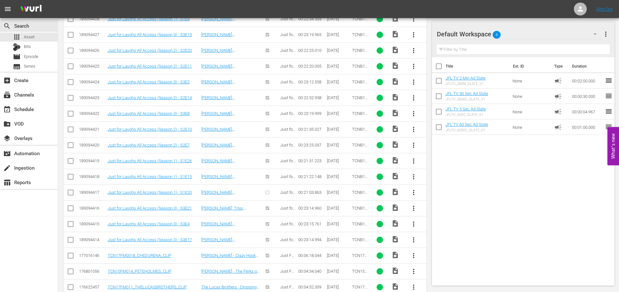
scroll to position [740, 0]
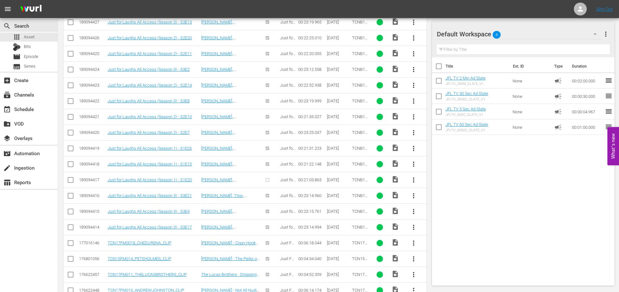
click at [414, 177] on span "more_vert" at bounding box center [414, 180] width 8 height 8
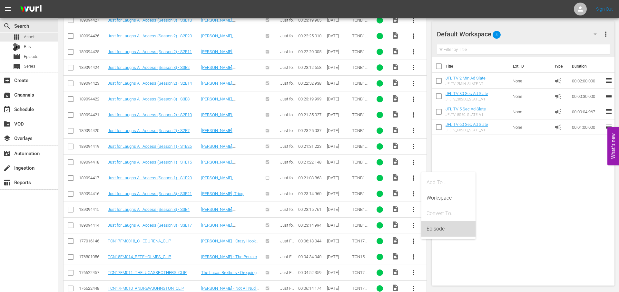
click at [443, 226] on div "Episode" at bounding box center [449, 229] width 44 height 15
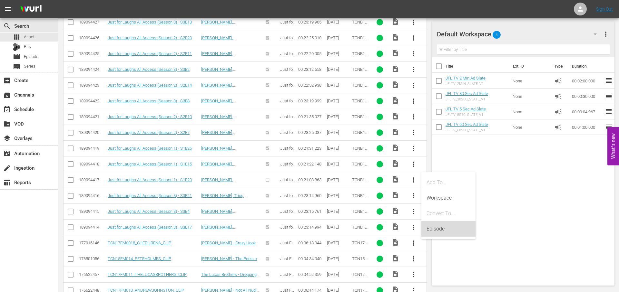
scroll to position [741, 0]
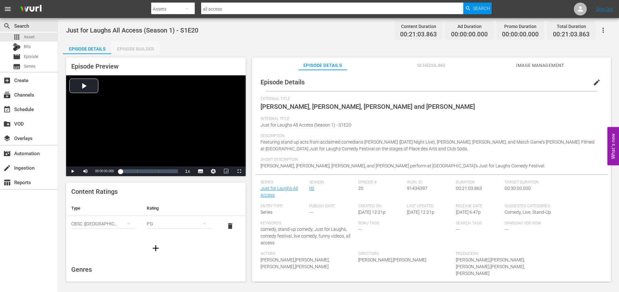
drag, startPoint x: 144, startPoint y: 50, endPoint x: 152, endPoint y: 49, distance: 8.2
click at [144, 50] on div "Episode Builder" at bounding box center [135, 48] width 48 height 15
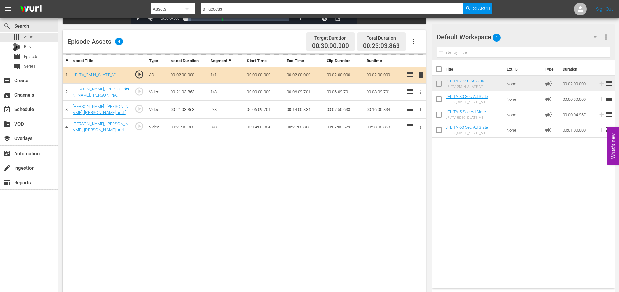
scroll to position [168, 0]
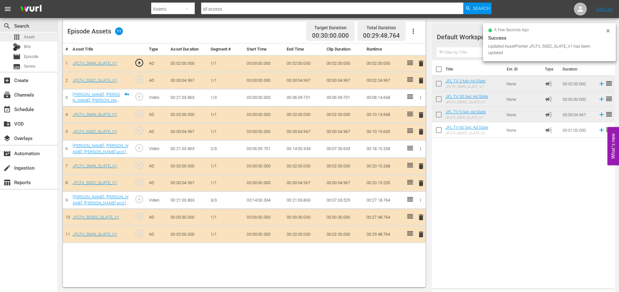
click at [35, 37] on div "apps Asset" at bounding box center [29, 37] width 58 height 9
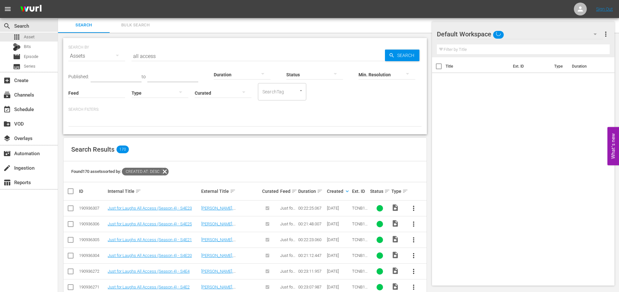
scroll to position [168, 0]
